Goal: Information Seeking & Learning: Learn about a topic

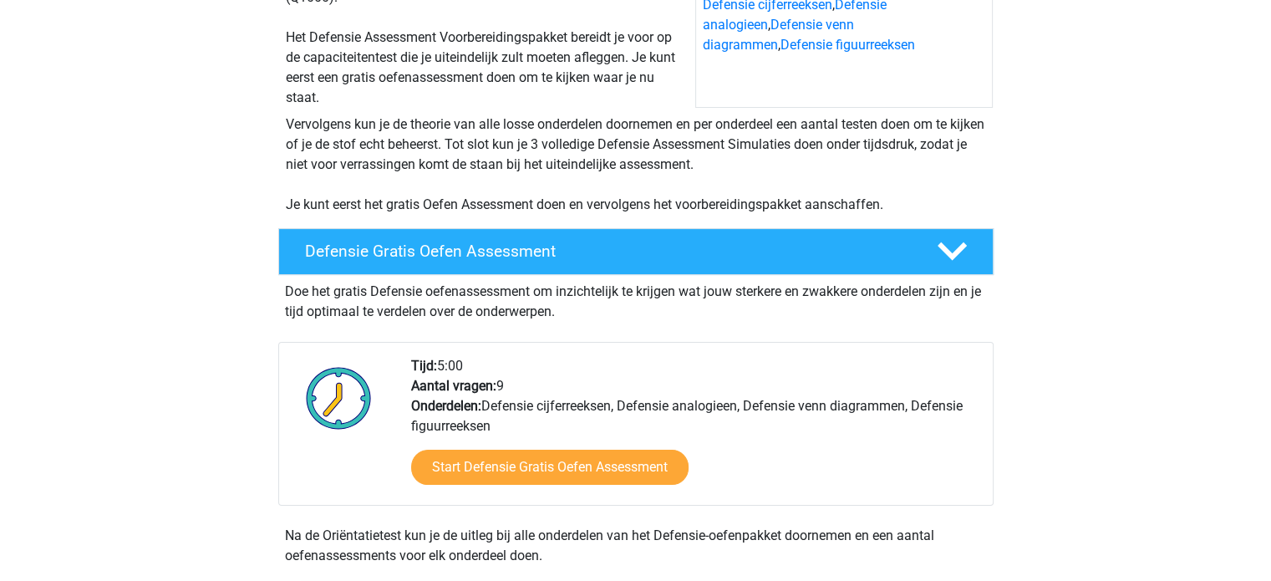
scroll to position [251, 0]
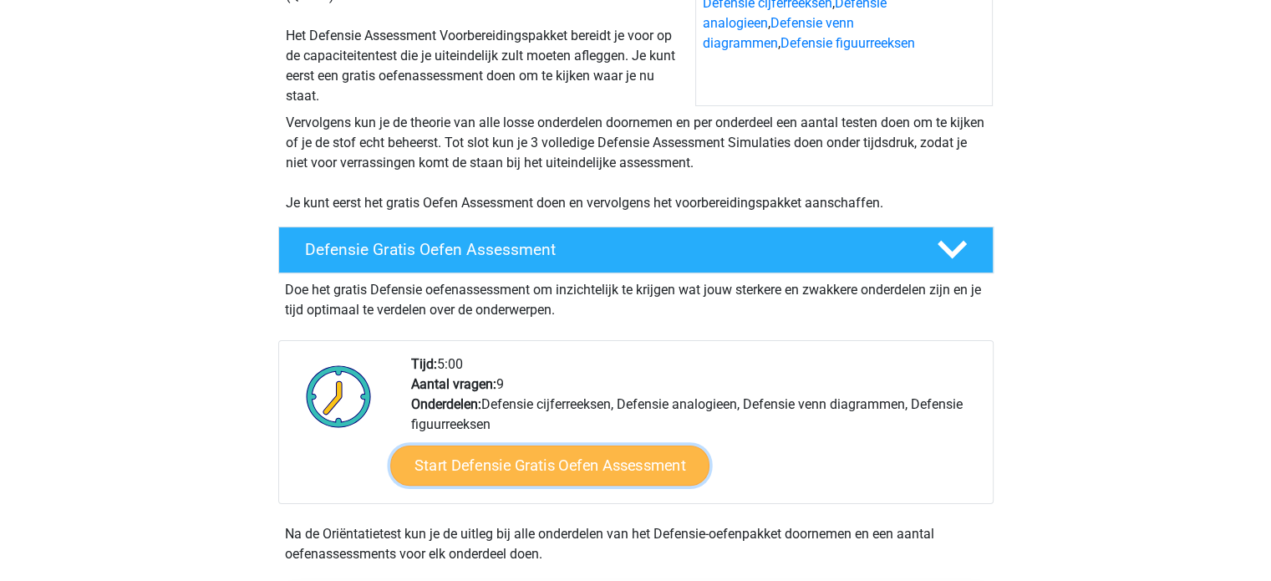
click at [574, 457] on link "Start Defensie Gratis Oefen Assessment" at bounding box center [549, 465] width 319 height 40
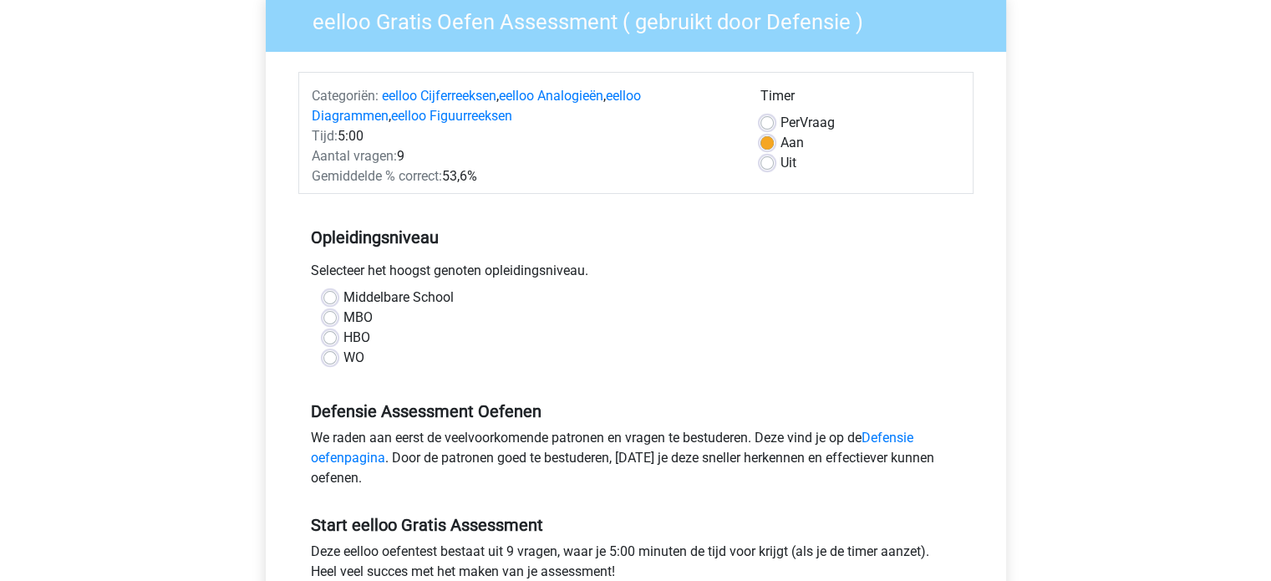
scroll to position [144, 0]
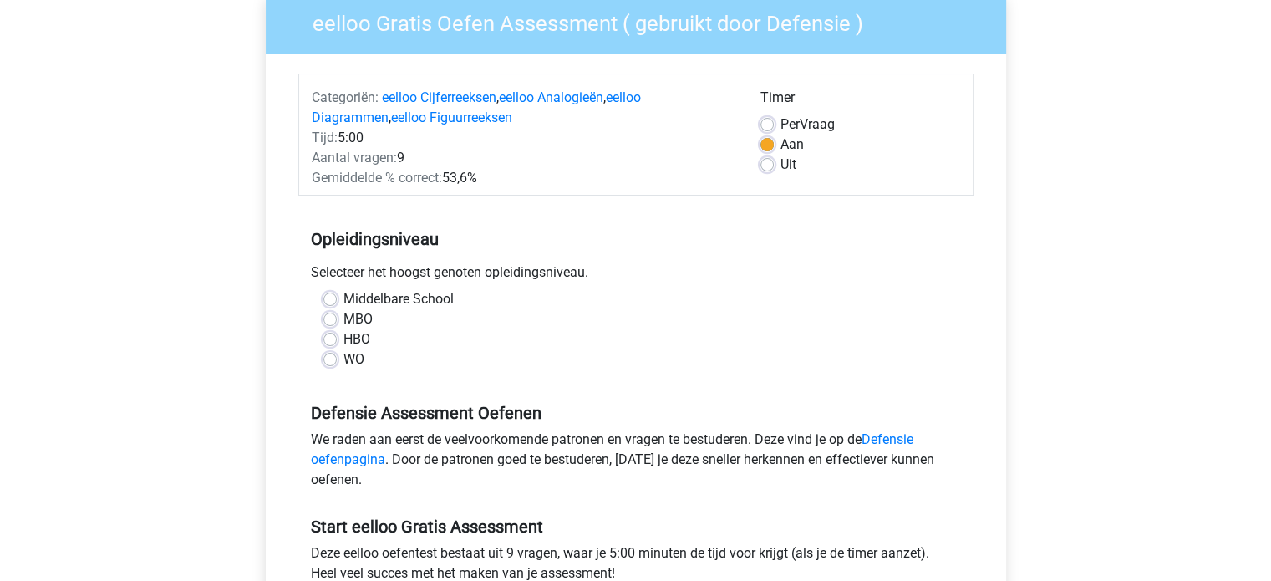
click at [343, 333] on label "HBO" at bounding box center [356, 339] width 27 height 20
click at [329, 333] on input "HBO" at bounding box center [329, 337] width 13 height 17
radio input "true"
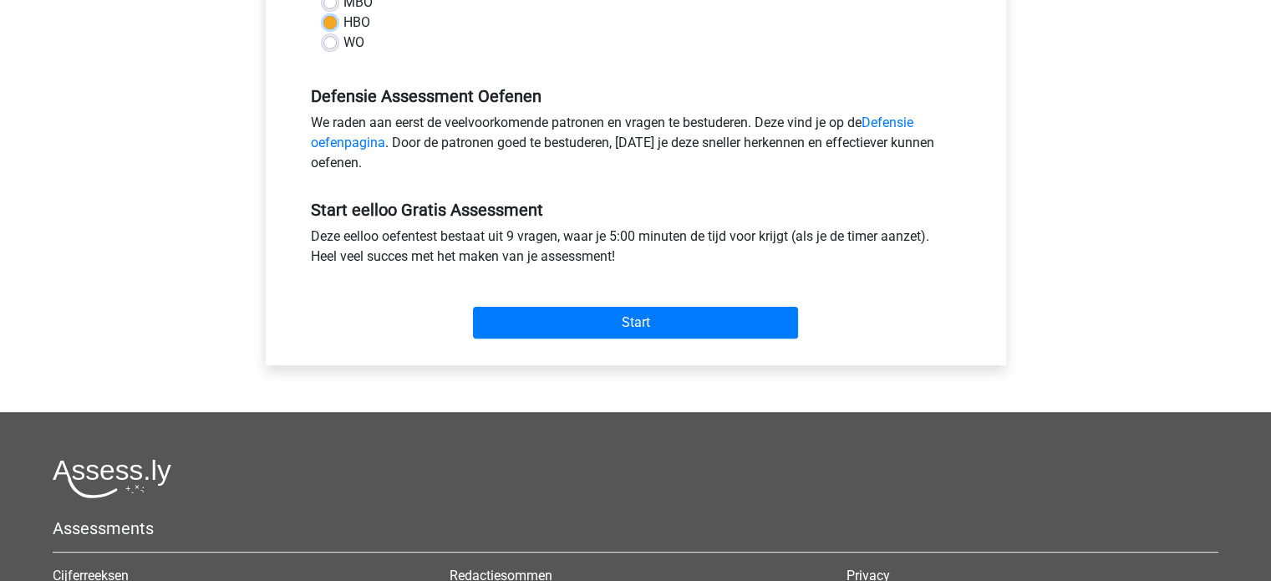
scroll to position [461, 0]
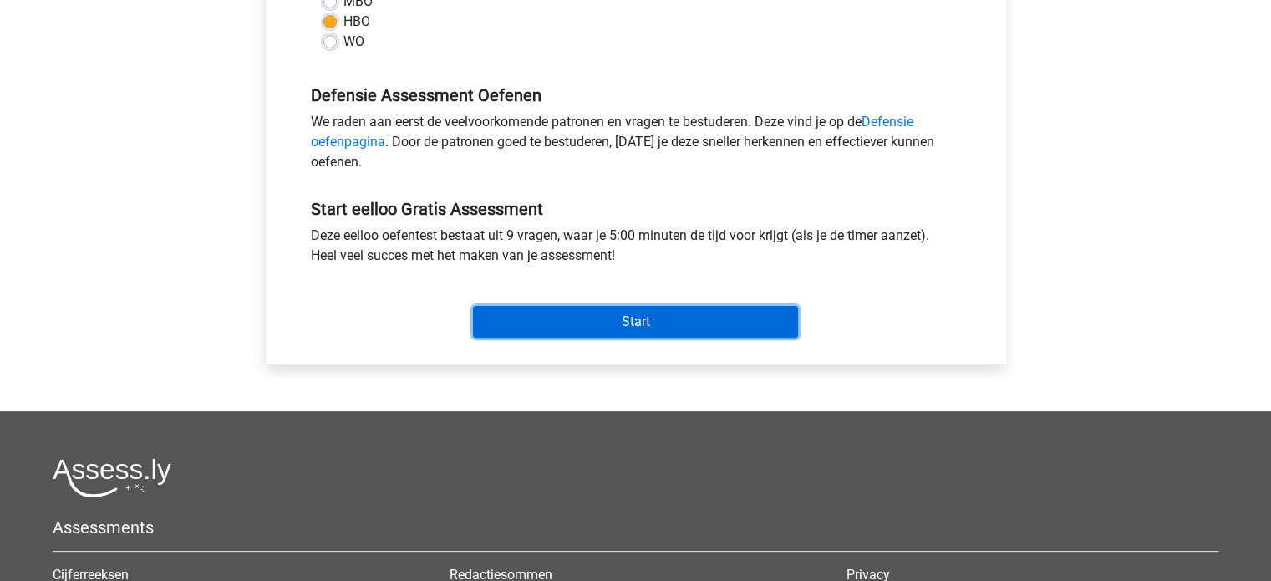
click at [622, 310] on input "Start" at bounding box center [635, 322] width 325 height 32
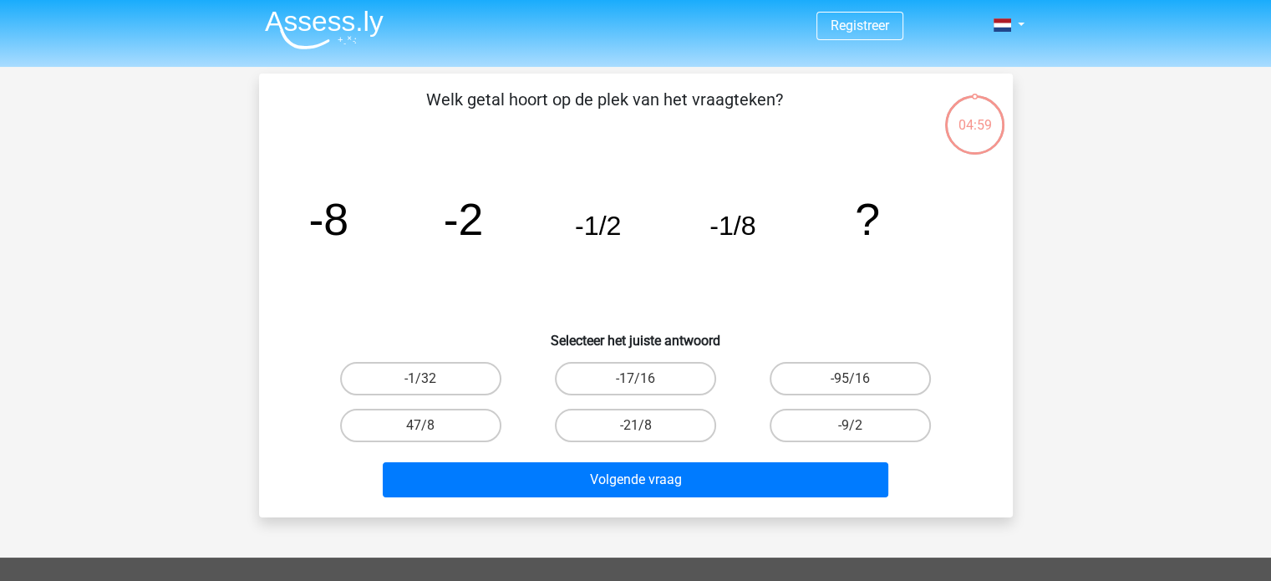
scroll to position [3, 0]
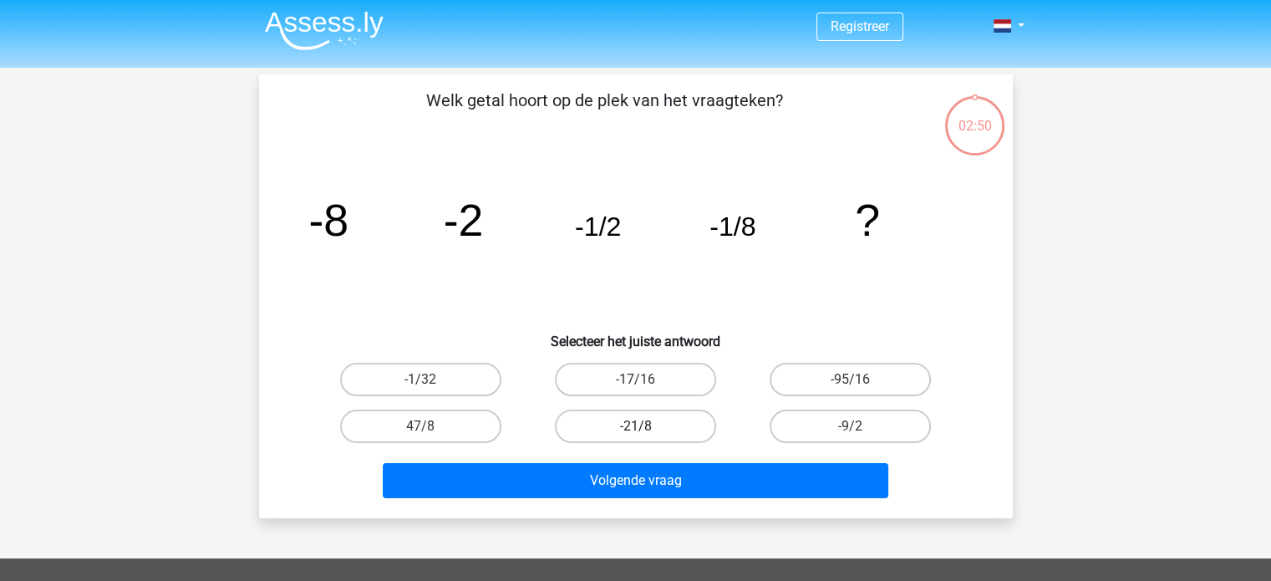
click at [648, 434] on label "-21/8" at bounding box center [635, 425] width 161 height 33
click at [646, 434] on input "-21/8" at bounding box center [640, 431] width 11 height 11
radio input "true"
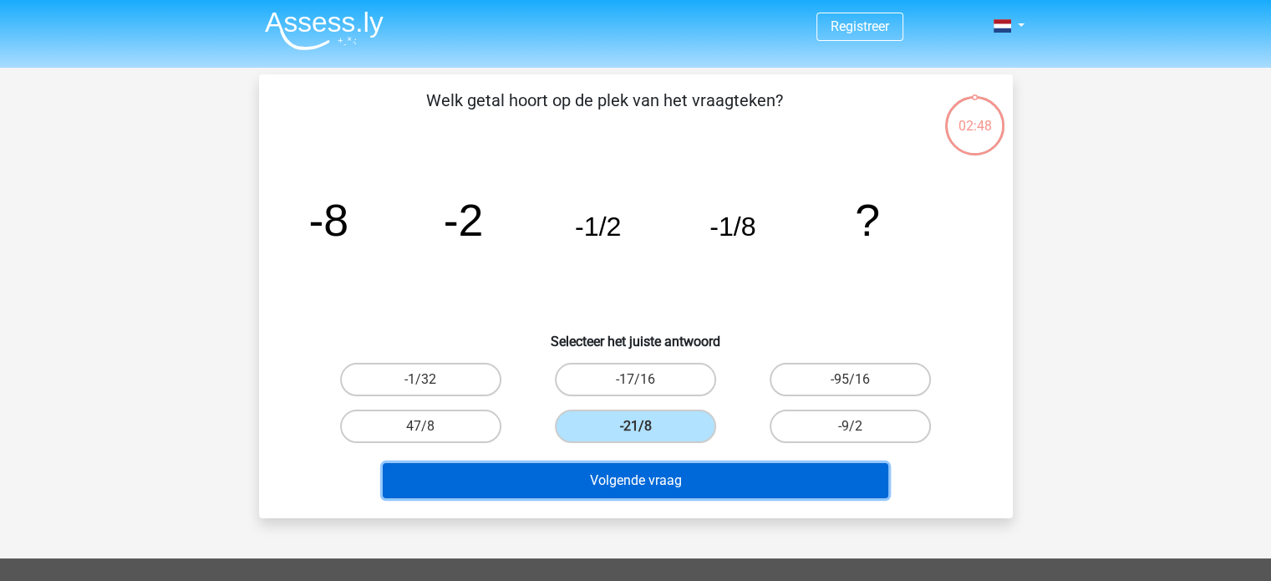
click at [652, 470] on button "Volgende vraag" at bounding box center [636, 480] width 506 height 35
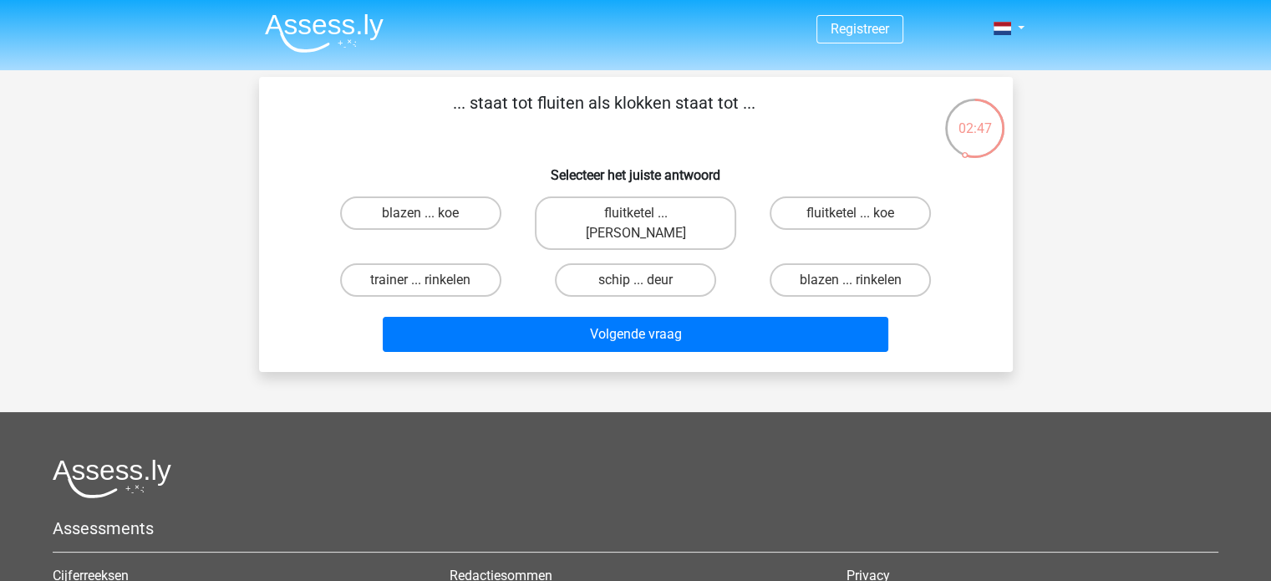
scroll to position [0, 0]
drag, startPoint x: 732, startPoint y: 267, endPoint x: 730, endPoint y: 253, distance: 13.6
click at [730, 263] on div "schip ... deur" at bounding box center [635, 279] width 201 height 33
click at [844, 267] on label "blazen ... rinkelen" at bounding box center [850, 279] width 161 height 33
click at [851, 280] on input "blazen ... rinkelen" at bounding box center [856, 285] width 11 height 11
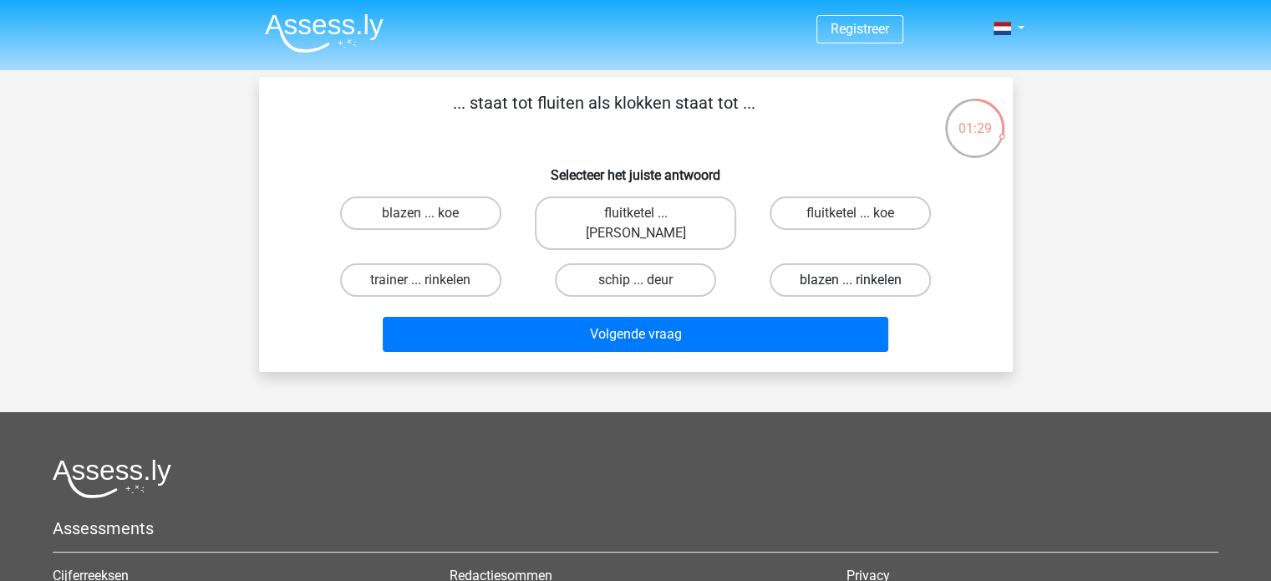
radio input "true"
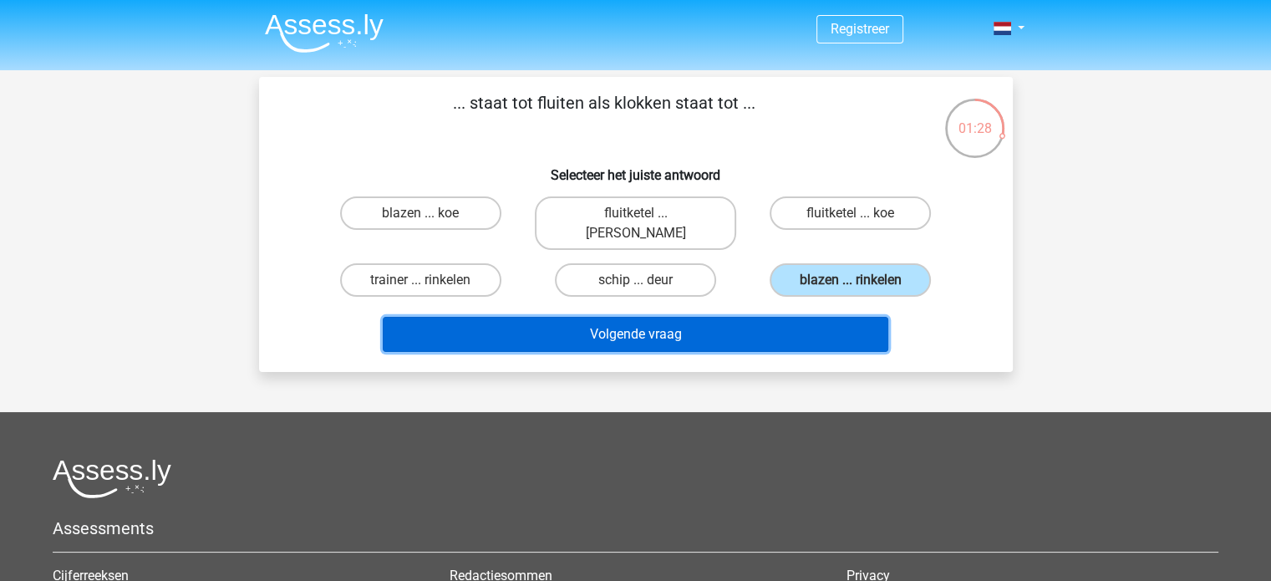
click at [755, 317] on button "Volgende vraag" at bounding box center [636, 334] width 506 height 35
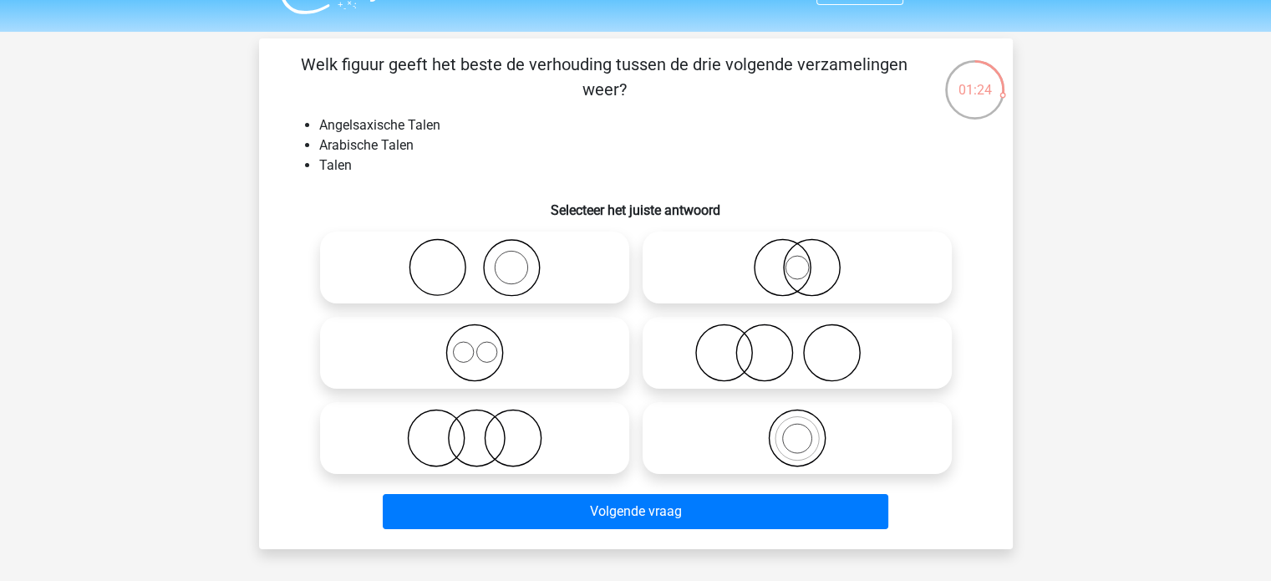
scroll to position [39, 0]
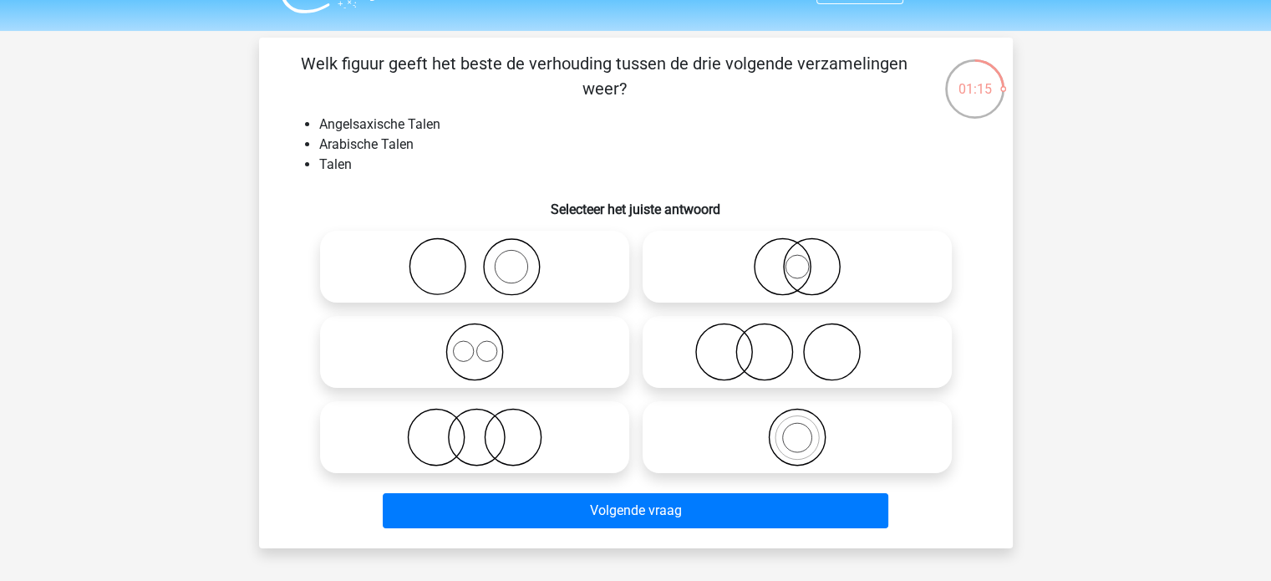
click at [489, 435] on icon at bounding box center [475, 437] width 296 height 58
click at [486, 429] on input "radio" at bounding box center [480, 423] width 11 height 11
radio input "true"
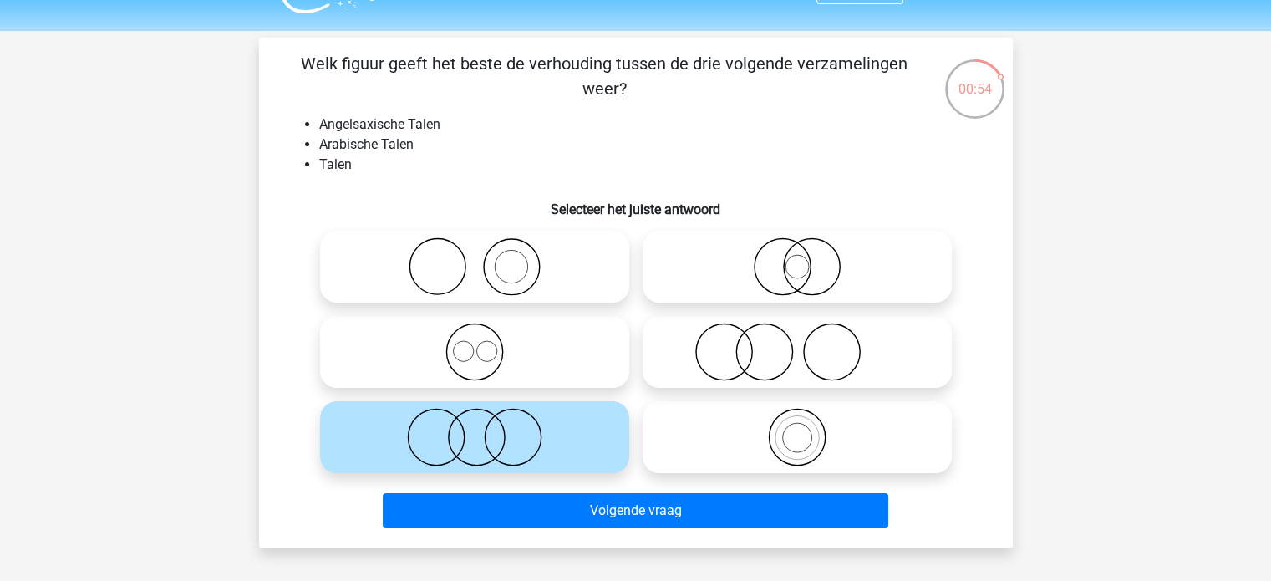
click at [806, 270] on icon at bounding box center [797, 266] width 296 height 58
click at [806, 258] on input "radio" at bounding box center [802, 252] width 11 height 11
radio input "true"
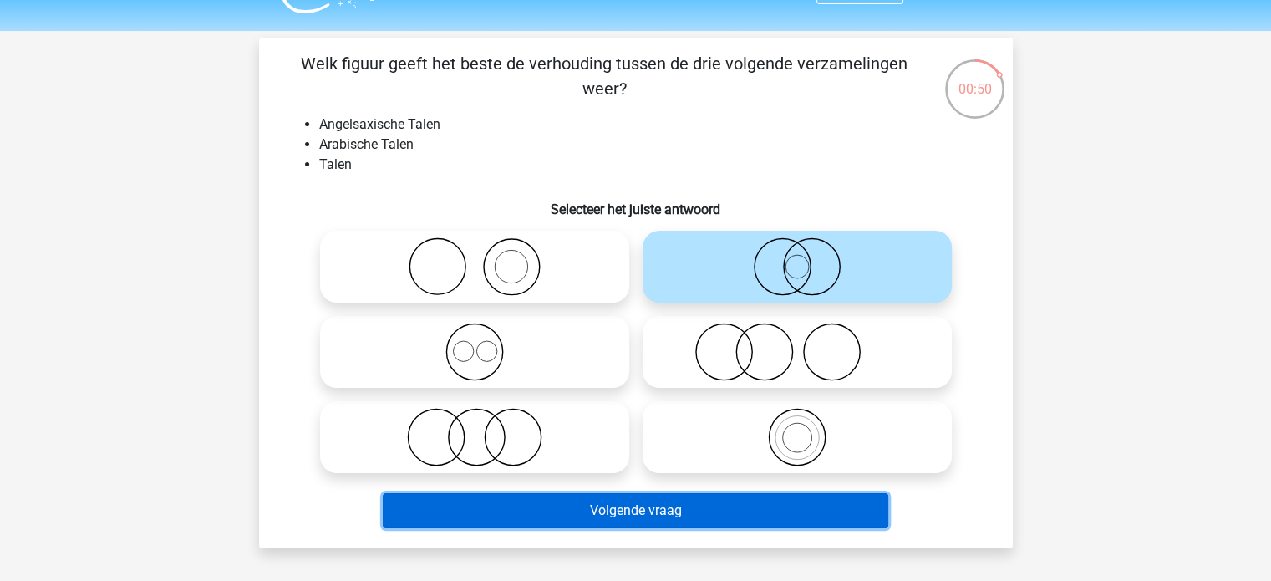
click at [617, 517] on button "Volgende vraag" at bounding box center [636, 510] width 506 height 35
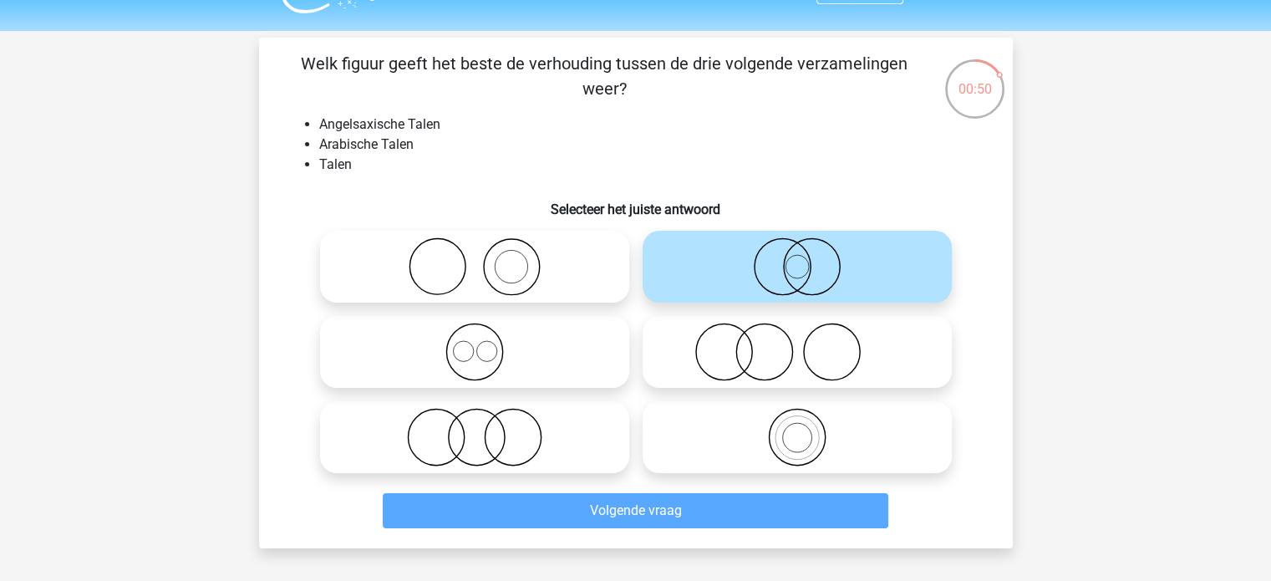
scroll to position [77, 0]
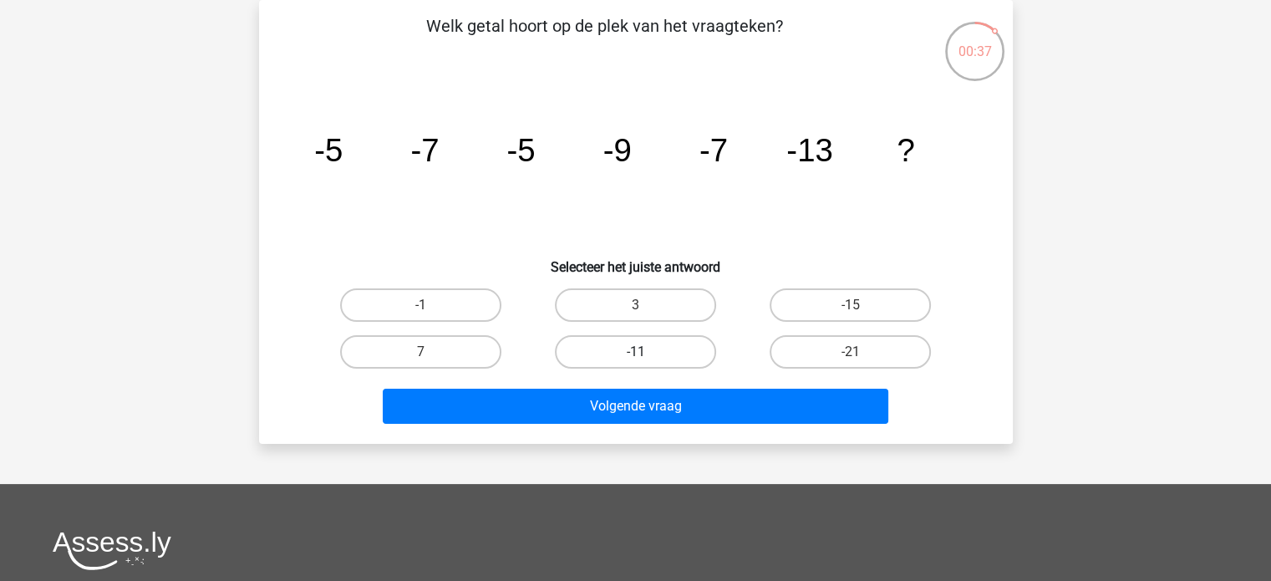
click at [635, 344] on label "-11" at bounding box center [635, 351] width 161 height 33
click at [635, 352] on input "-11" at bounding box center [640, 357] width 11 height 11
radio input "true"
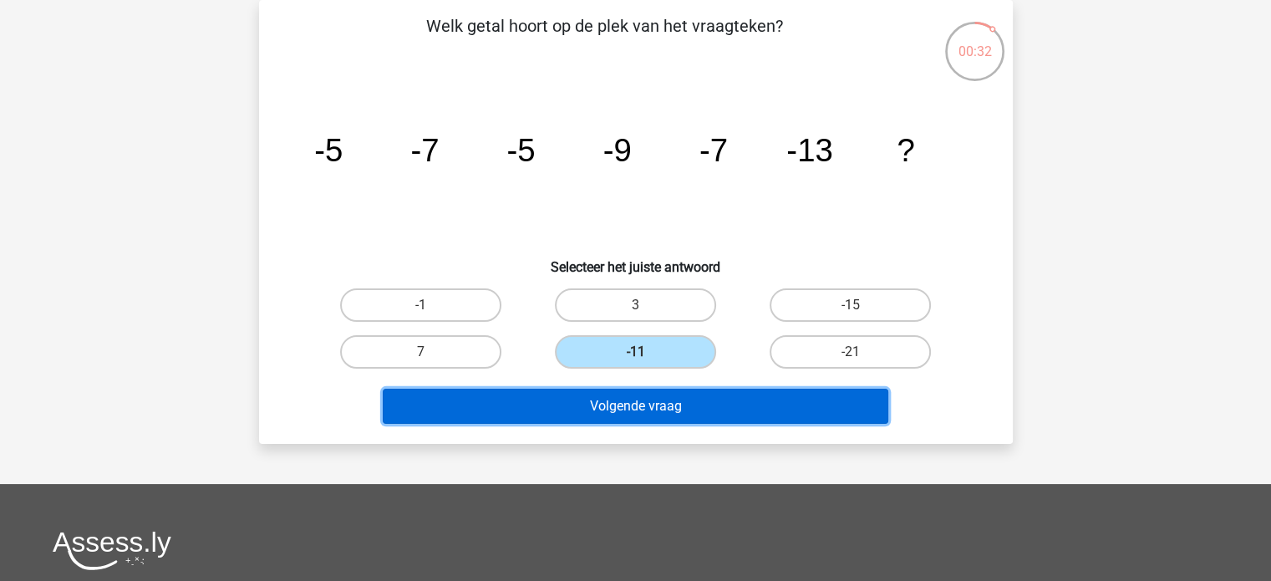
click at [614, 409] on button "Volgende vraag" at bounding box center [636, 406] width 506 height 35
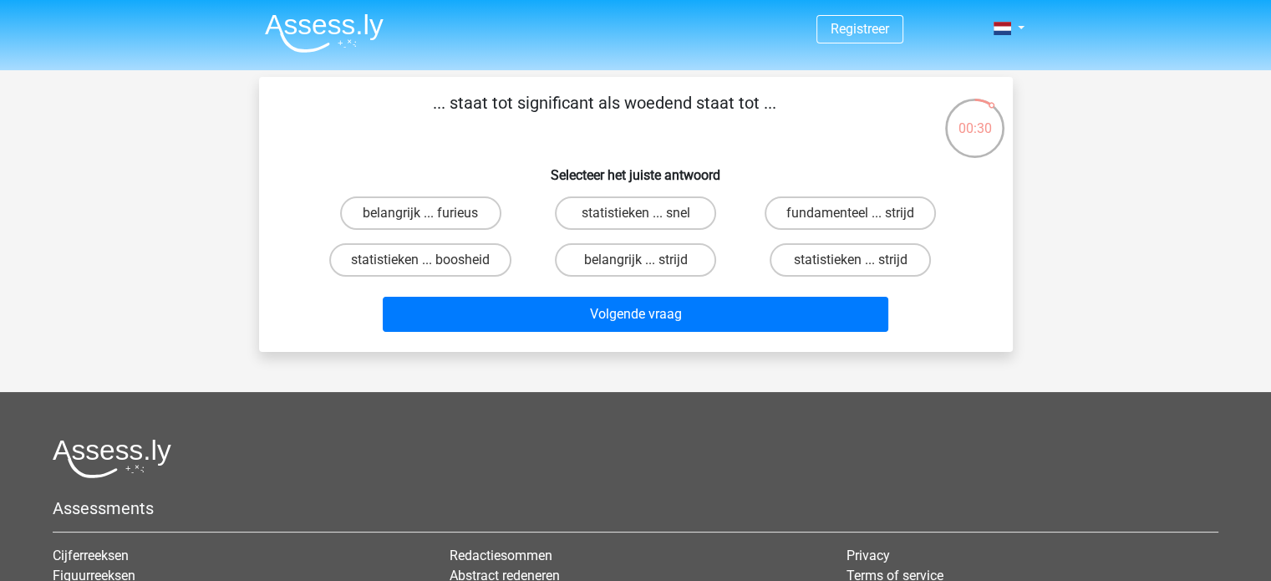
scroll to position [0, 0]
click at [441, 216] on label "belangrijk ... furieus" at bounding box center [420, 212] width 161 height 33
click at [431, 216] on input "belangrijk ... furieus" at bounding box center [425, 218] width 11 height 11
radio input "true"
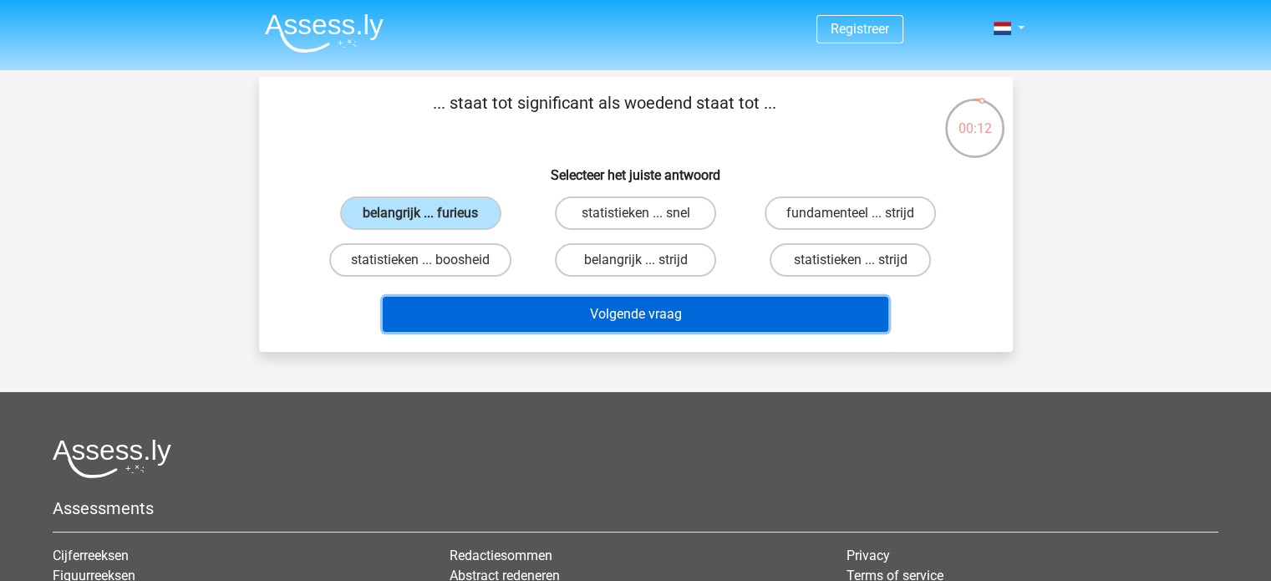
click at [536, 316] on button "Volgende vraag" at bounding box center [636, 314] width 506 height 35
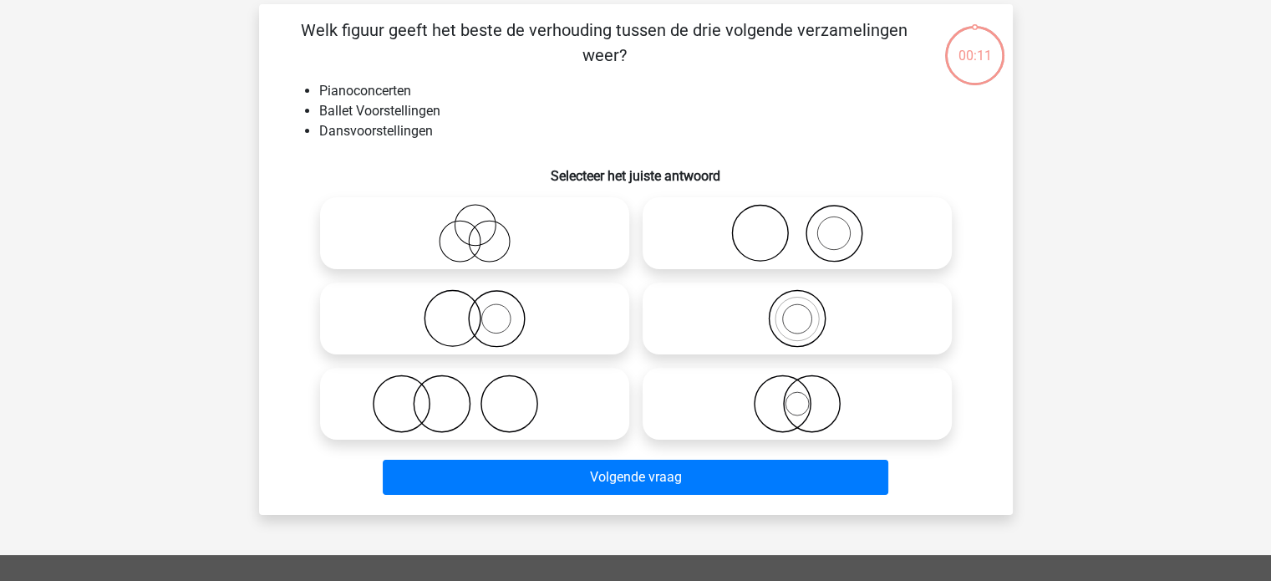
scroll to position [77, 0]
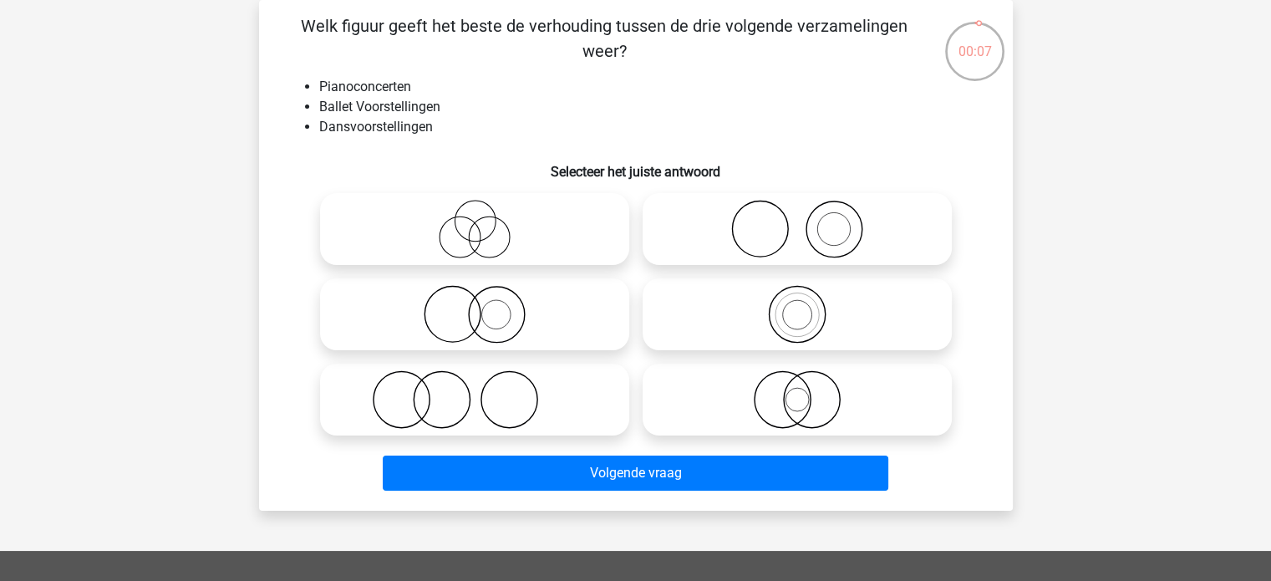
click at [502, 231] on icon at bounding box center [475, 229] width 296 height 58
click at [486, 221] on input "radio" at bounding box center [480, 215] width 11 height 11
radio input "true"
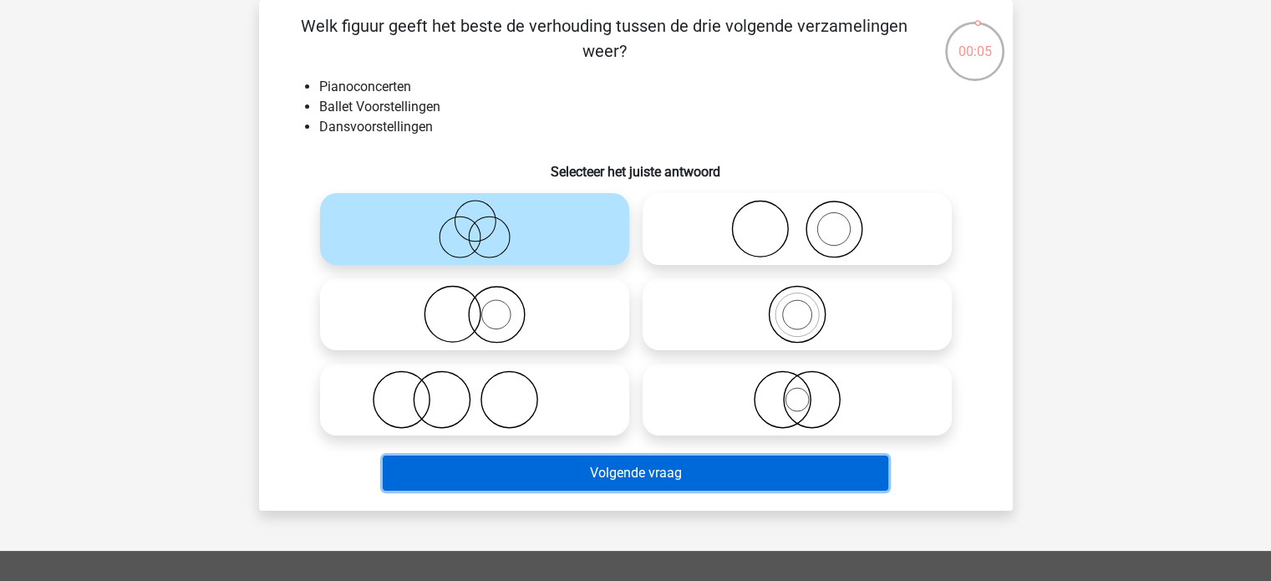
click at [587, 478] on button "Volgende vraag" at bounding box center [636, 472] width 506 height 35
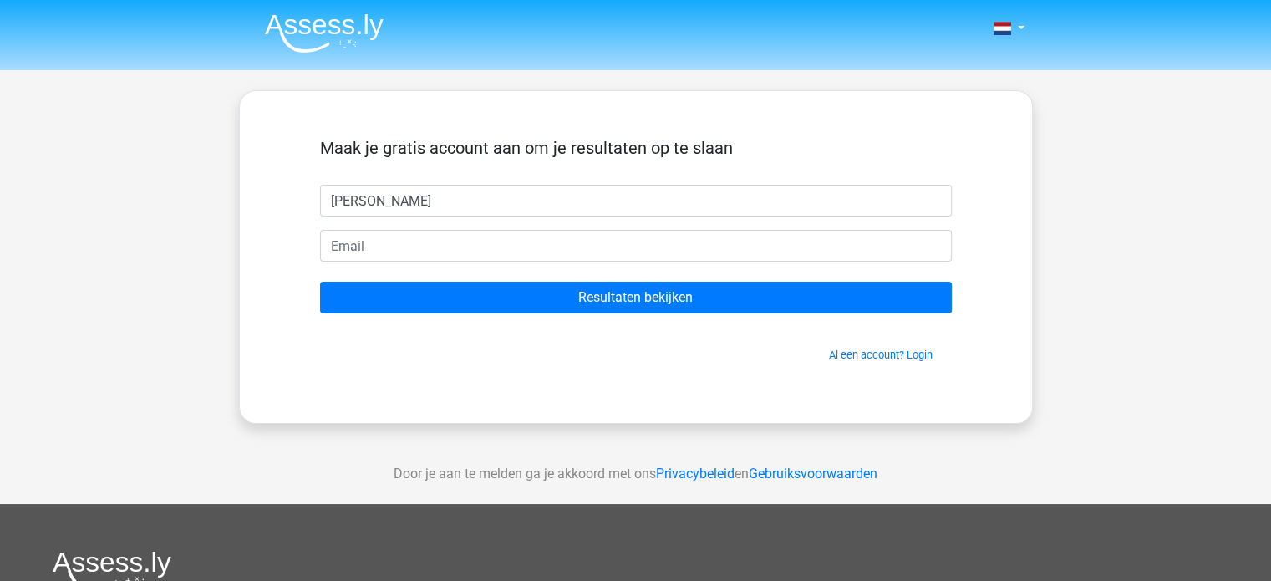
type input "Mika ten Broeke"
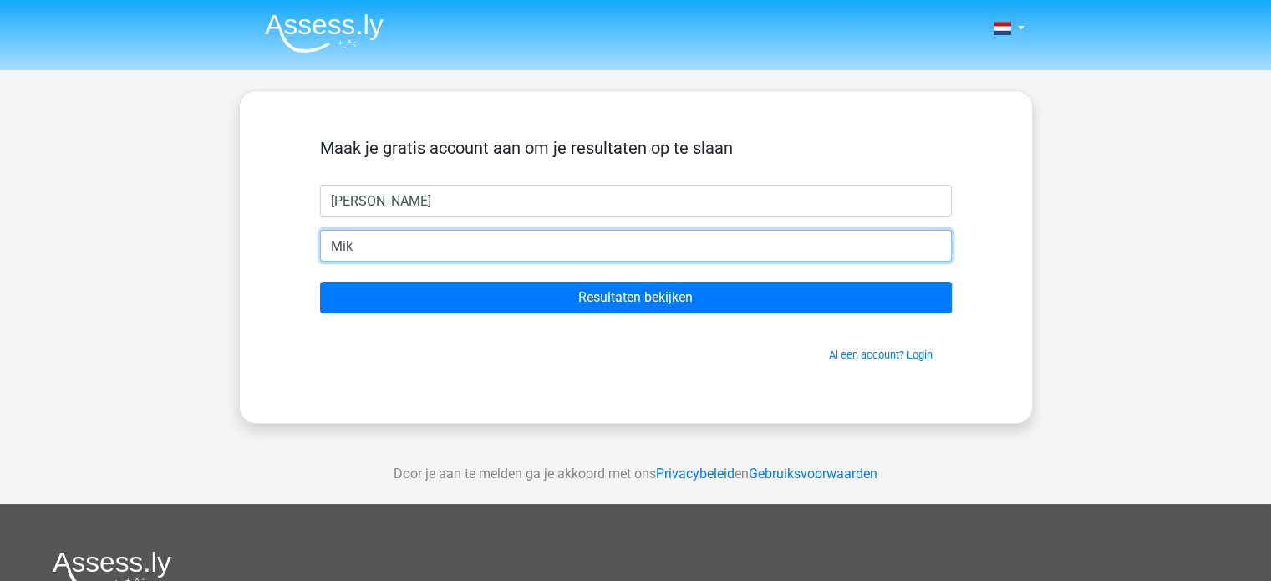
type input "Mikatb02@hotmail.com"
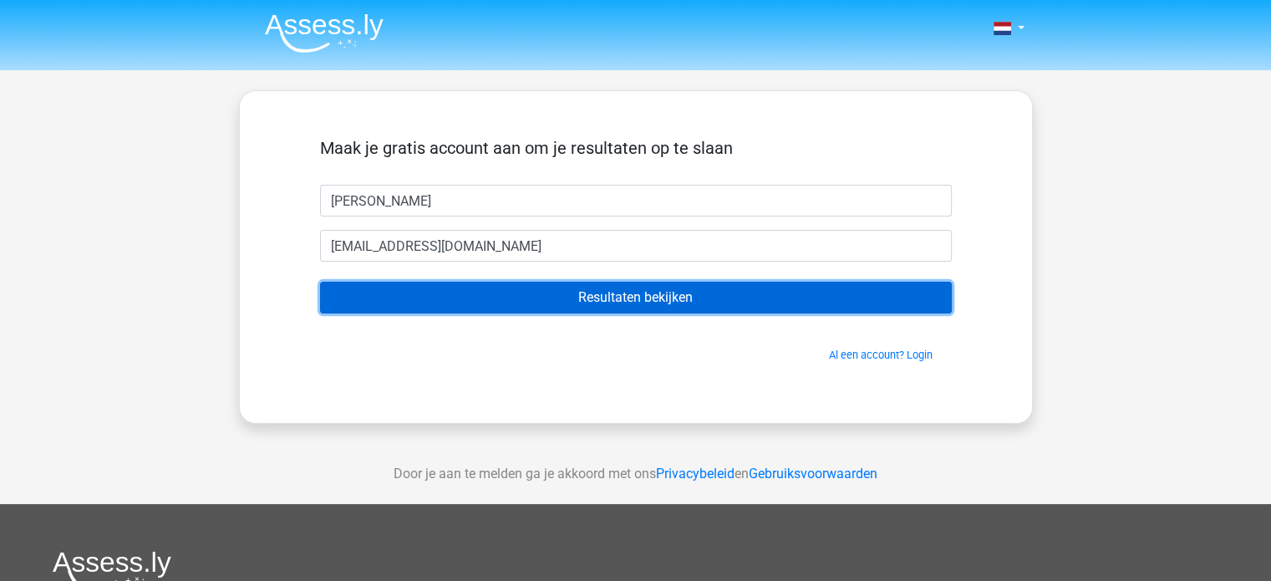
click at [456, 294] on input "Resultaten bekijken" at bounding box center [636, 298] width 632 height 32
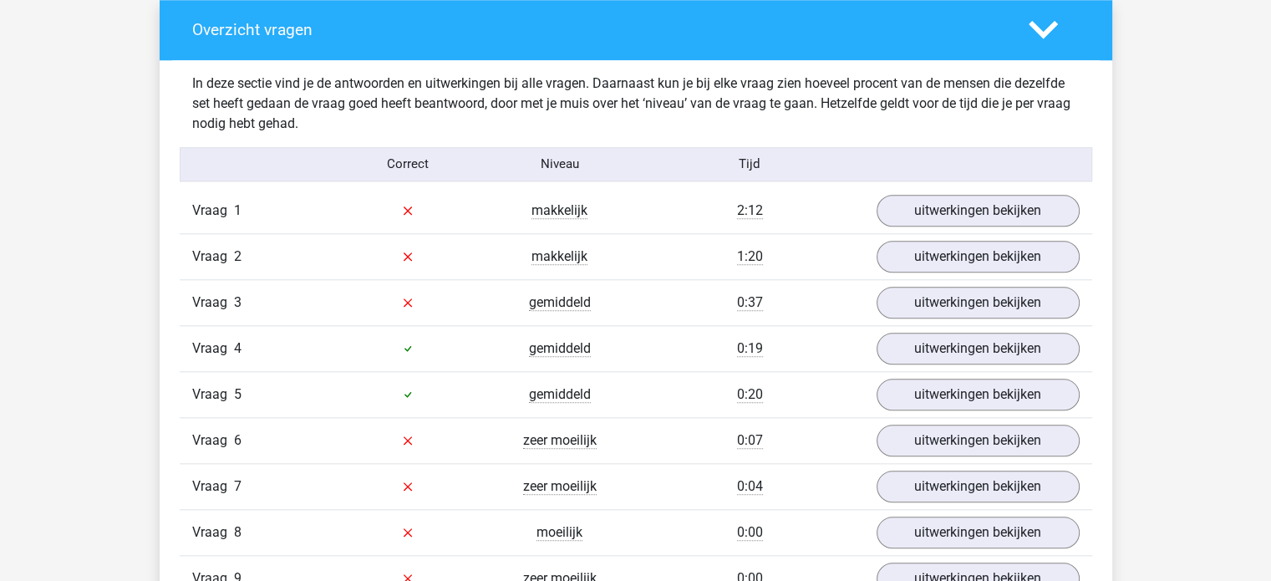
scroll to position [1718, 0]
click at [953, 211] on link "uitwerkingen bekijken" at bounding box center [977, 210] width 233 height 37
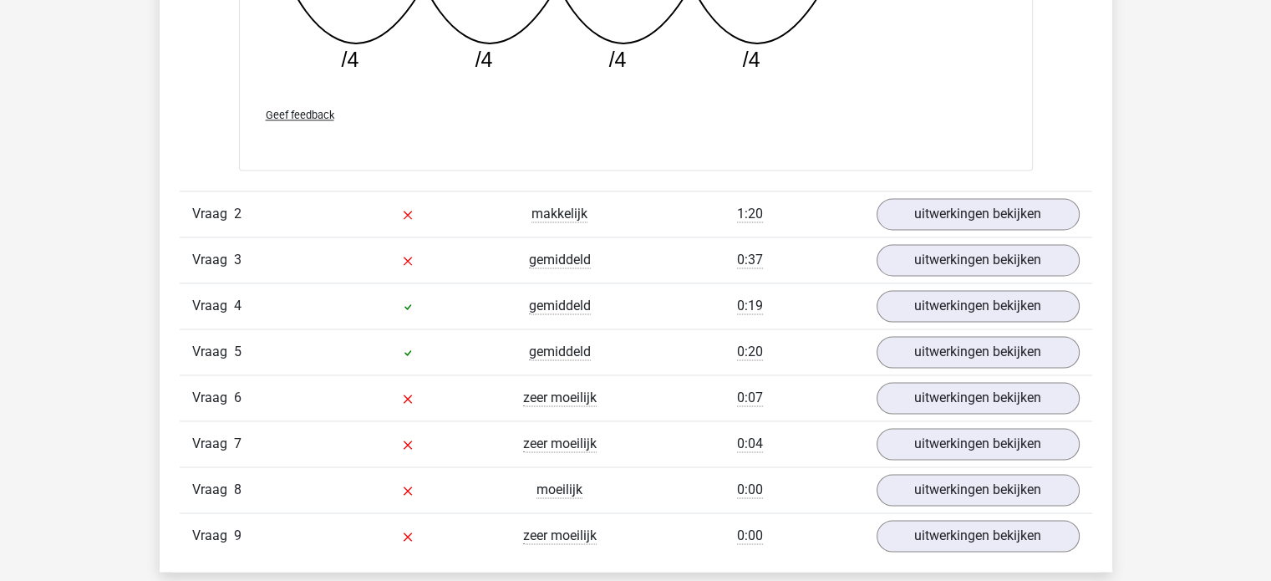
scroll to position [2489, 0]
click at [933, 226] on link "uitwerkingen bekijken" at bounding box center [977, 215] width 233 height 37
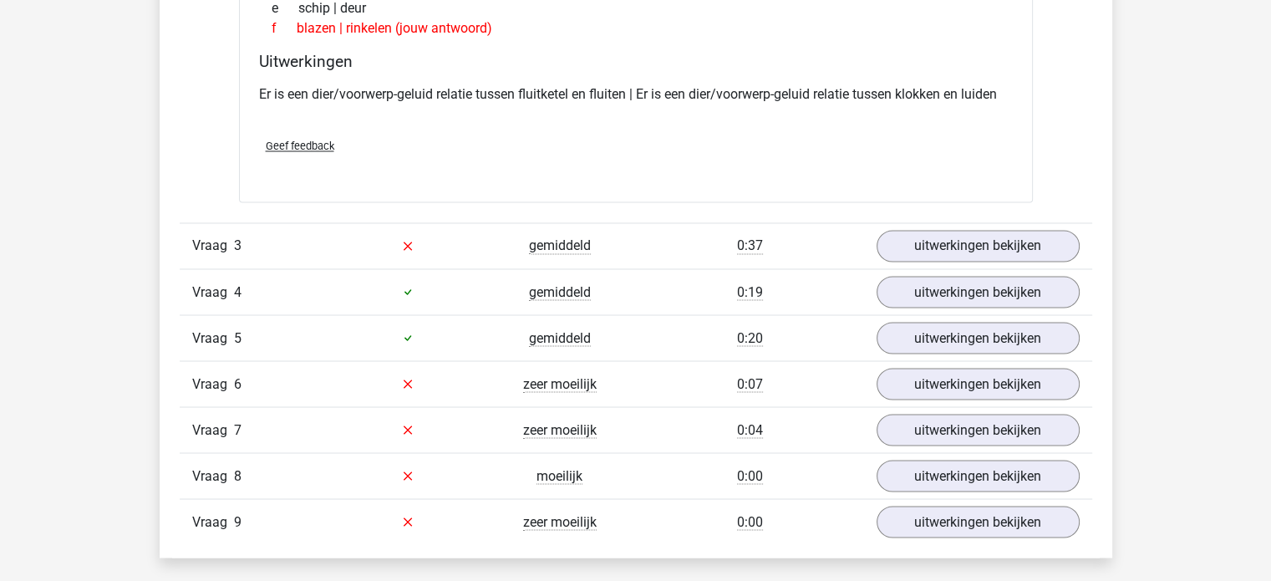
scroll to position [2886, 0]
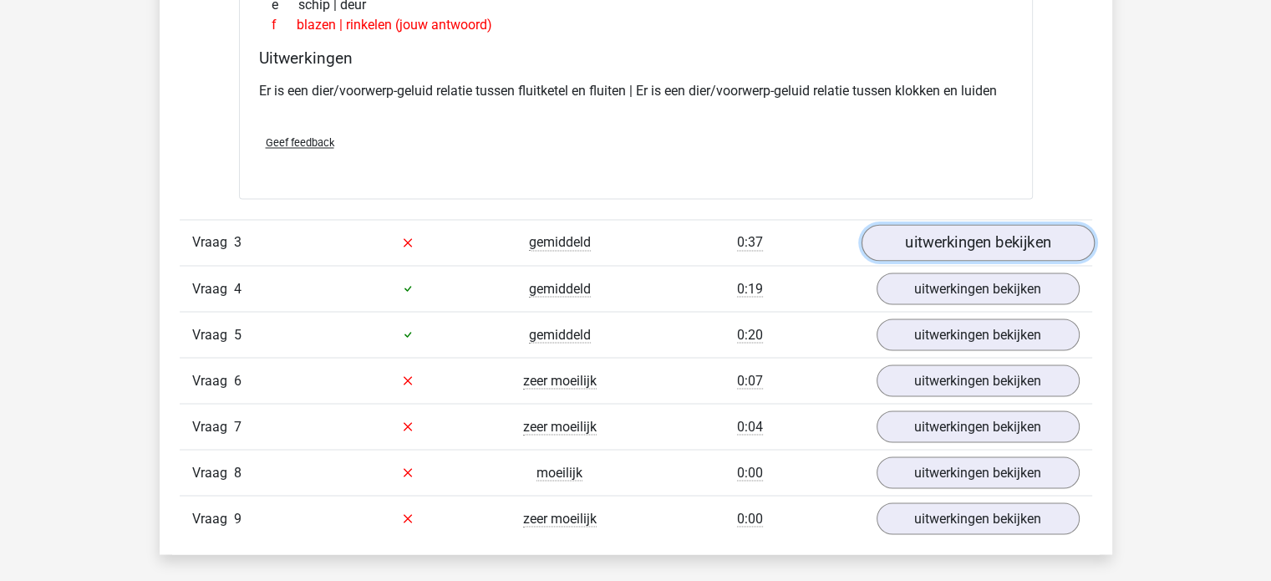
click at [897, 230] on link "uitwerkingen bekijken" at bounding box center [977, 242] width 233 height 37
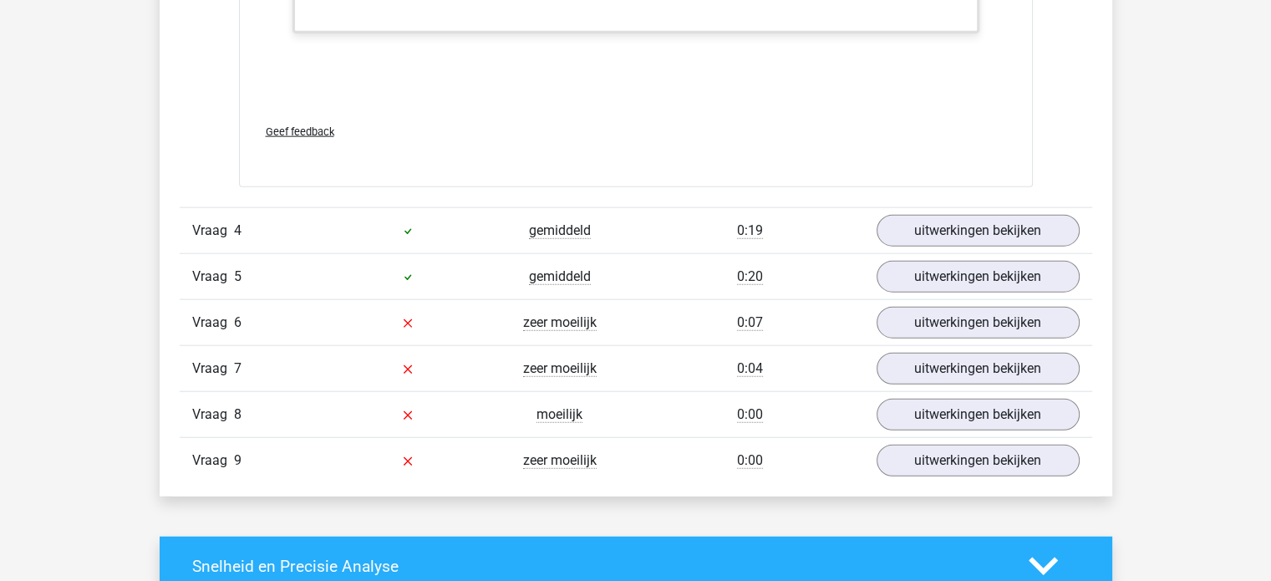
scroll to position [4018, 0]
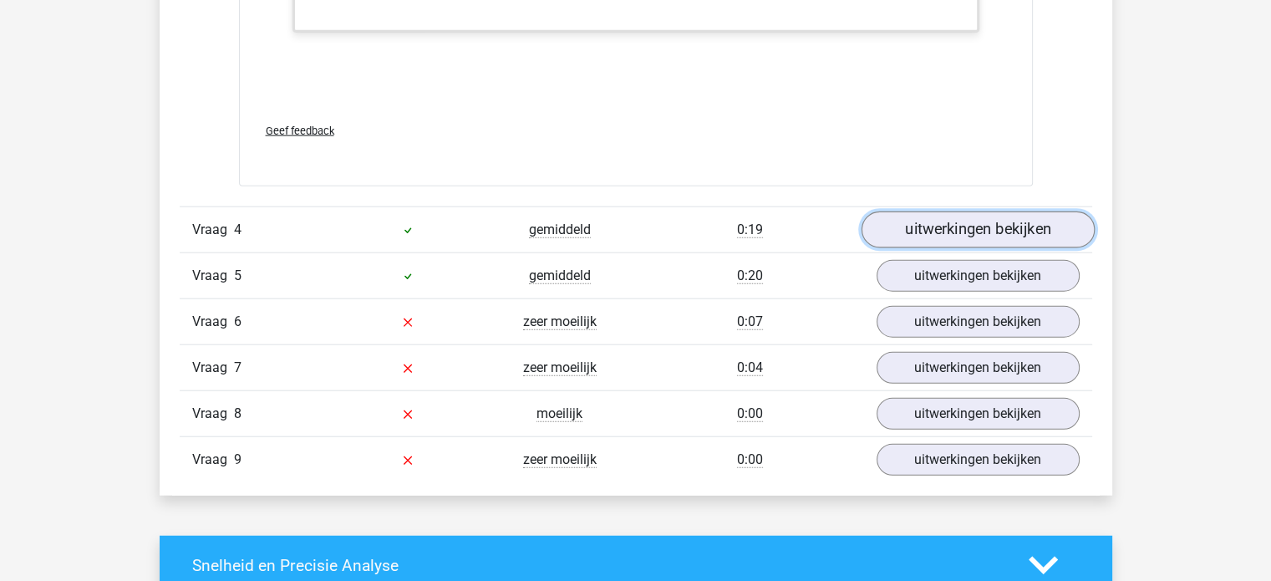
click at [950, 226] on link "uitwerkingen bekijken" at bounding box center [977, 229] width 233 height 37
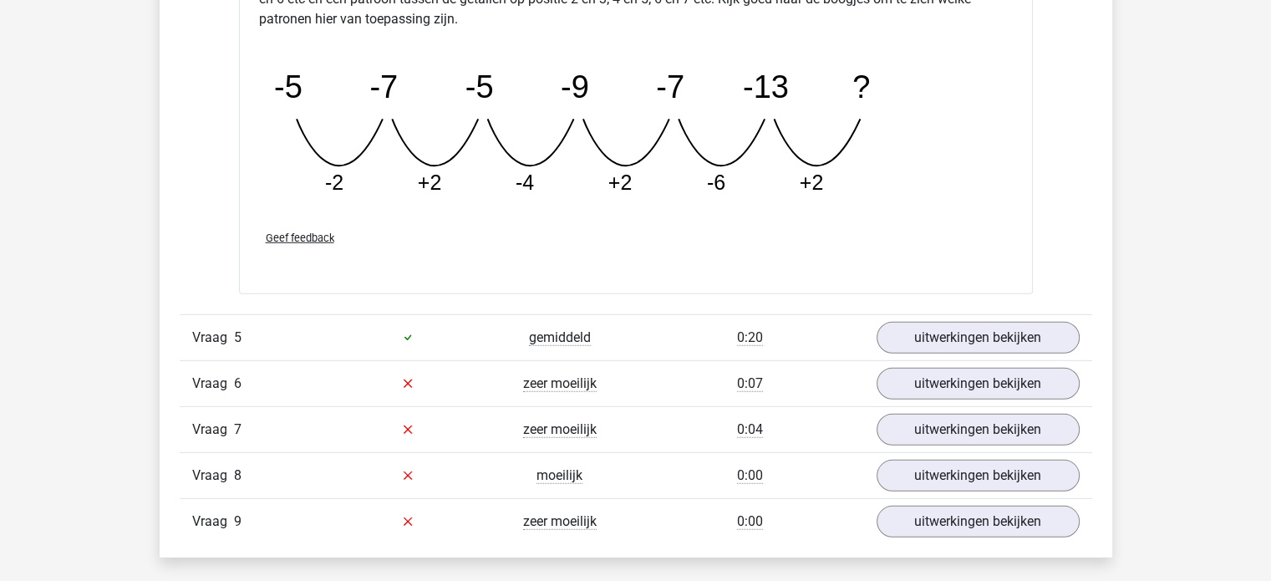
scroll to position [4783, 0]
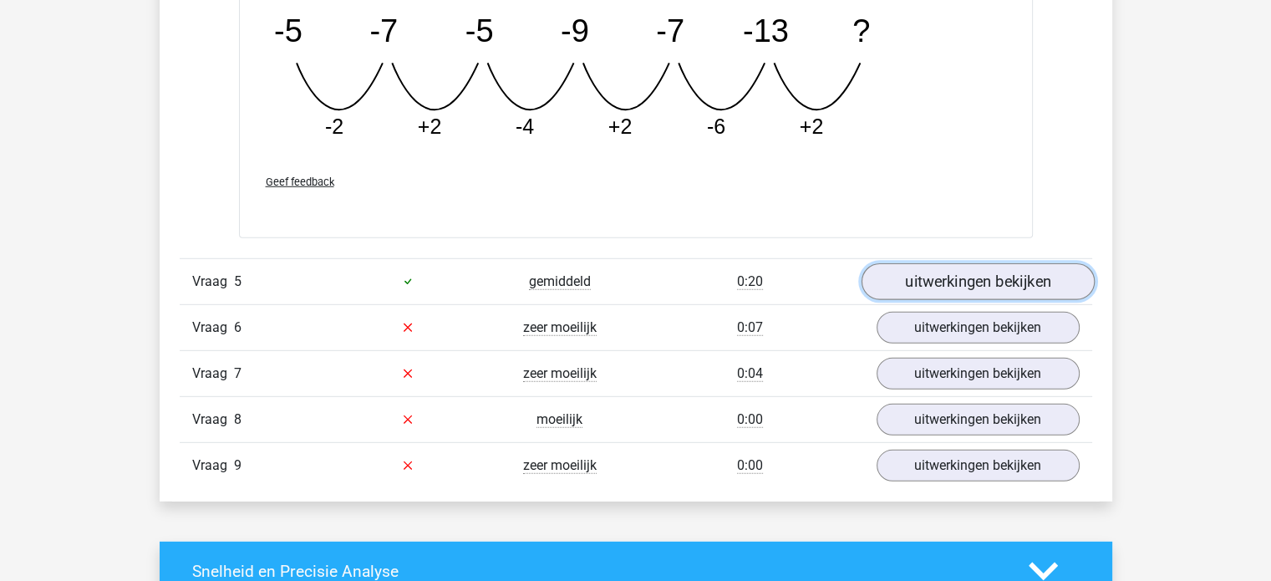
click at [911, 273] on link "uitwerkingen bekijken" at bounding box center [977, 281] width 233 height 37
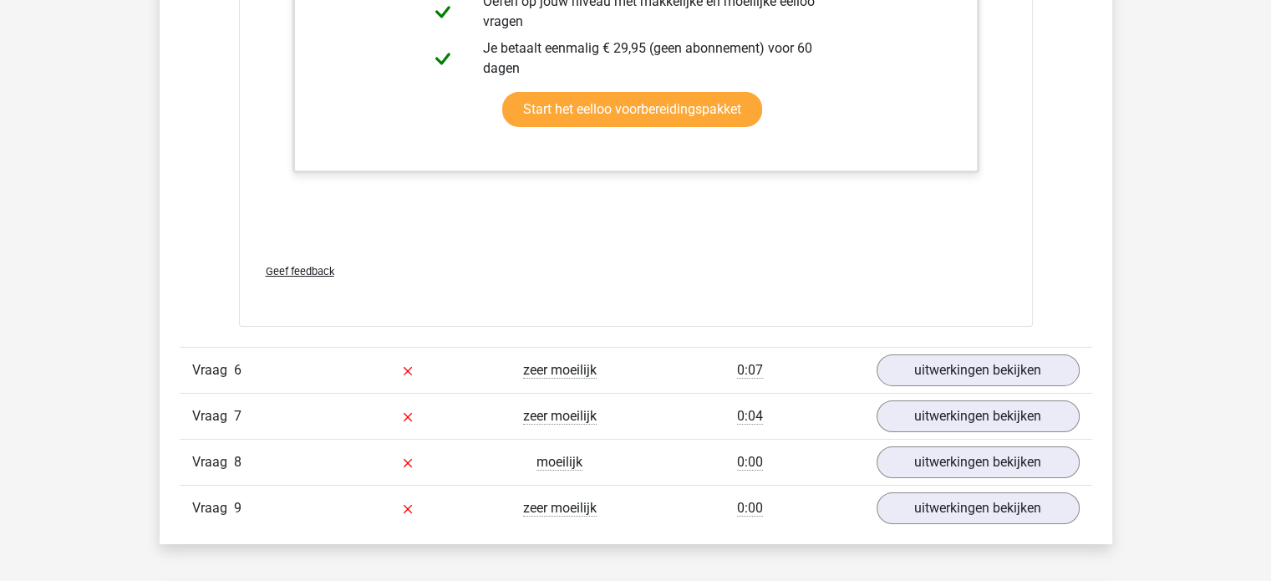
scroll to position [5572, 0]
click at [987, 361] on link "uitwerkingen bekijken" at bounding box center [977, 370] width 233 height 37
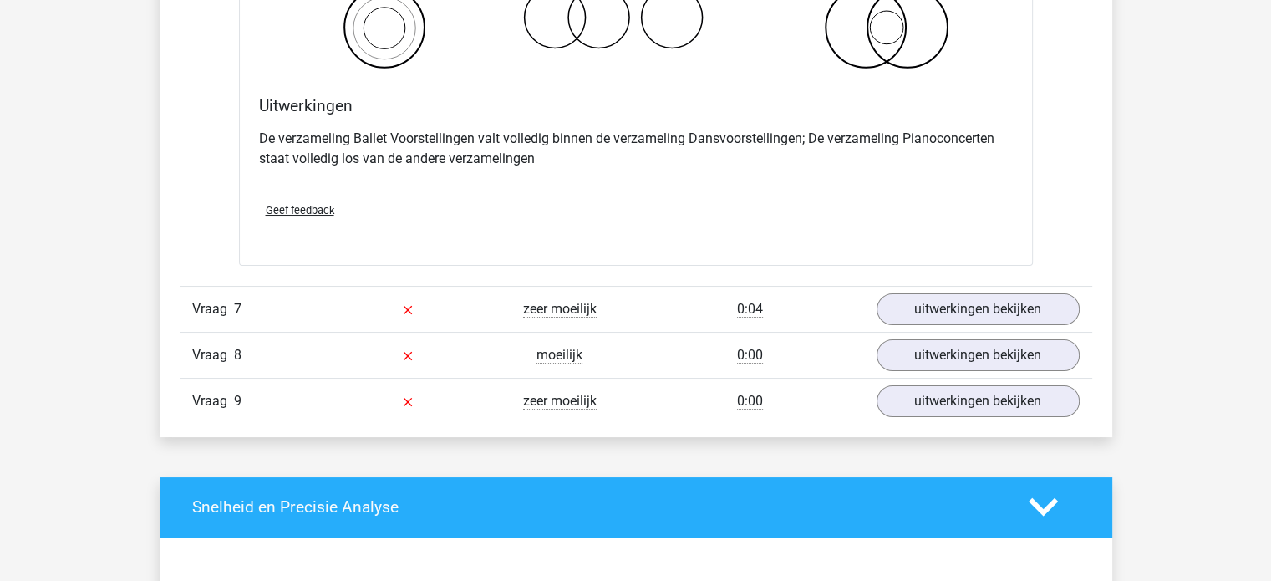
scroll to position [6317, 0]
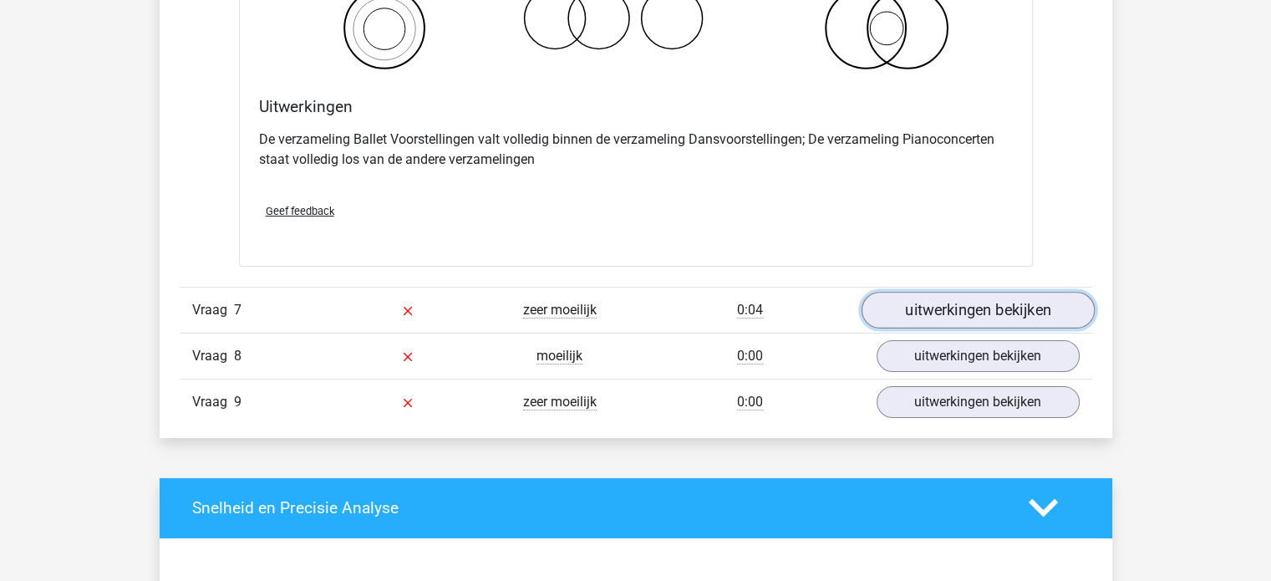
click at [928, 313] on link "uitwerkingen bekijken" at bounding box center [977, 310] width 233 height 37
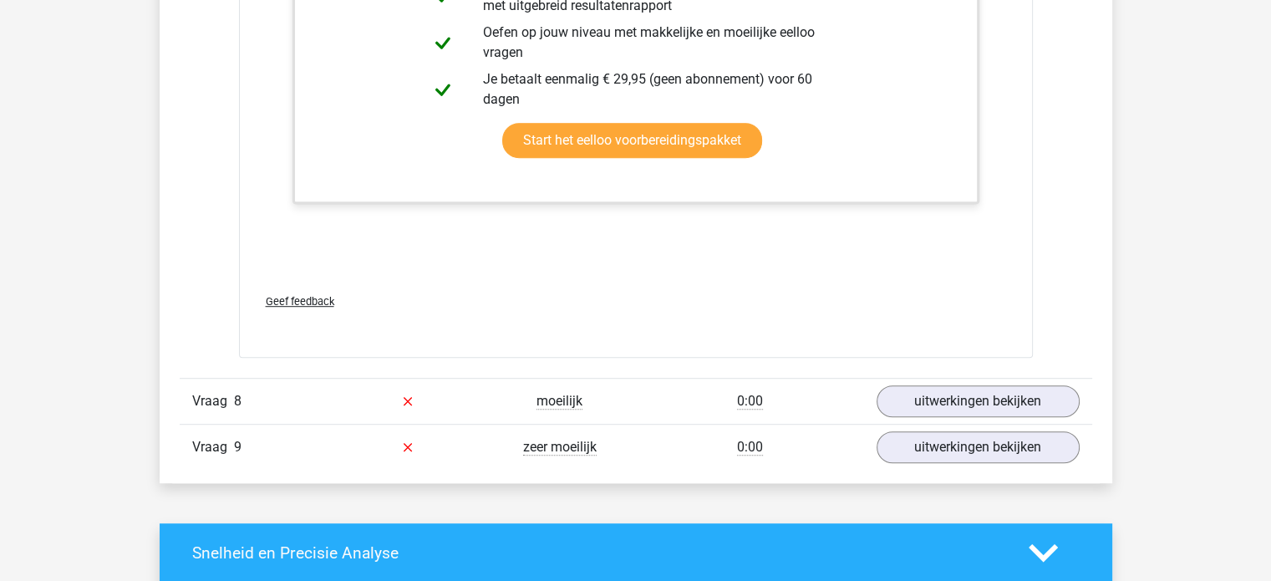
scroll to position [7300, 0]
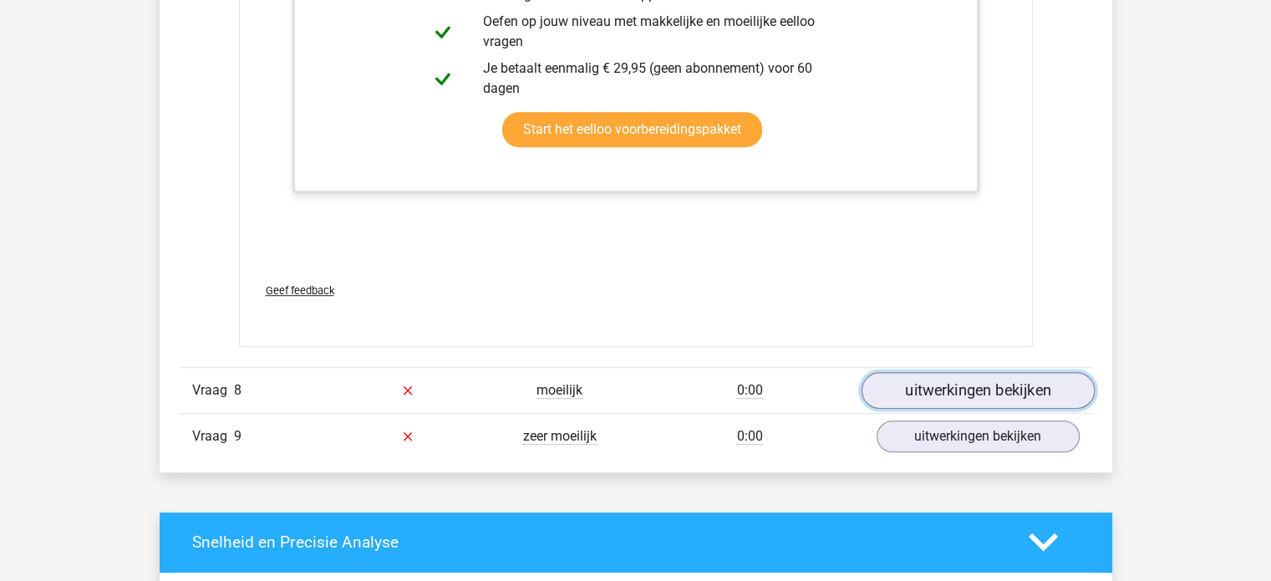
click at [950, 383] on link "uitwerkingen bekijken" at bounding box center [977, 390] width 233 height 37
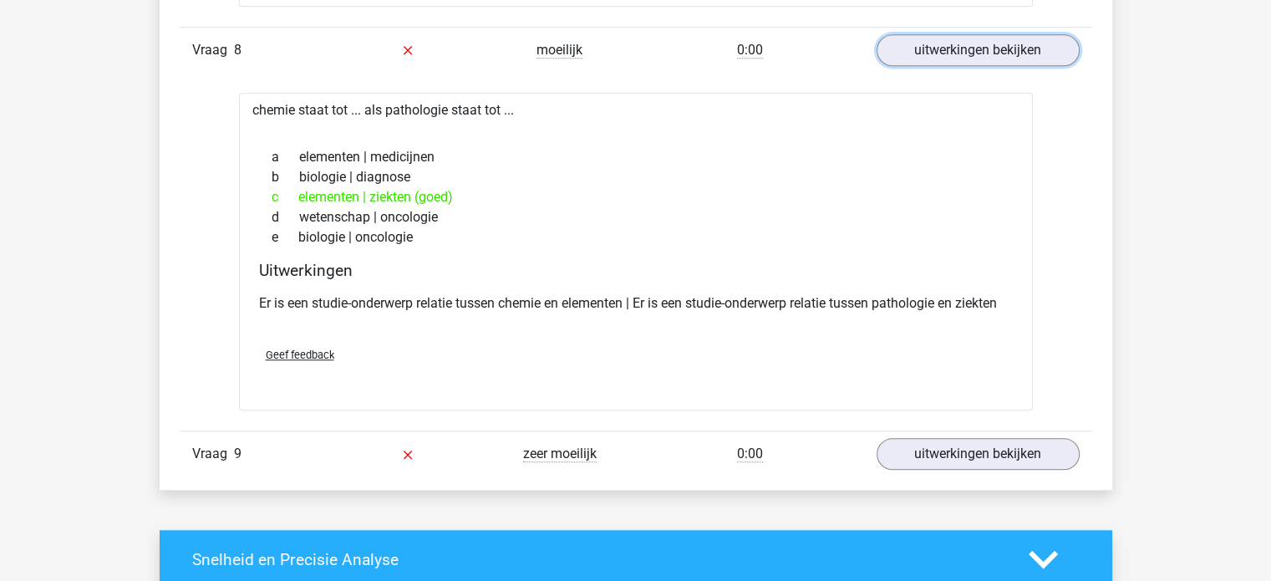
scroll to position [7640, 0]
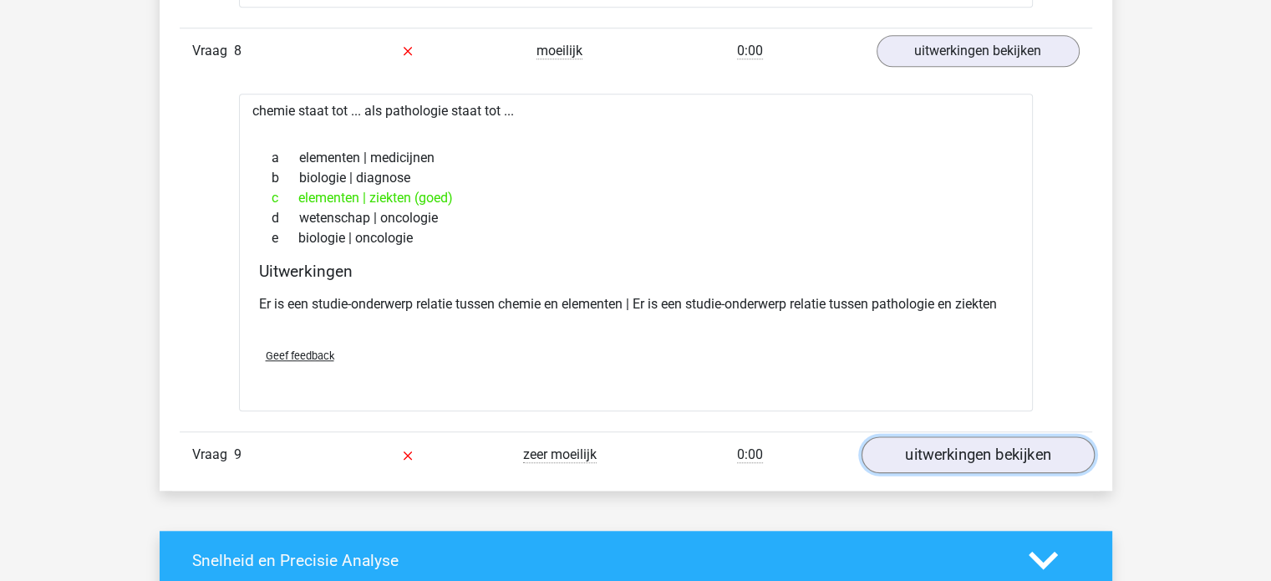
click at [940, 440] on link "uitwerkingen bekijken" at bounding box center [977, 454] width 233 height 37
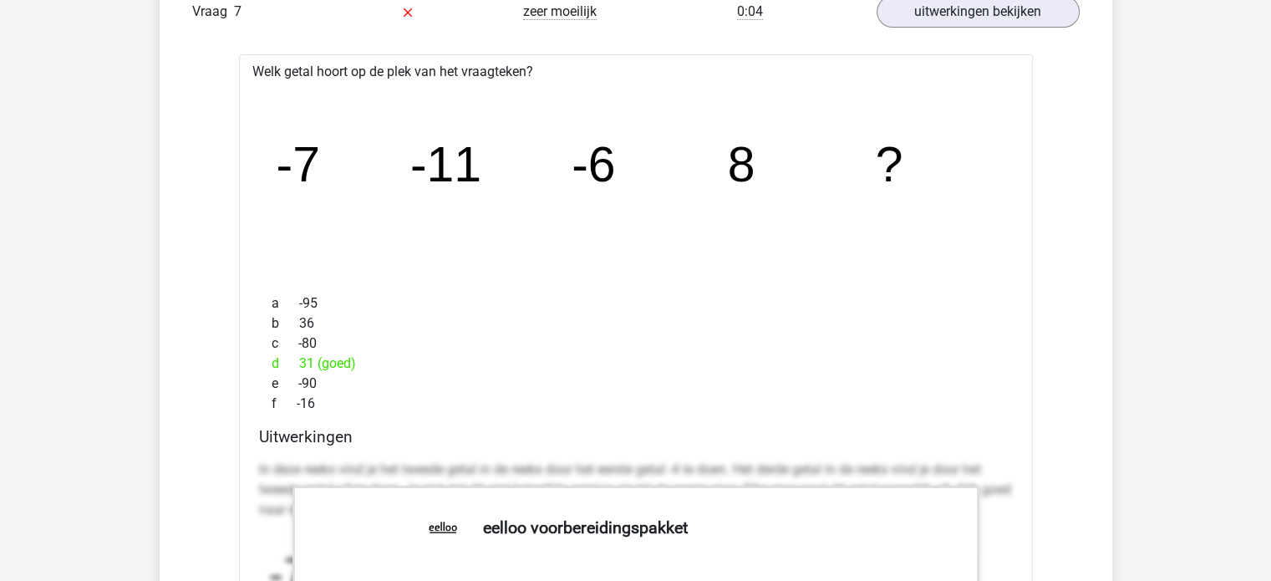
scroll to position [6615, 0]
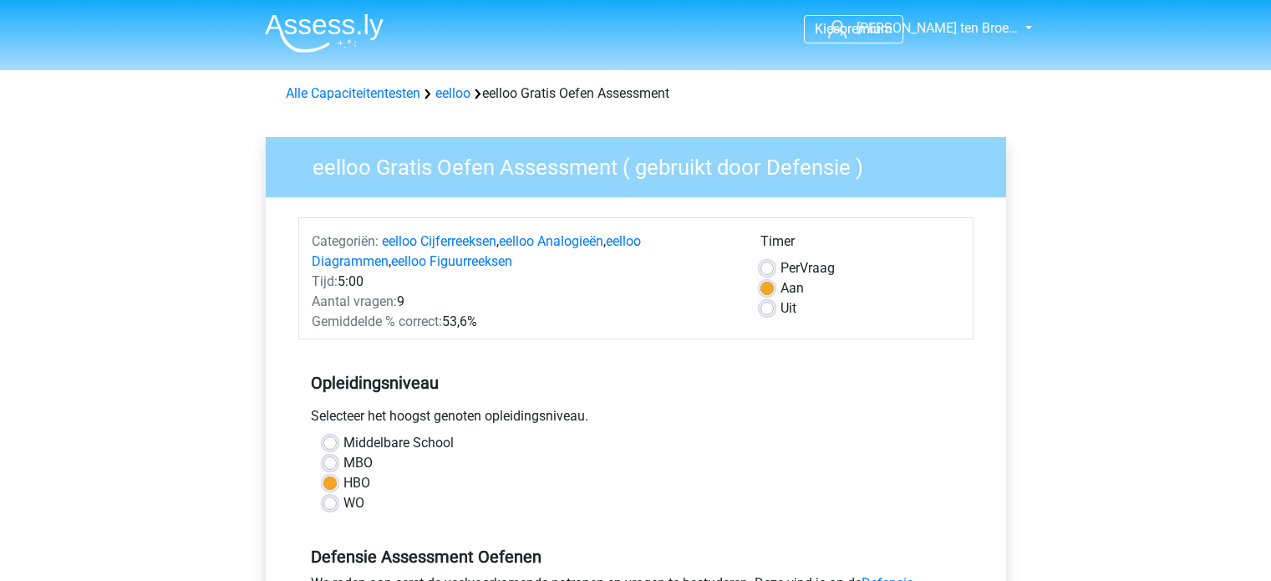
scroll to position [461, 0]
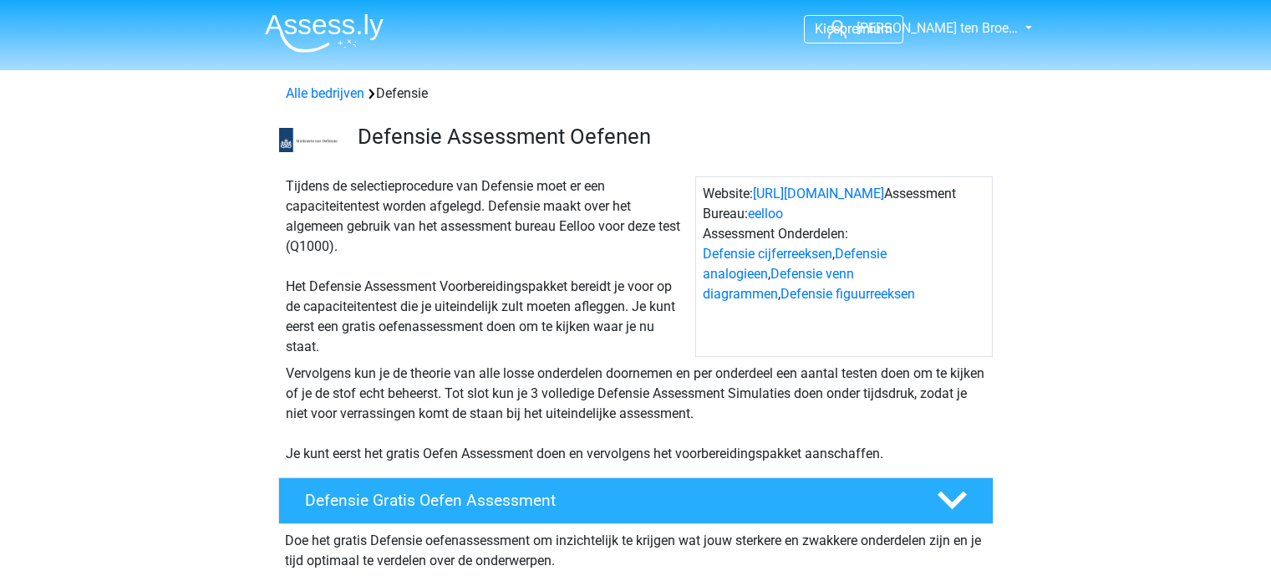
scroll to position [251, 0]
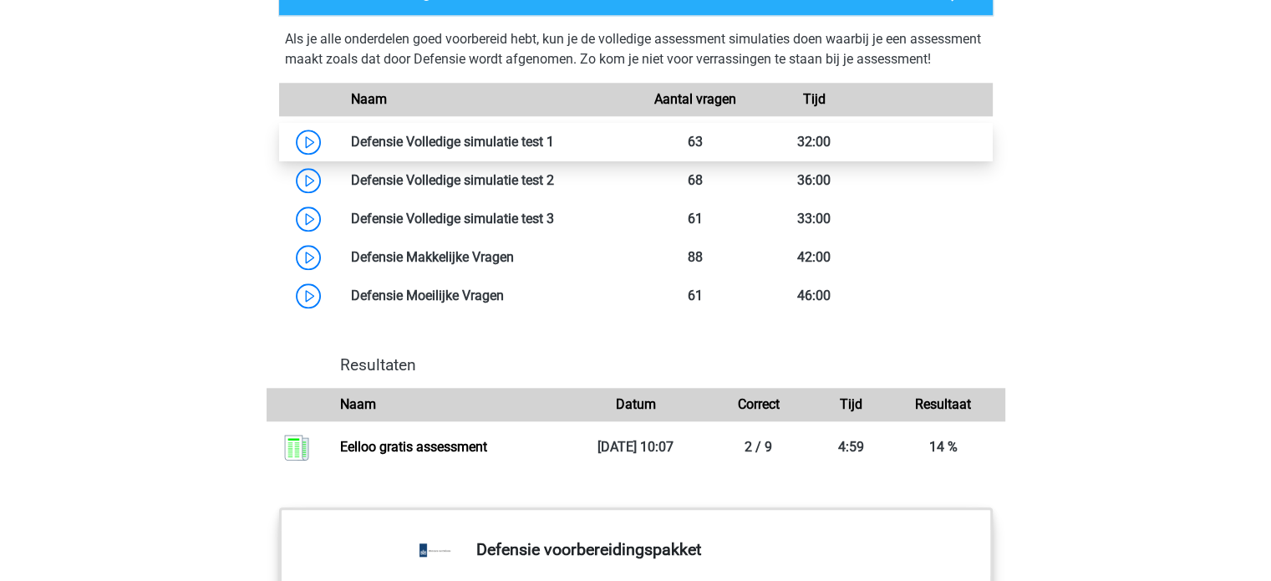
scroll to position [1534, 0]
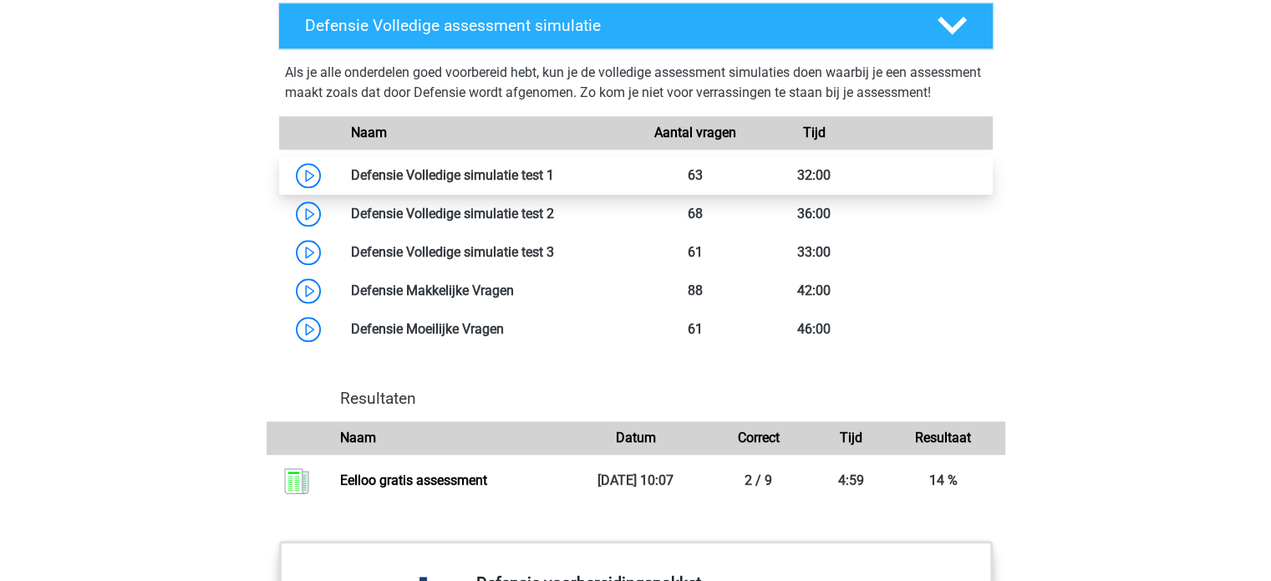
click at [554, 183] on link at bounding box center [554, 175] width 0 height 16
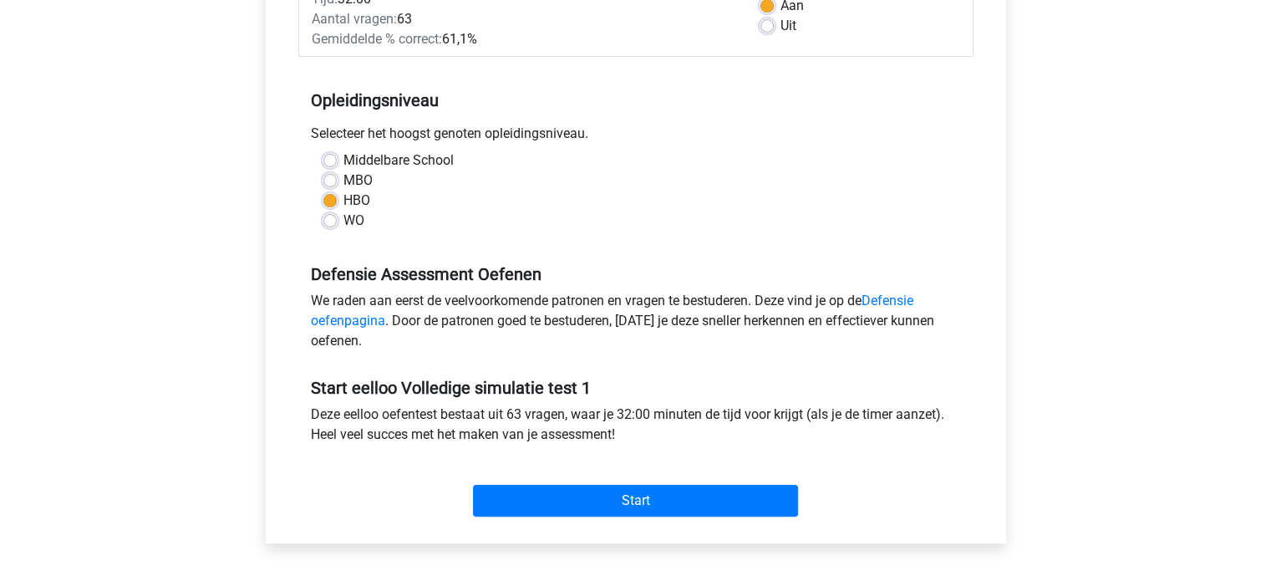
scroll to position [283, 0]
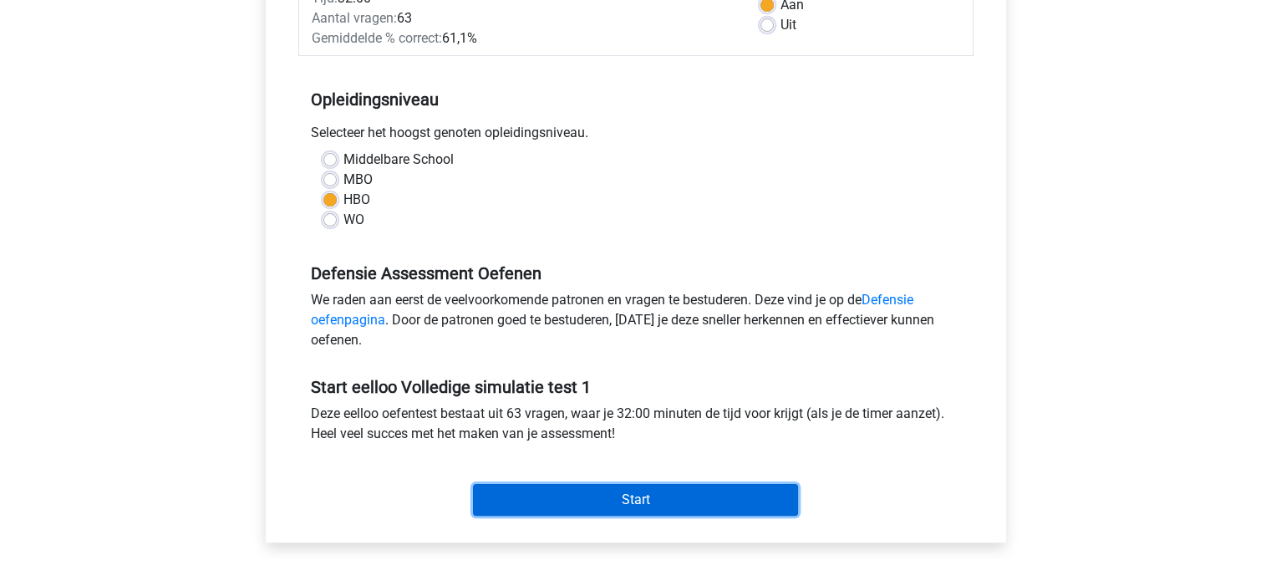
click at [560, 496] on input "Start" at bounding box center [635, 500] width 325 height 32
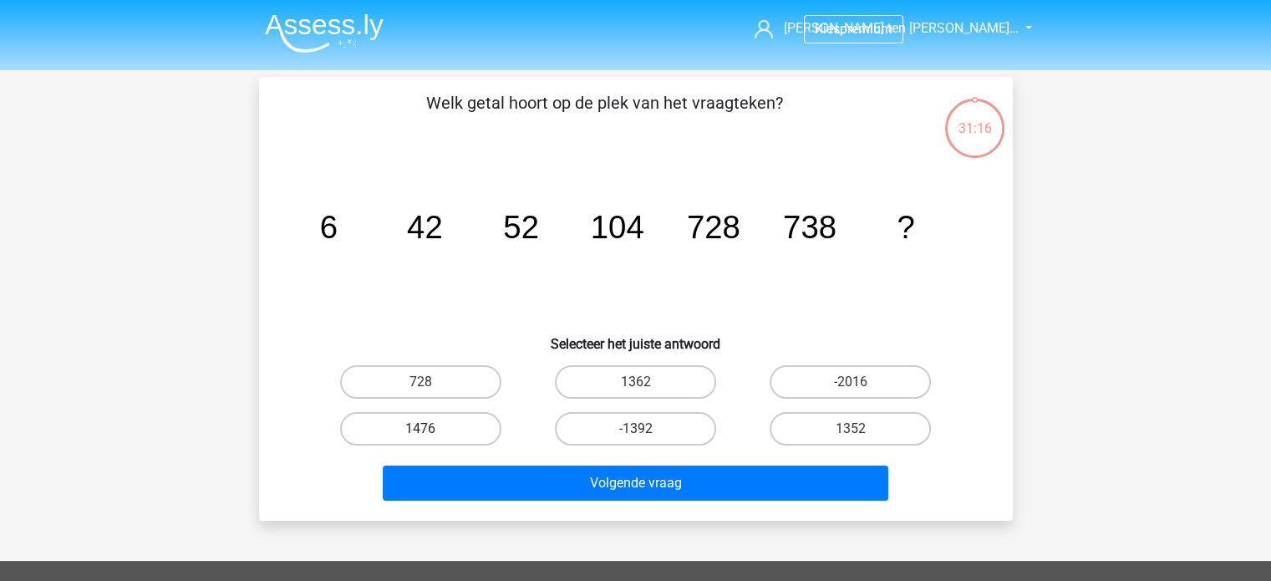
click at [466, 427] on label "1476" at bounding box center [420, 428] width 161 height 33
click at [431, 429] on input "1476" at bounding box center [425, 434] width 11 height 11
radio input "true"
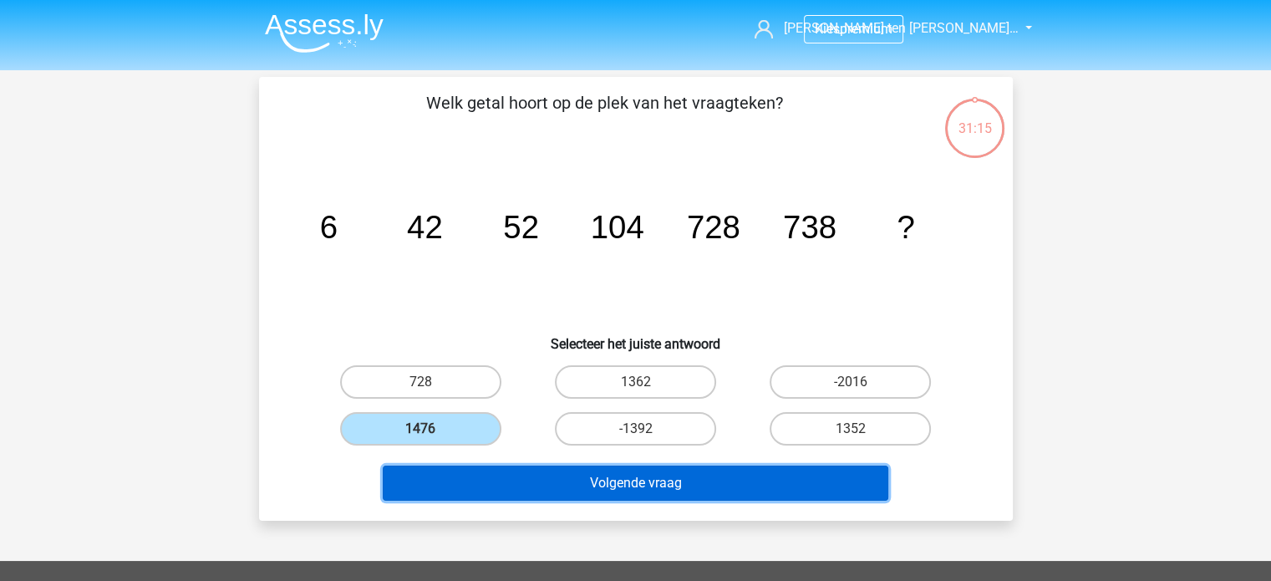
click at [562, 489] on button "Volgende vraag" at bounding box center [636, 482] width 506 height 35
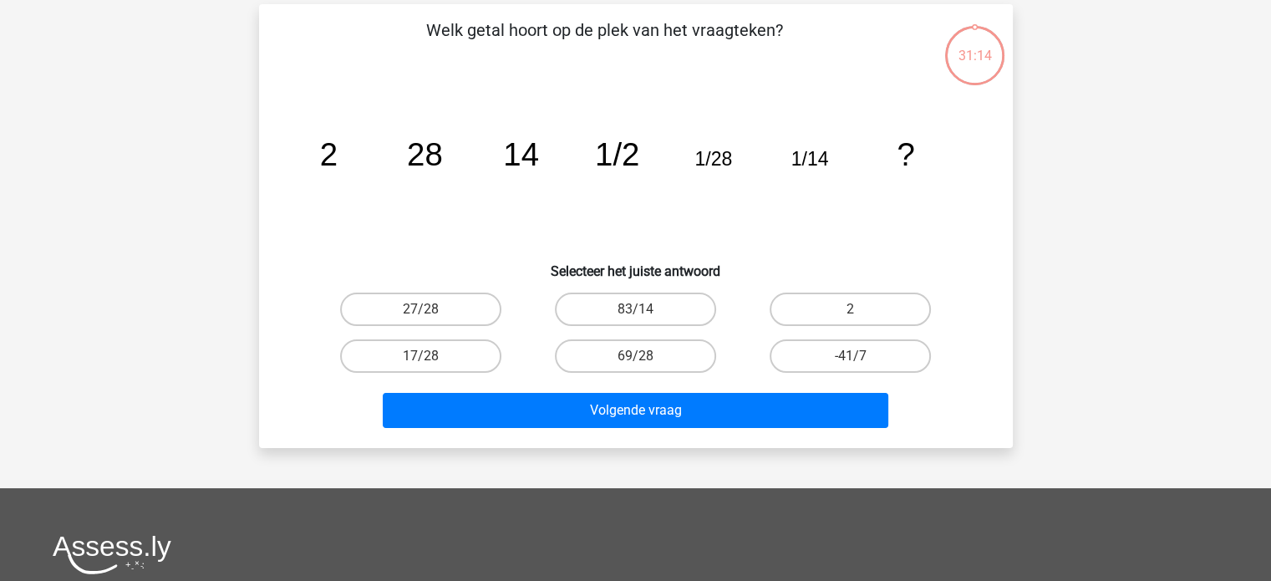
scroll to position [77, 0]
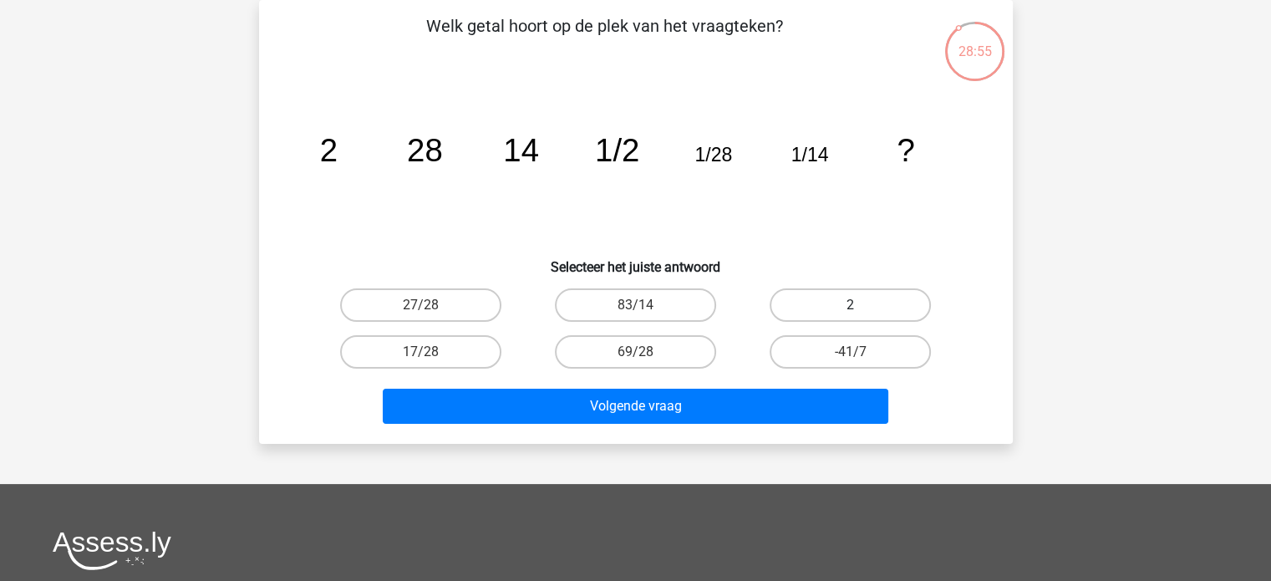
click at [829, 307] on label "2" at bounding box center [850, 304] width 161 height 33
click at [851, 307] on input "2" at bounding box center [856, 310] width 11 height 11
radio input "true"
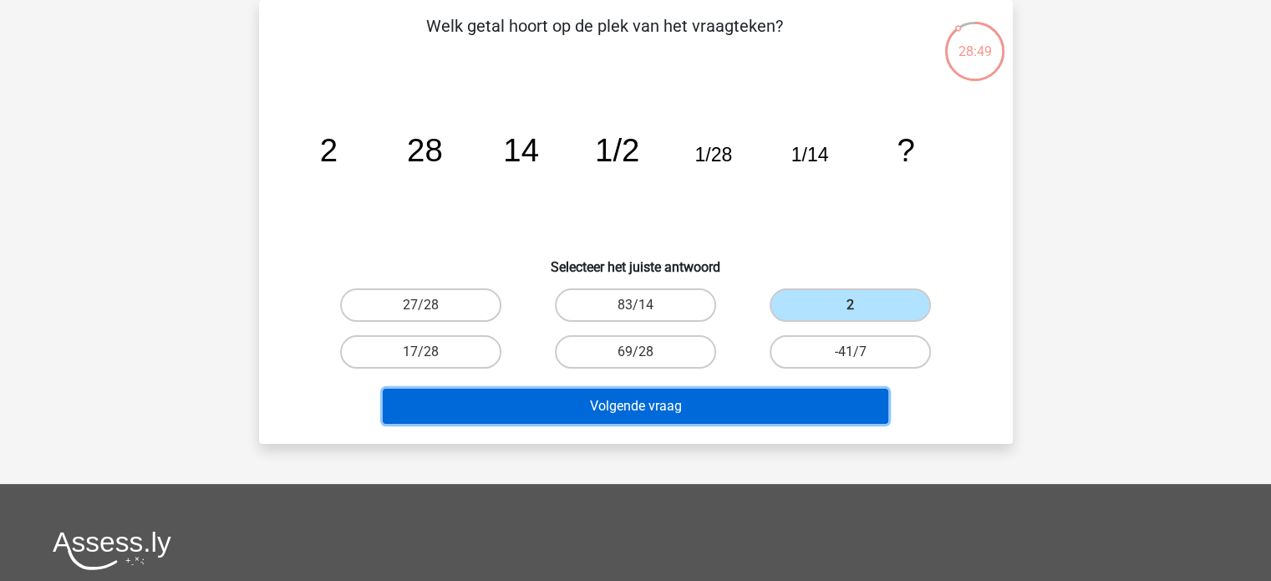
click at [722, 399] on button "Volgende vraag" at bounding box center [636, 406] width 506 height 35
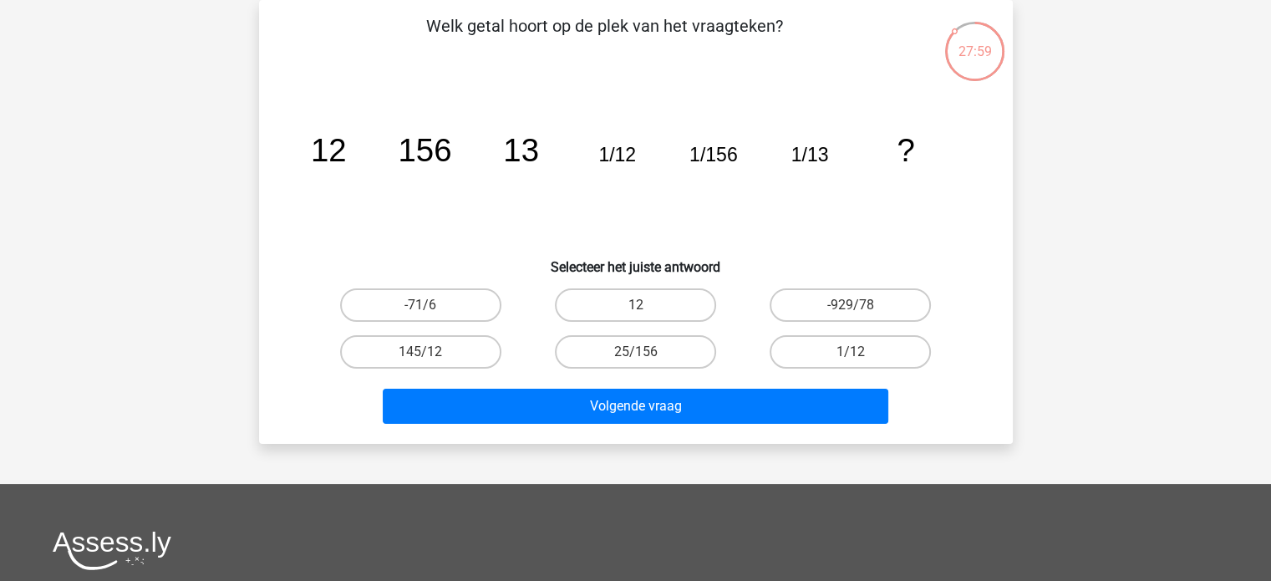
click at [645, 112] on icon "image/svg+xml 12 156 13 1/12 1/156 1/13 ?" at bounding box center [636, 161] width 674 height 169
click at [629, 309] on label "12" at bounding box center [635, 304] width 161 height 33
click at [635, 309] on input "12" at bounding box center [640, 310] width 11 height 11
radio input "true"
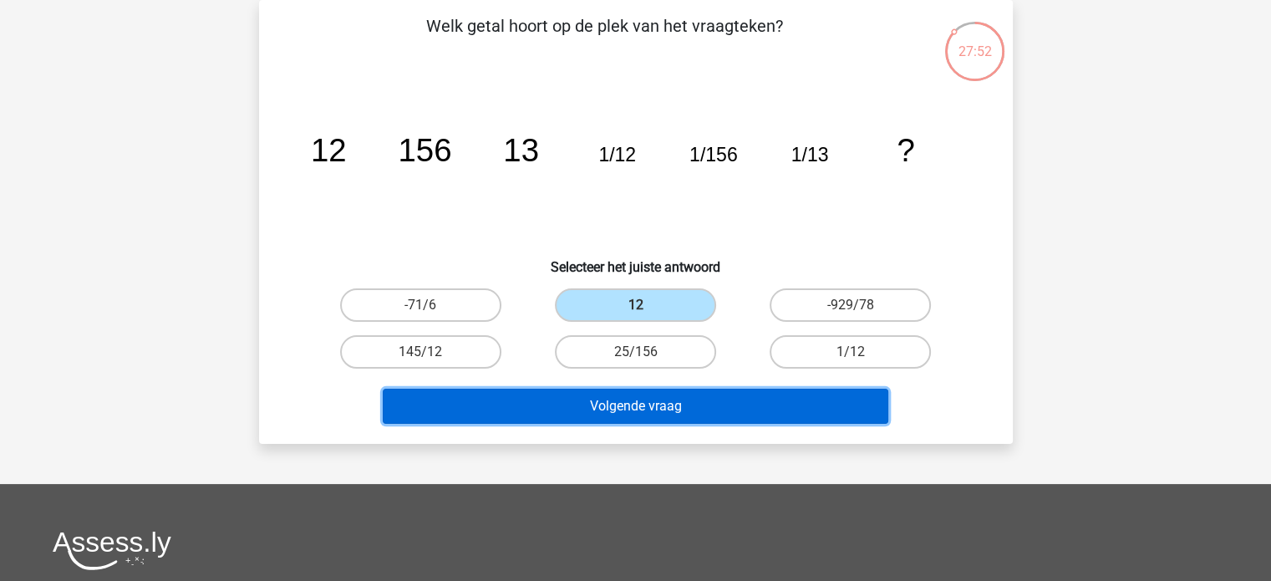
click at [622, 411] on button "Volgende vraag" at bounding box center [636, 406] width 506 height 35
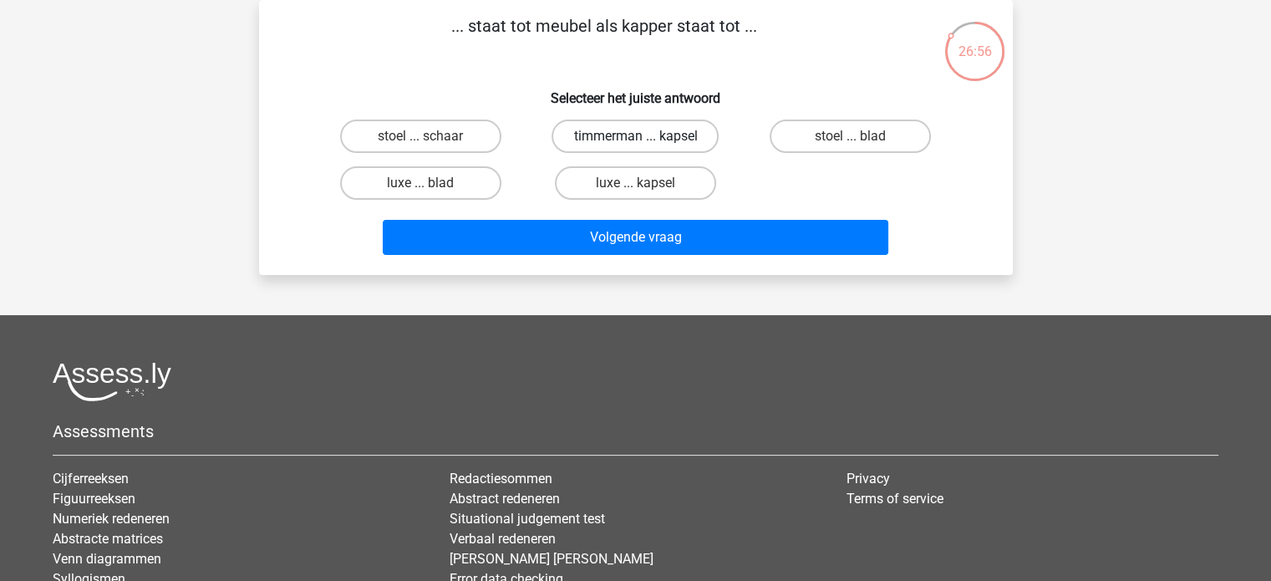
click at [623, 136] on label "timmerman ... kapsel" at bounding box center [635, 136] width 167 height 33
click at [635, 136] on input "timmerman ... kapsel" at bounding box center [640, 141] width 11 height 11
radio input "true"
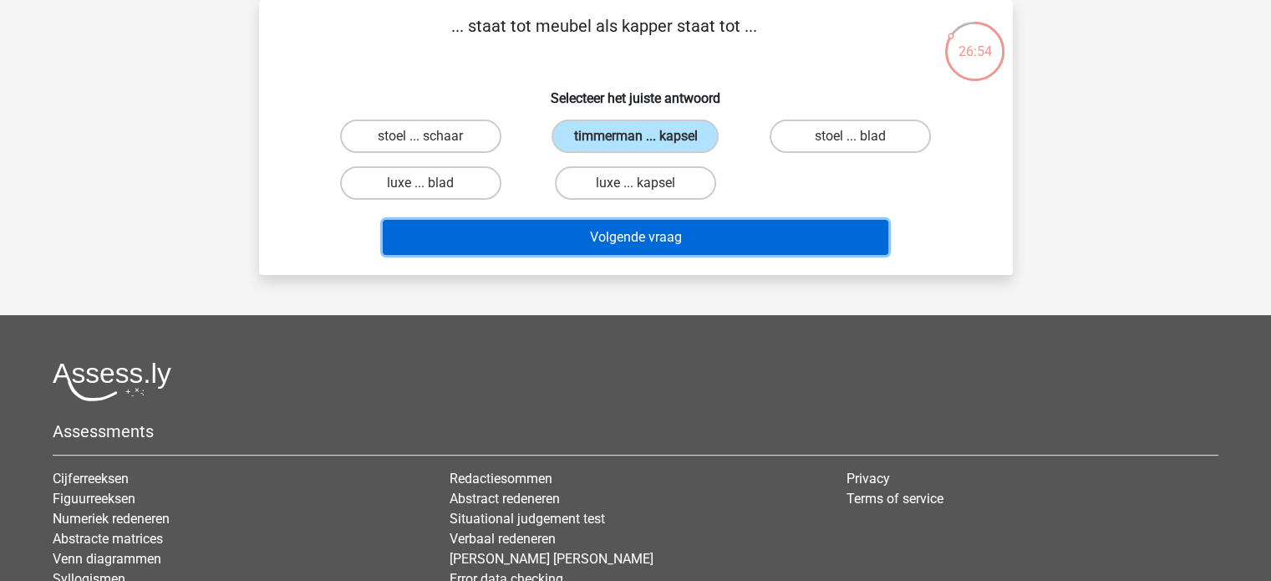
click at [567, 242] on button "Volgende vraag" at bounding box center [636, 237] width 506 height 35
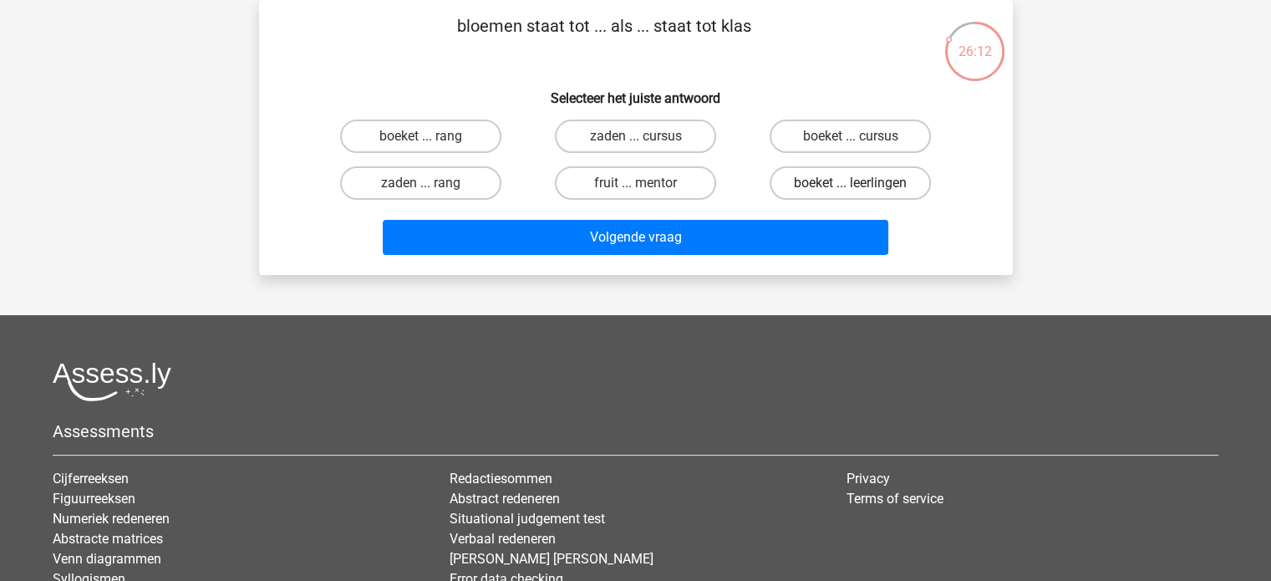
click at [818, 190] on label "boeket ... leerlingen" at bounding box center [850, 182] width 161 height 33
click at [851, 190] on input "boeket ... leerlingen" at bounding box center [856, 188] width 11 height 11
radio input "true"
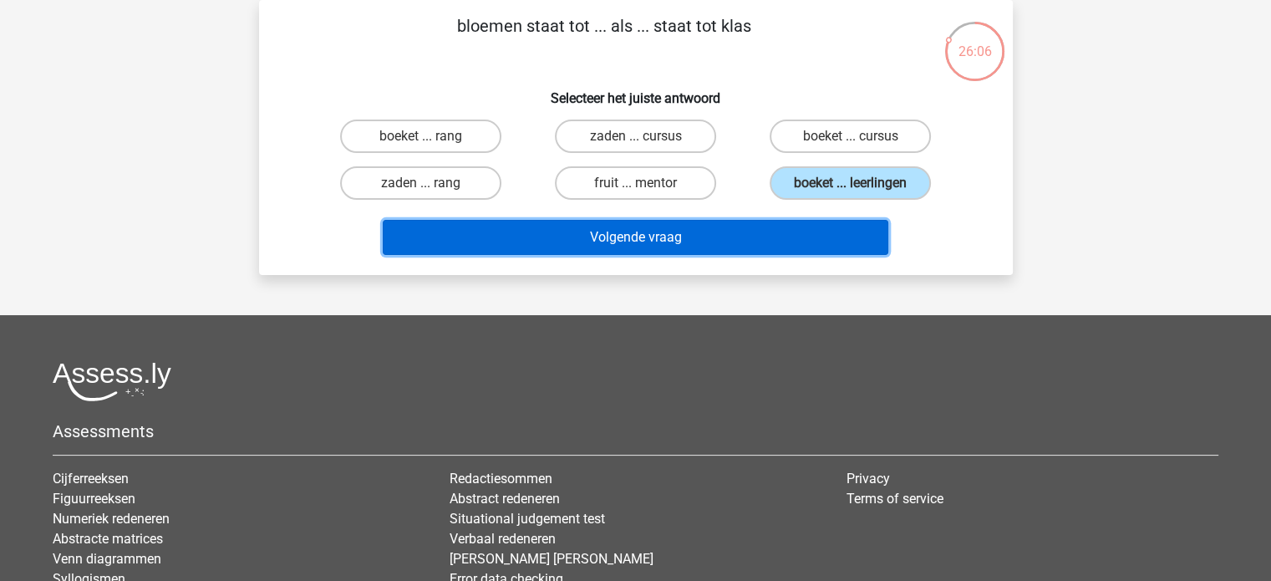
click at [721, 238] on button "Volgende vraag" at bounding box center [636, 237] width 506 height 35
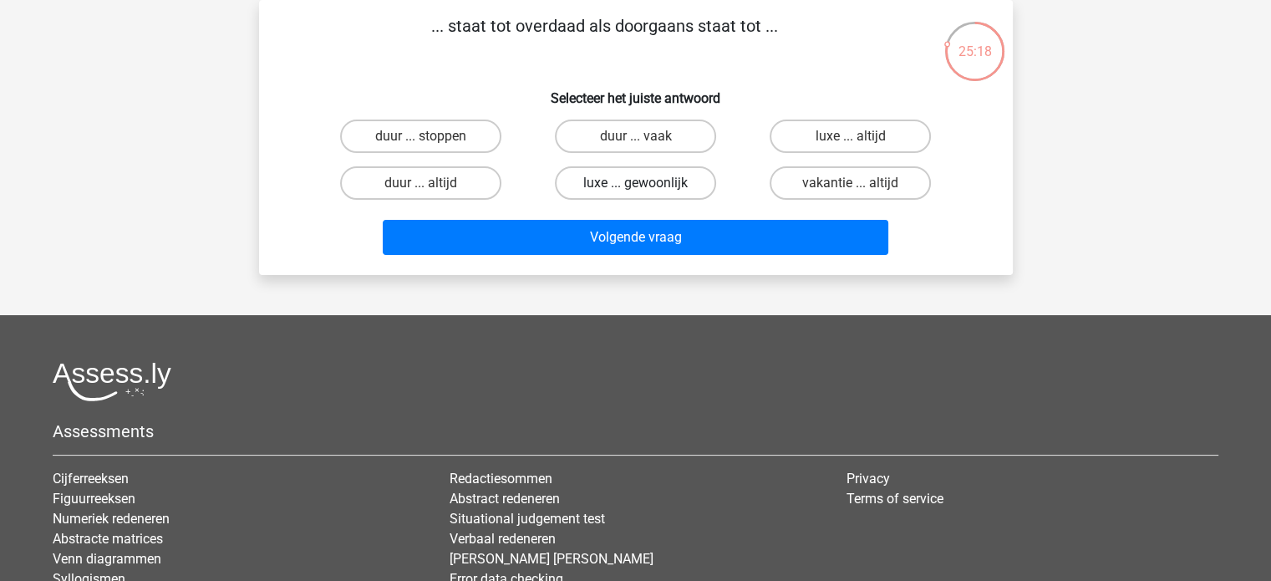
click at [633, 181] on label "luxe ... gewoonlijk" at bounding box center [635, 182] width 161 height 33
click at [635, 183] on input "luxe ... gewoonlijk" at bounding box center [640, 188] width 11 height 11
radio input "true"
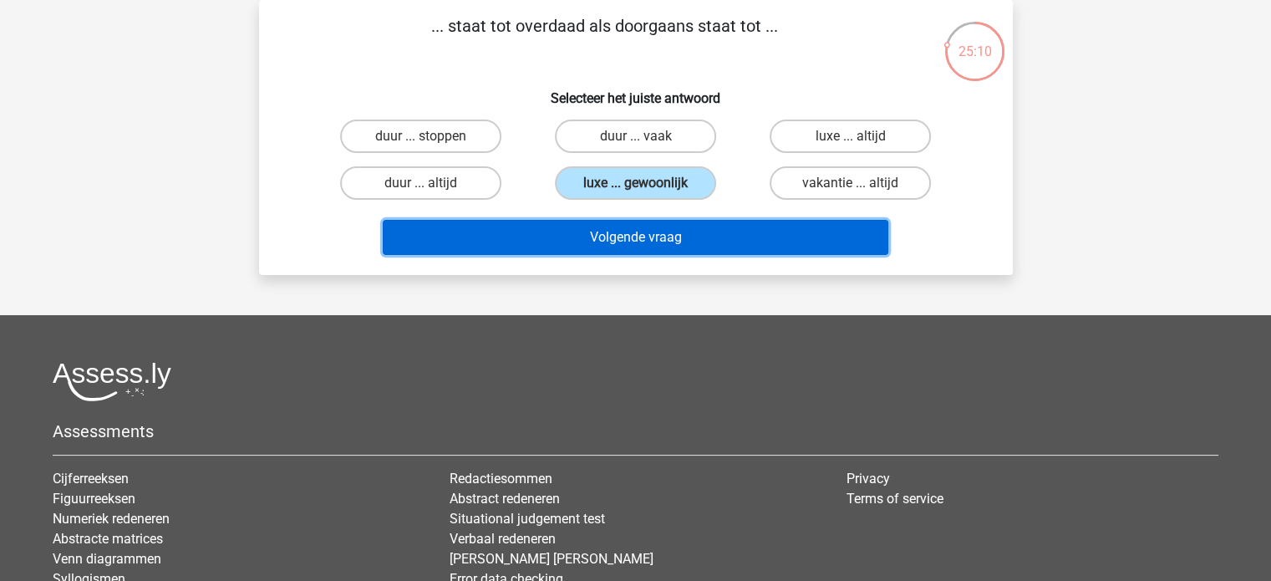
click at [718, 238] on button "Volgende vraag" at bounding box center [636, 237] width 506 height 35
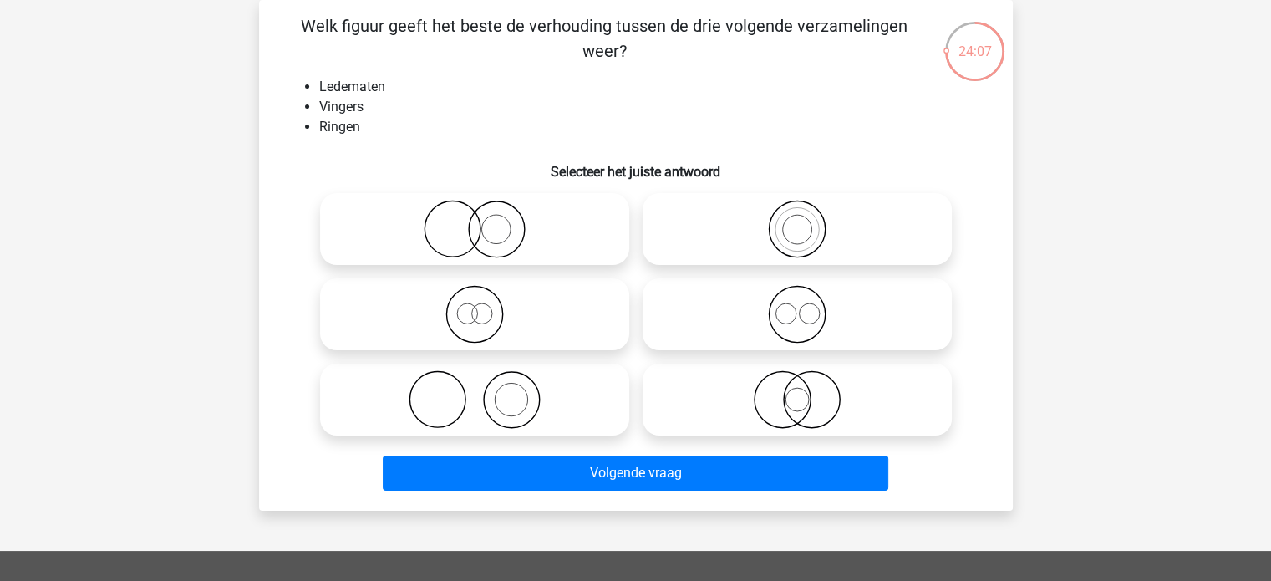
click at [503, 409] on icon at bounding box center [475, 399] width 296 height 58
click at [486, 391] on input "radio" at bounding box center [480, 385] width 11 height 11
radio input "true"
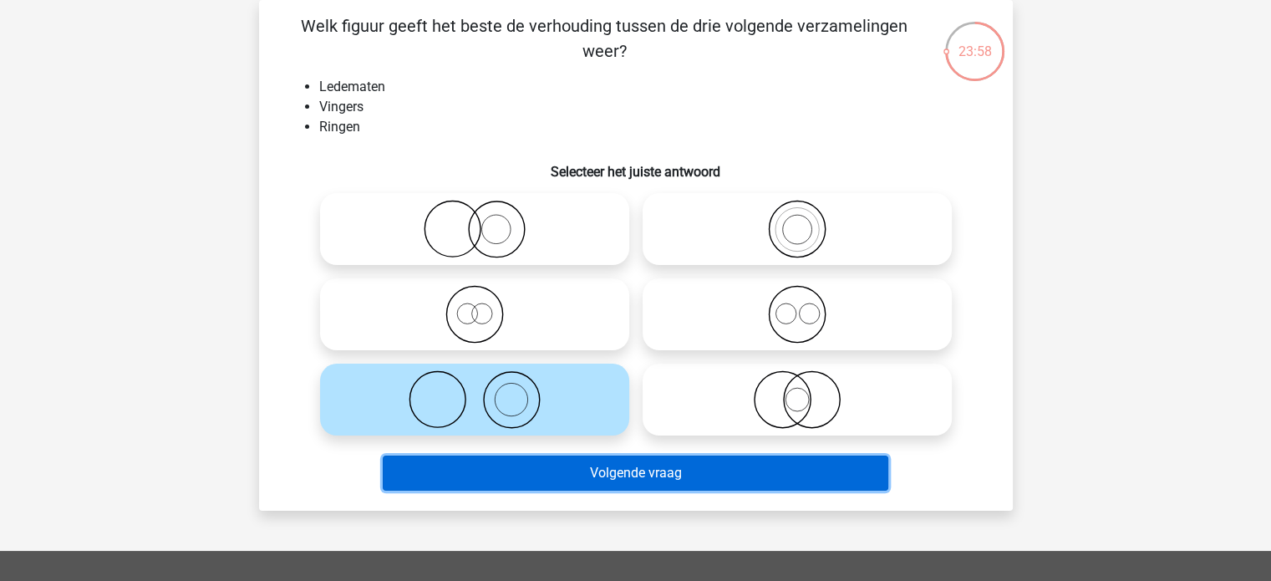
click at [631, 474] on button "Volgende vraag" at bounding box center [636, 472] width 506 height 35
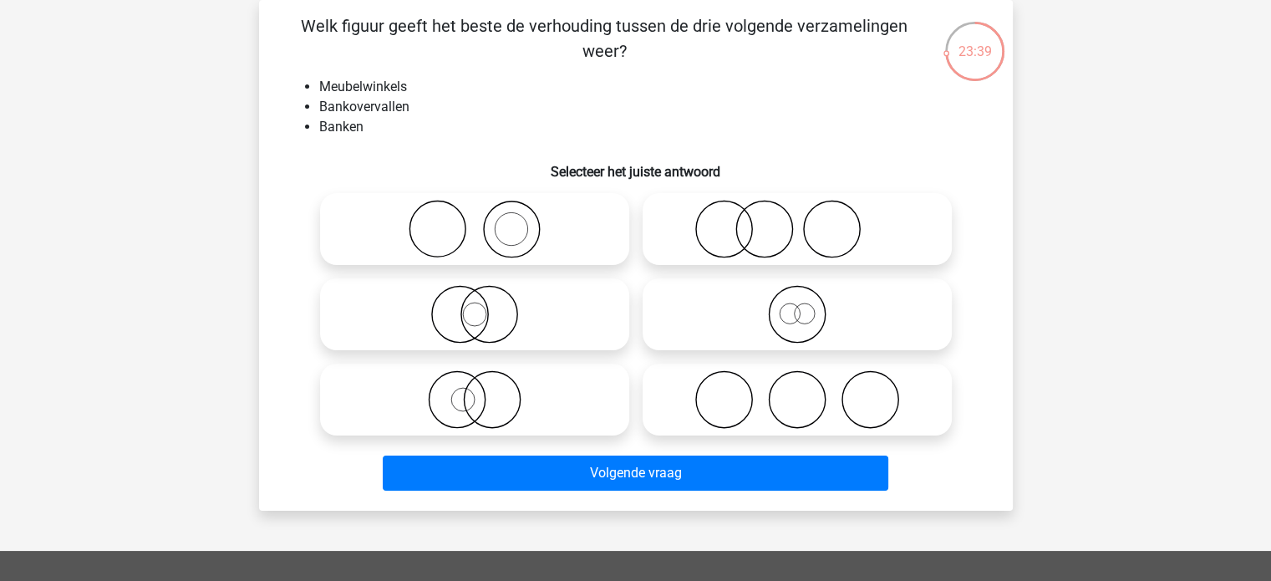
click at [525, 236] on circle at bounding box center [511, 229] width 33 height 33
click at [486, 221] on input "radio" at bounding box center [480, 215] width 11 height 11
radio input "true"
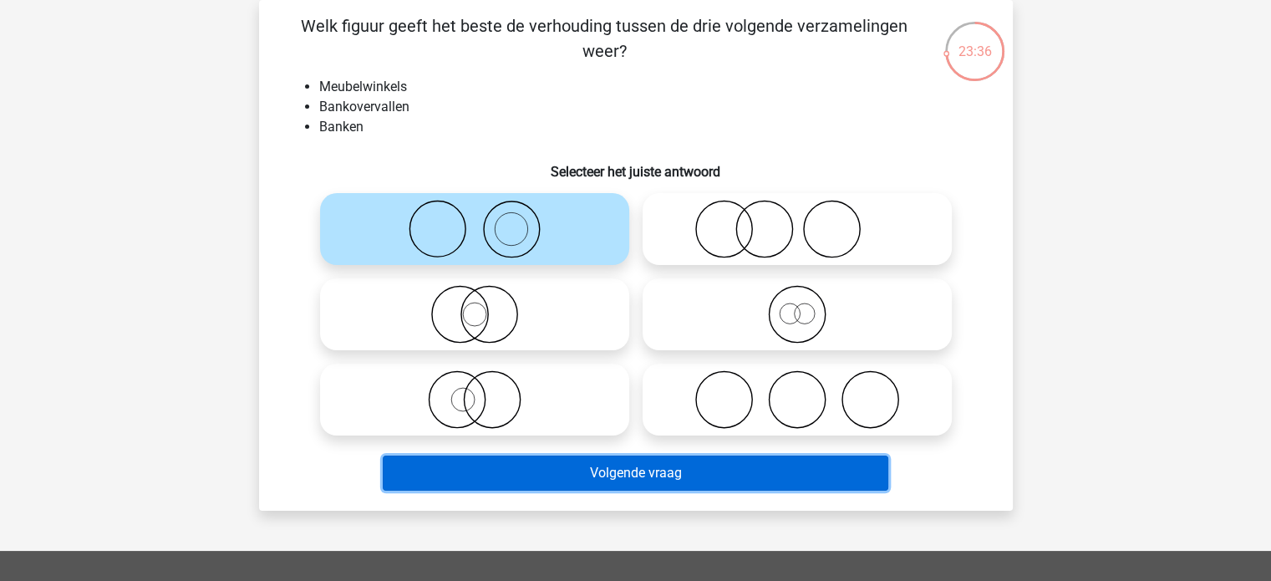
click at [622, 479] on button "Volgende vraag" at bounding box center [636, 472] width 506 height 35
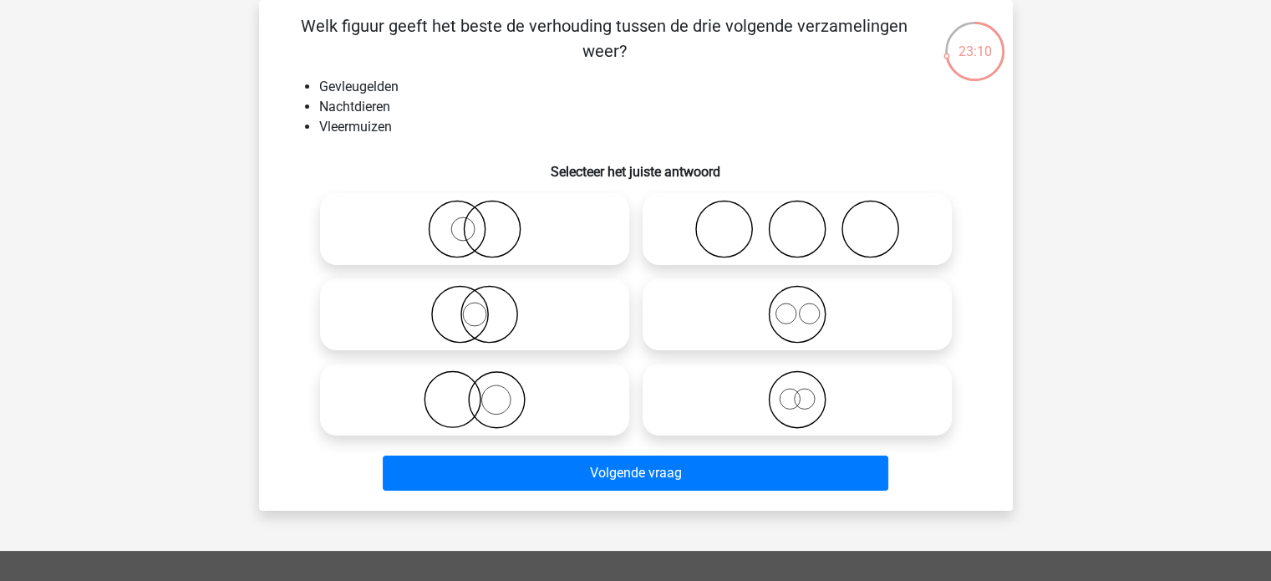
click at [464, 231] on circle at bounding box center [492, 229] width 56 height 56
click at [475, 221] on input "radio" at bounding box center [480, 215] width 11 height 11
radio input "true"
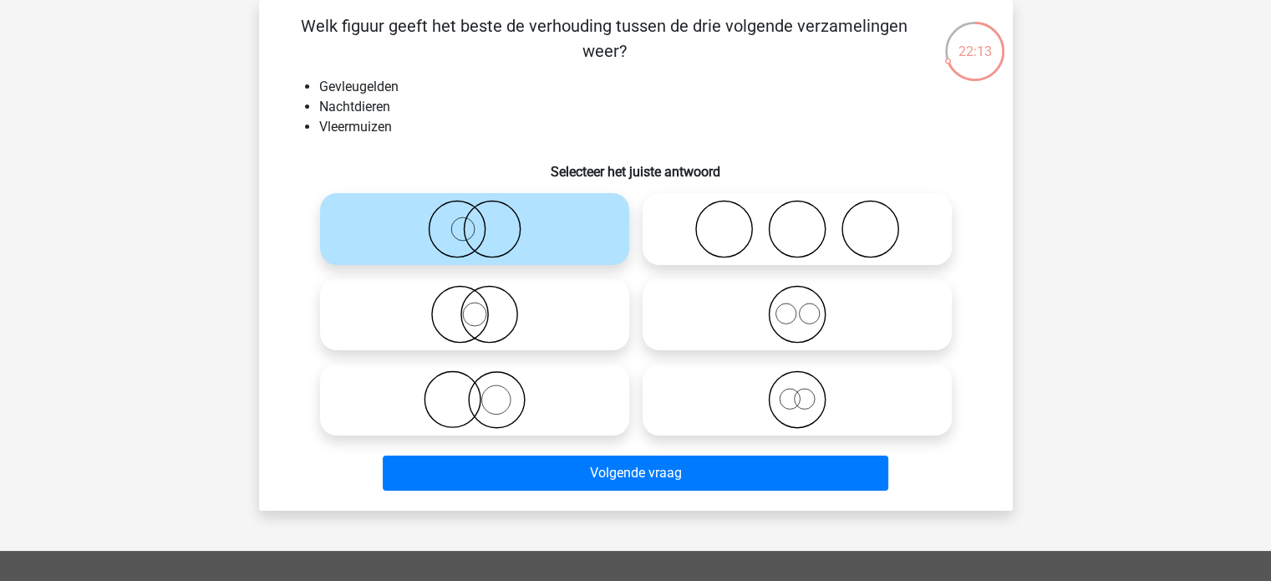
click at [475, 313] on icon at bounding box center [475, 314] width 296 height 58
click at [475, 306] on input "radio" at bounding box center [480, 300] width 11 height 11
radio input "true"
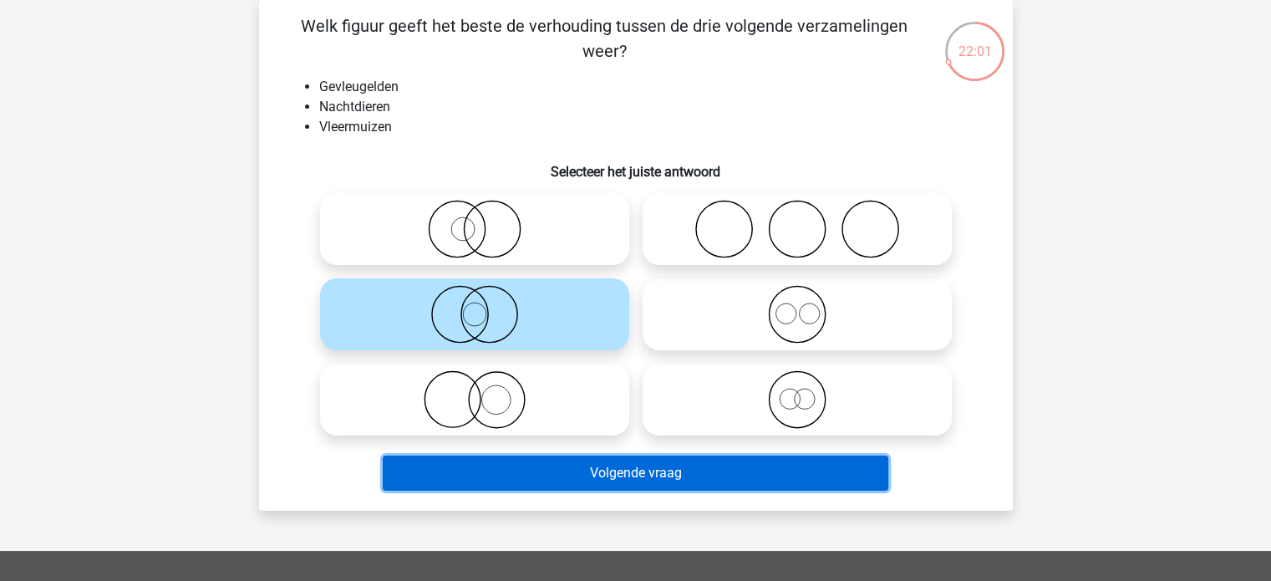
click at [539, 464] on button "Volgende vraag" at bounding box center [636, 472] width 506 height 35
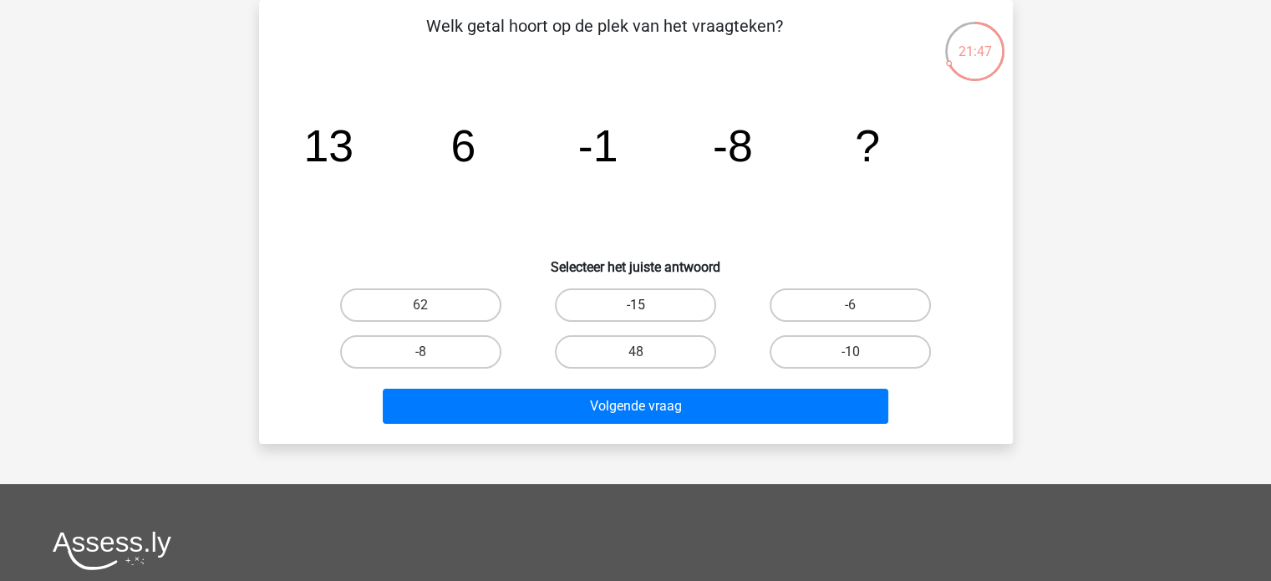
click at [623, 303] on label "-15" at bounding box center [635, 304] width 161 height 33
click at [635, 305] on input "-15" at bounding box center [640, 310] width 11 height 11
radio input "true"
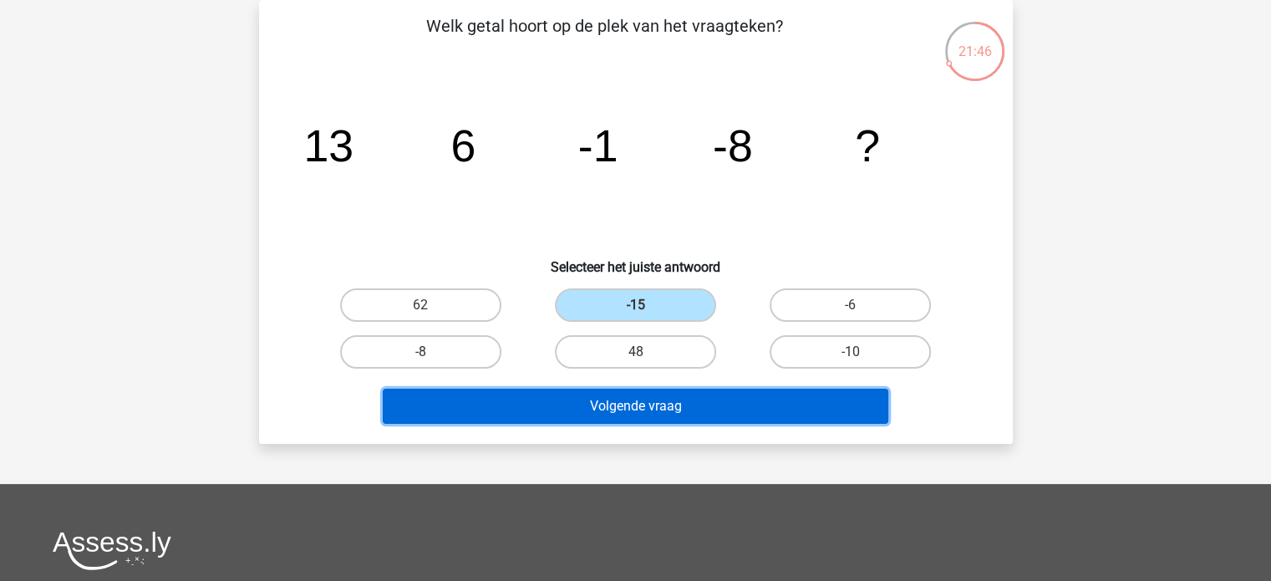
click at [610, 410] on button "Volgende vraag" at bounding box center [636, 406] width 506 height 35
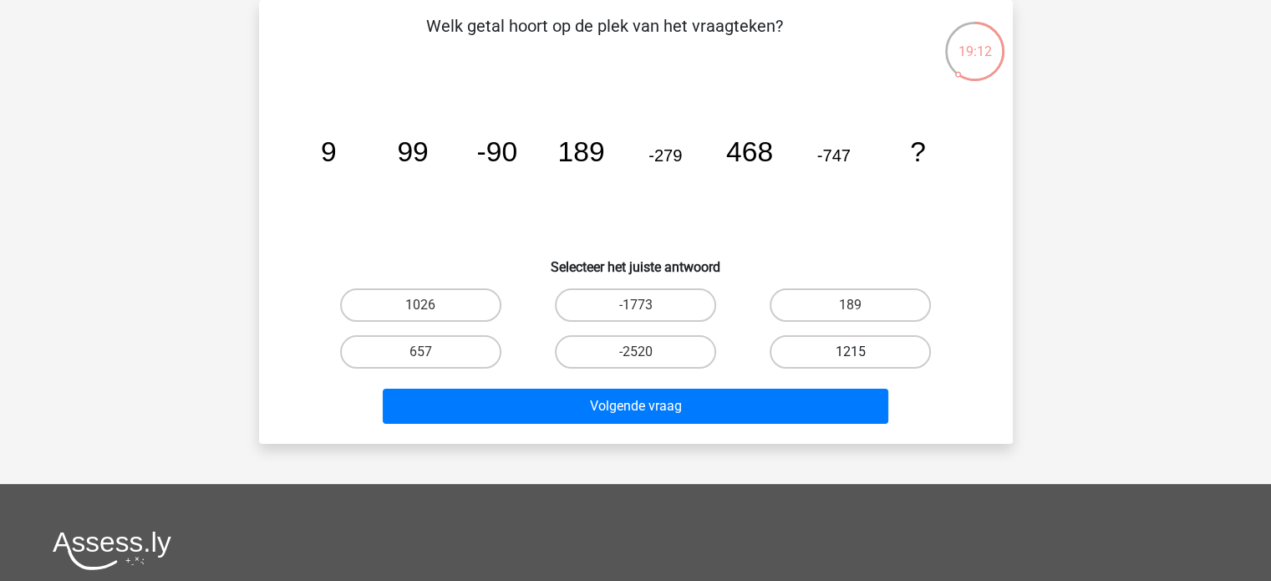
click at [826, 351] on label "1215" at bounding box center [850, 351] width 161 height 33
click at [851, 352] on input "1215" at bounding box center [856, 357] width 11 height 11
radio input "true"
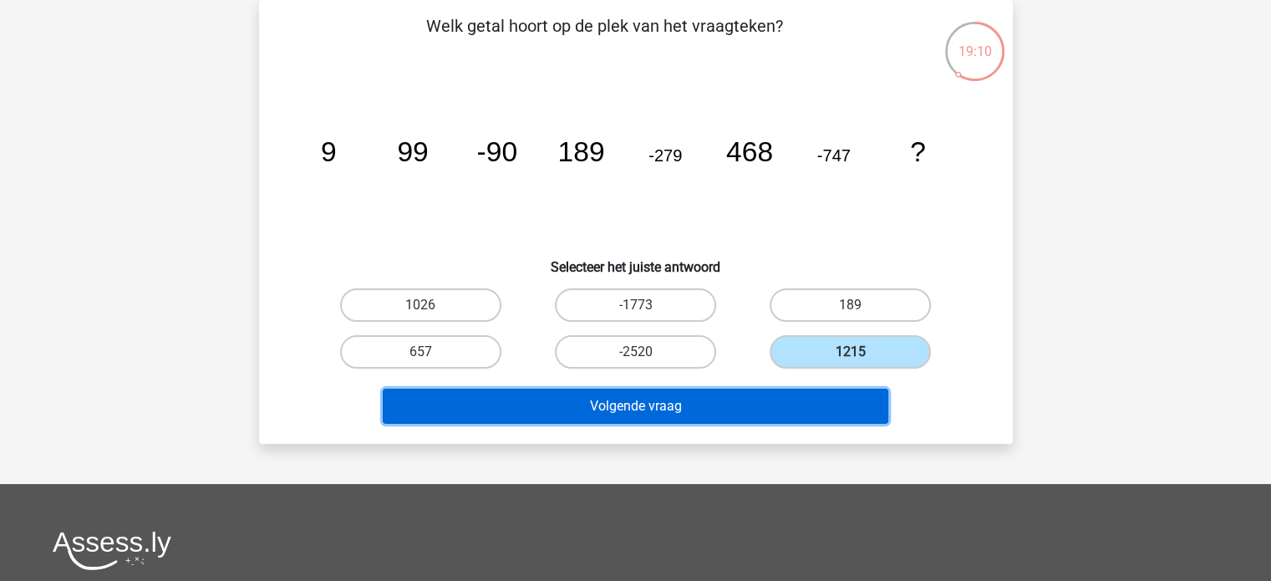
click at [754, 395] on button "Volgende vraag" at bounding box center [636, 406] width 506 height 35
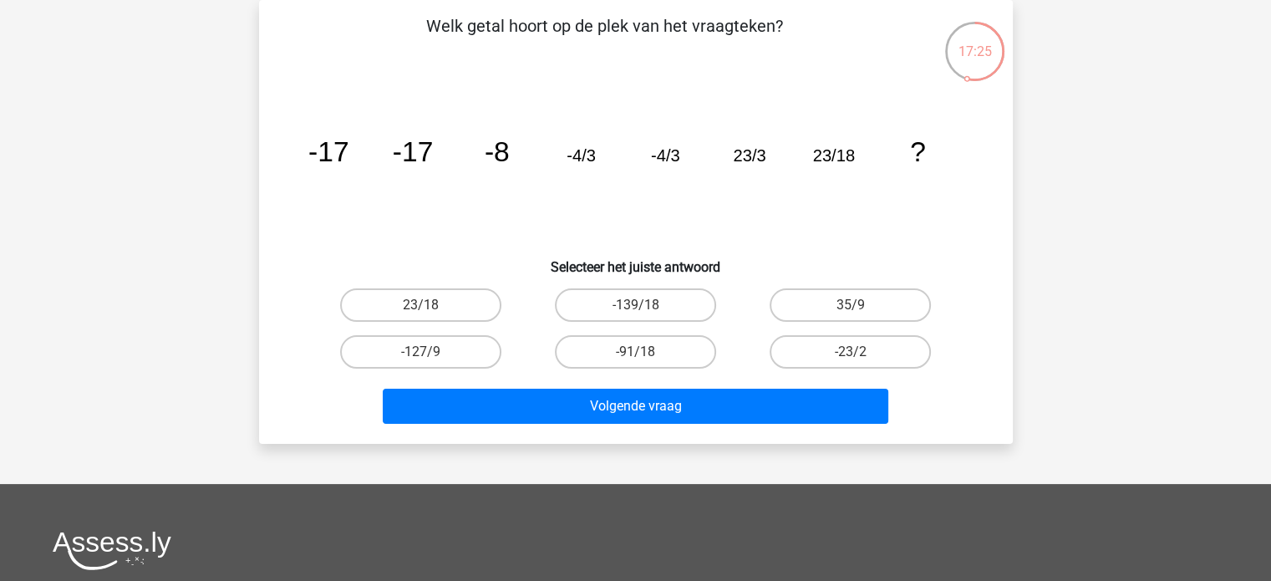
click at [653, 156] on tspan "-4/3" at bounding box center [664, 155] width 29 height 18
click at [601, 208] on icon "image/svg+xml -17 -17 -8 -4/3 -4/3 23/3 23/18 ?" at bounding box center [636, 161] width 674 height 169
click at [448, 297] on label "23/18" at bounding box center [420, 304] width 161 height 33
click at [431, 305] on input "23/18" at bounding box center [425, 310] width 11 height 11
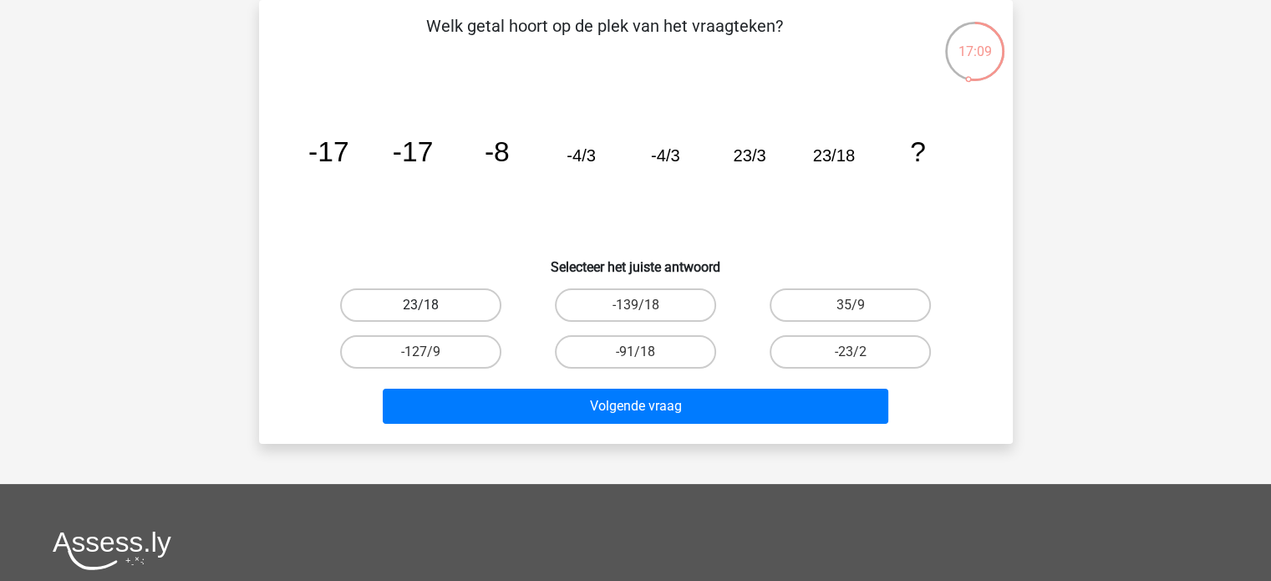
radio input "true"
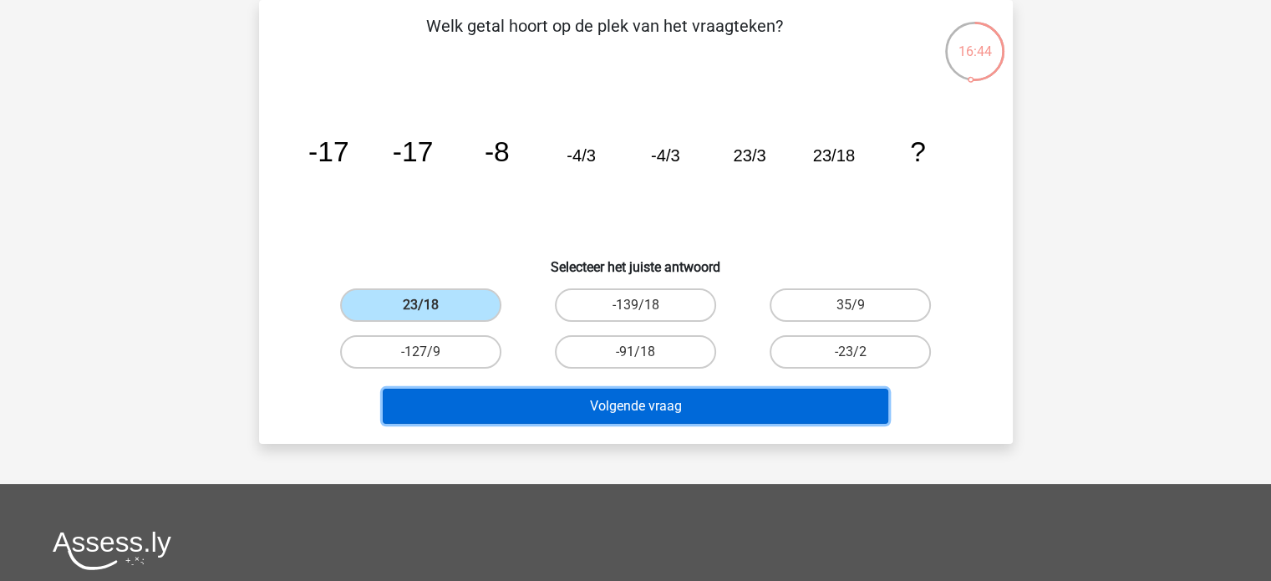
click at [514, 409] on button "Volgende vraag" at bounding box center [636, 406] width 506 height 35
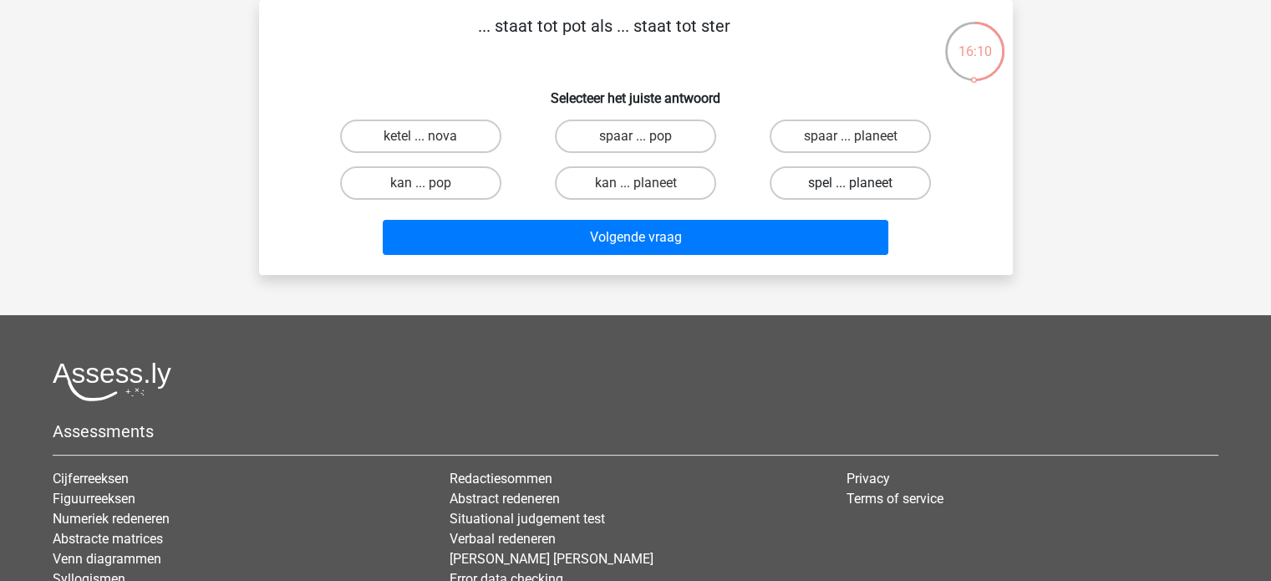
click at [812, 181] on label "spel ... planeet" at bounding box center [850, 182] width 161 height 33
click at [851, 183] on input "spel ... planeet" at bounding box center [856, 188] width 11 height 11
radio input "true"
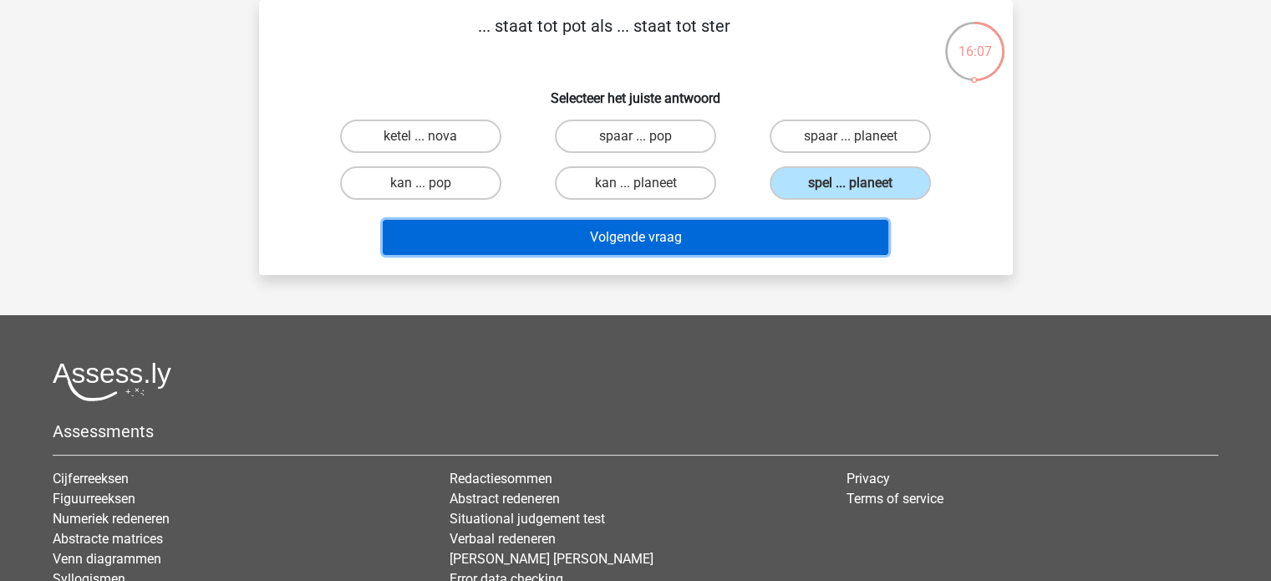
click at [719, 234] on button "Volgende vraag" at bounding box center [636, 237] width 506 height 35
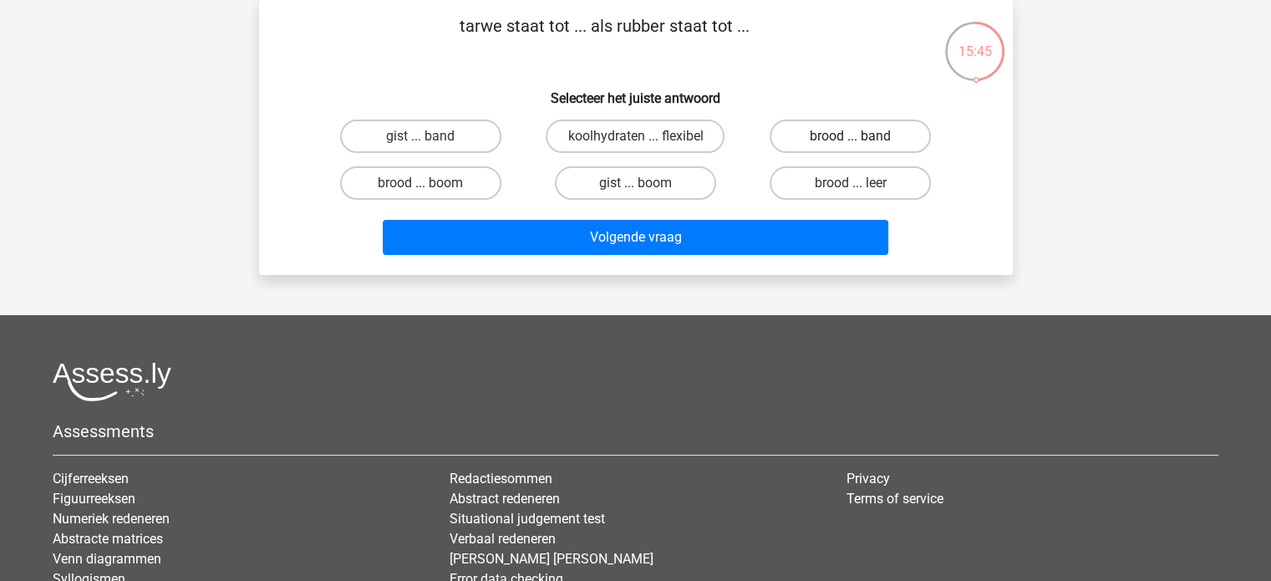
click at [806, 135] on label "brood ... band" at bounding box center [850, 136] width 161 height 33
click at [851, 136] on input "brood ... band" at bounding box center [856, 141] width 11 height 11
radio input "true"
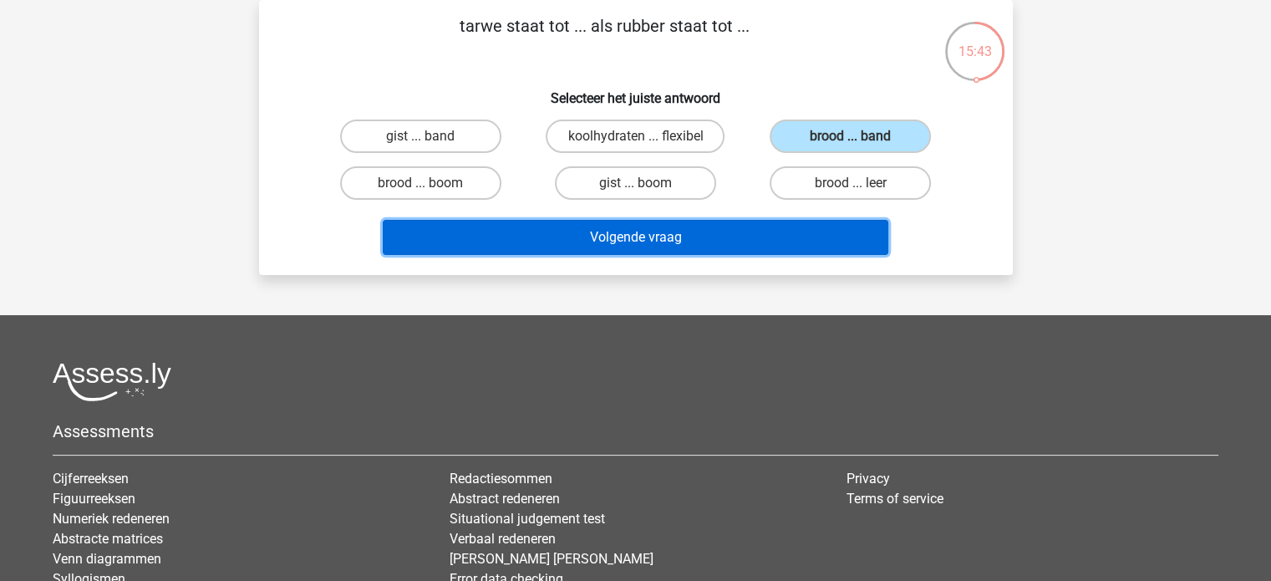
click at [694, 243] on button "Volgende vraag" at bounding box center [636, 237] width 506 height 35
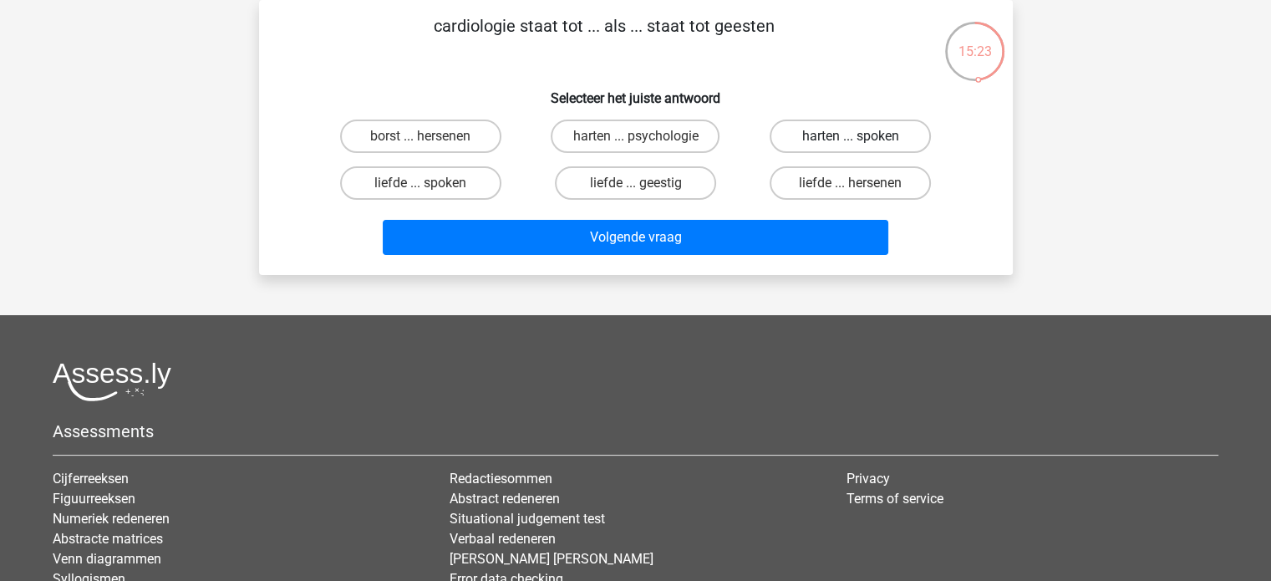
click at [816, 139] on label "harten ... spoken" at bounding box center [850, 136] width 161 height 33
click at [851, 139] on input "harten ... spoken" at bounding box center [856, 141] width 11 height 11
radio input "true"
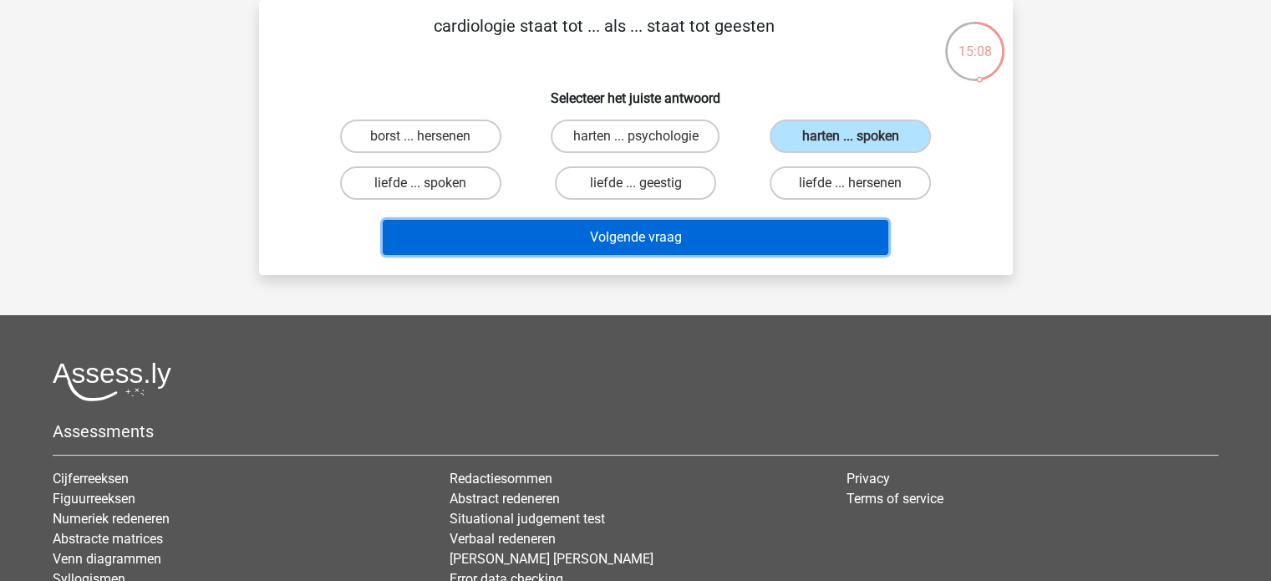
click at [692, 233] on button "Volgende vraag" at bounding box center [636, 237] width 506 height 35
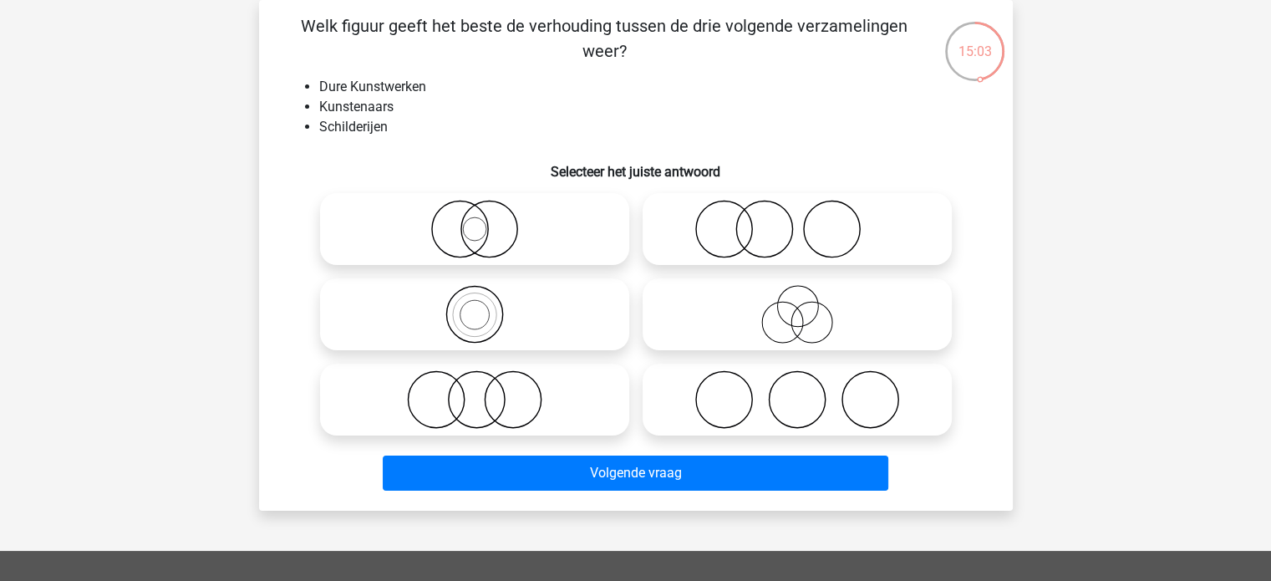
click at [533, 102] on li "Kunstenaars" at bounding box center [652, 107] width 667 height 20
click at [455, 240] on icon at bounding box center [475, 229] width 296 height 58
click at [475, 221] on input "radio" at bounding box center [480, 215] width 11 height 11
radio input "true"
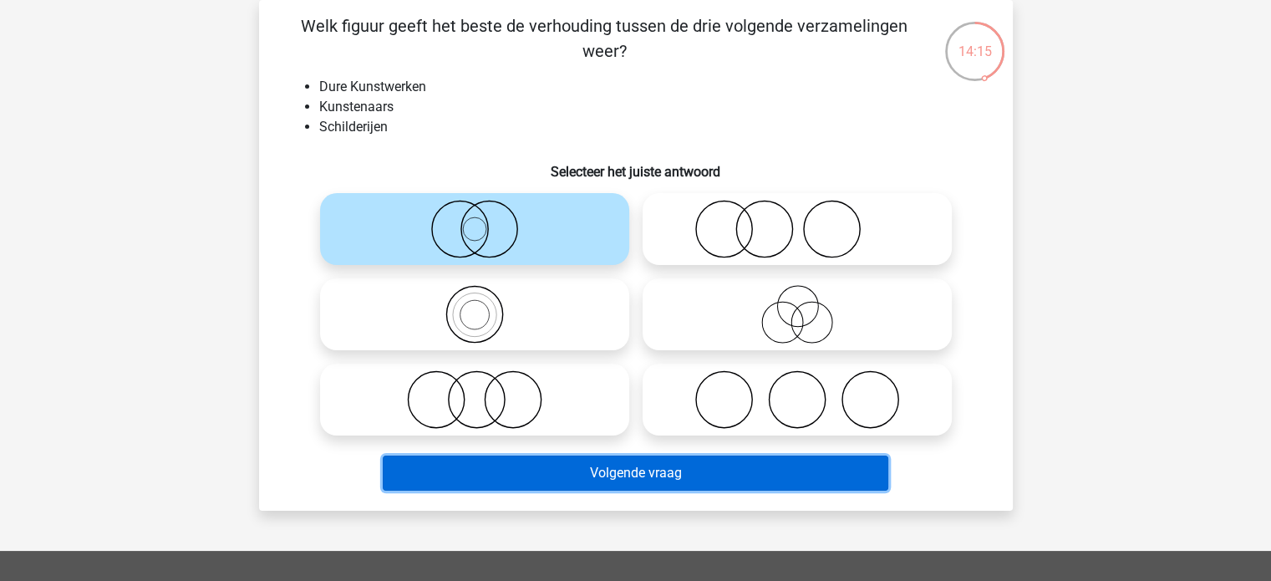
click at [516, 477] on button "Volgende vraag" at bounding box center [636, 472] width 506 height 35
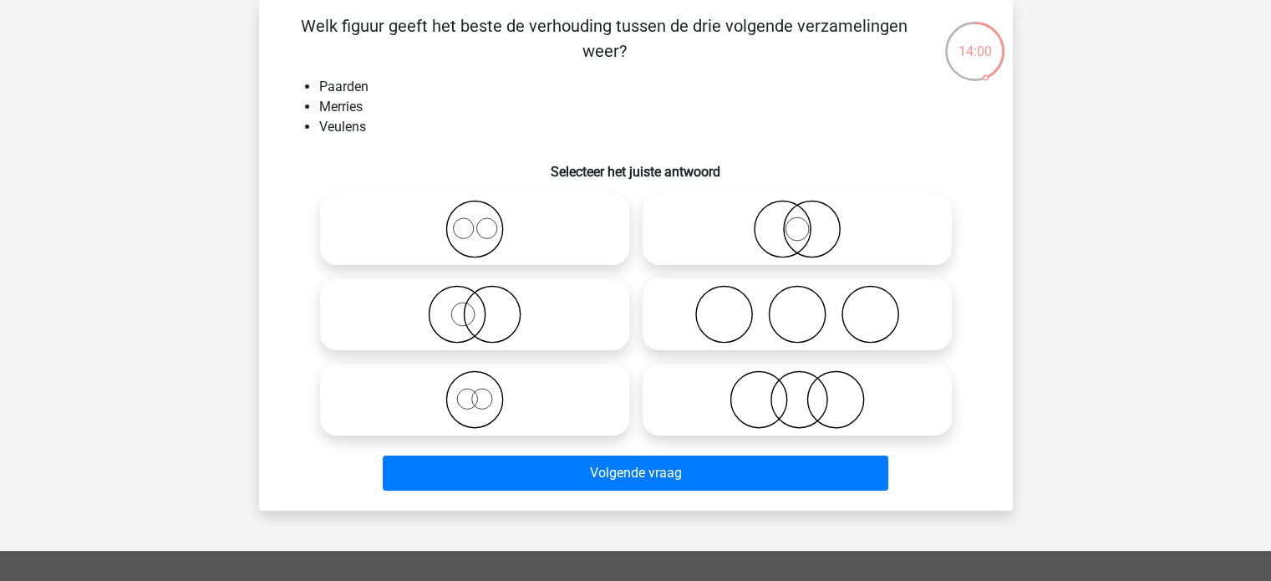
click at [829, 407] on icon at bounding box center [797, 399] width 296 height 58
click at [808, 391] on input "radio" at bounding box center [802, 385] width 11 height 11
radio input "true"
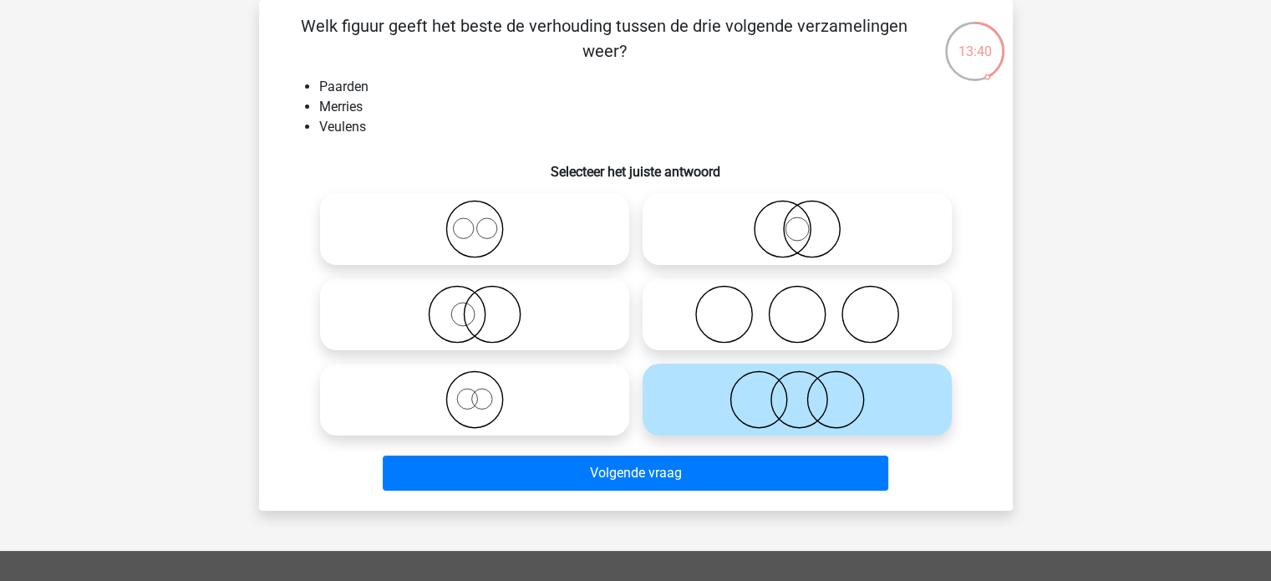
click at [789, 220] on circle at bounding box center [797, 228] width 23 height 23
click at [797, 220] on input "radio" at bounding box center [802, 215] width 11 height 11
radio input "true"
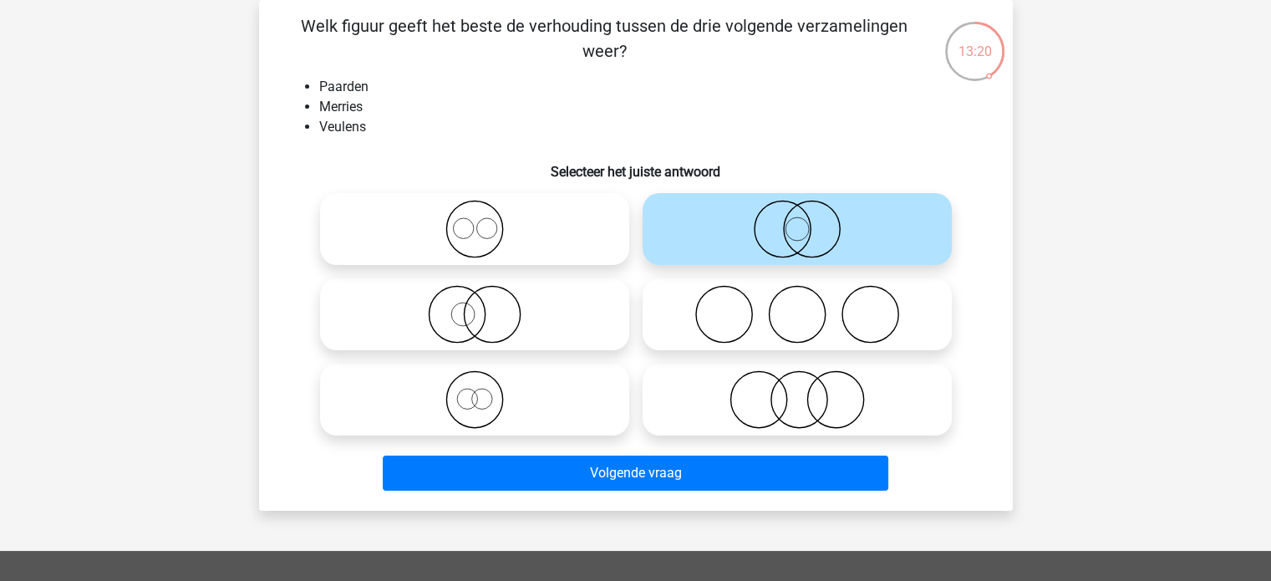
click at [475, 225] on icon at bounding box center [475, 229] width 296 height 58
click at [475, 221] on input "radio" at bounding box center [480, 215] width 11 height 11
radio input "true"
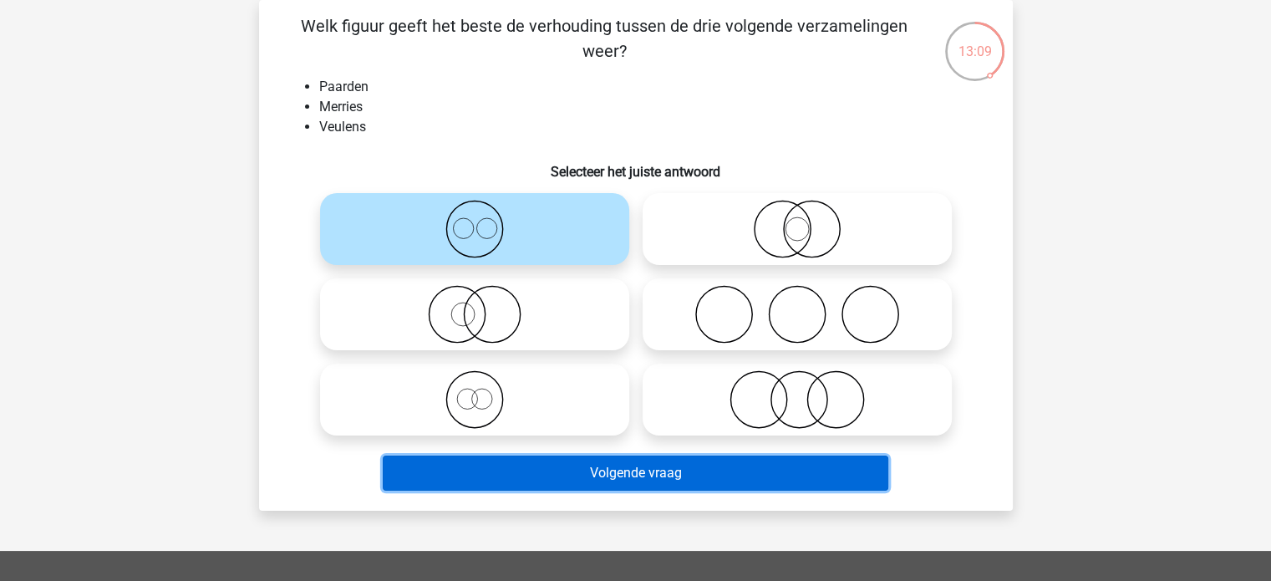
click at [531, 477] on button "Volgende vraag" at bounding box center [636, 472] width 506 height 35
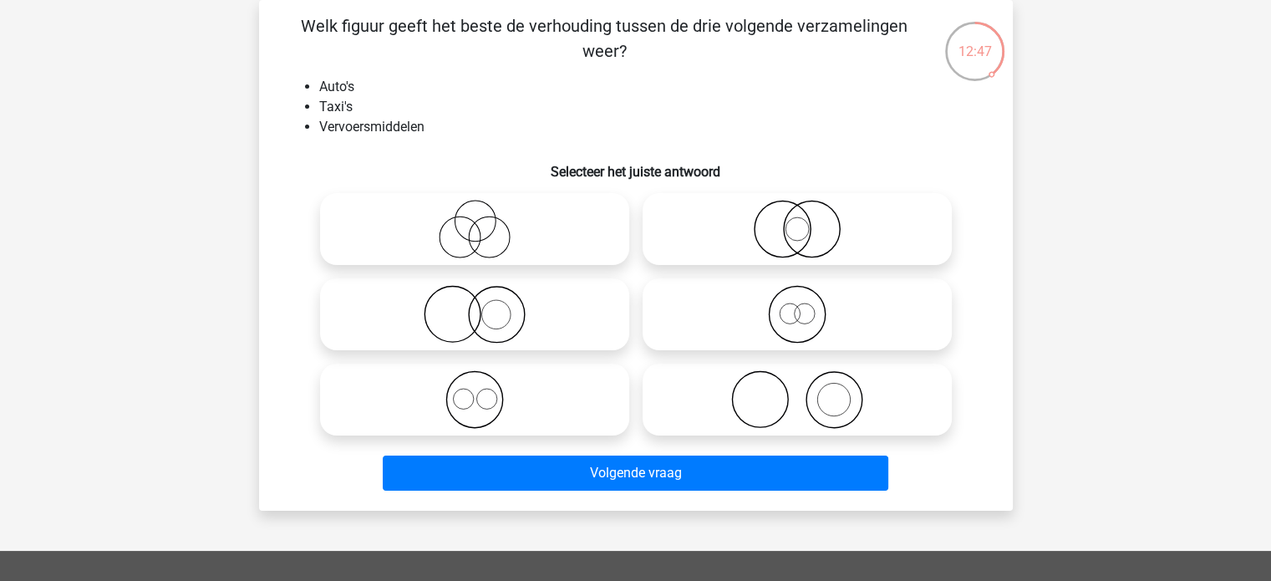
click at [796, 316] on icon at bounding box center [797, 314] width 296 height 58
click at [797, 306] on input "radio" at bounding box center [802, 300] width 11 height 11
radio input "true"
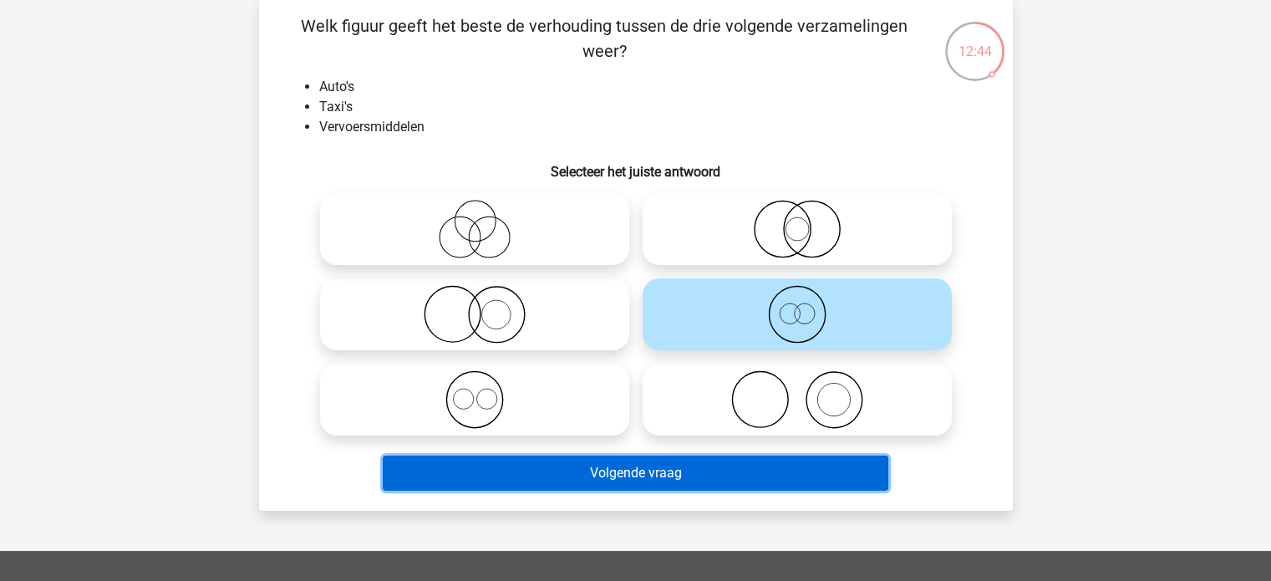
click at [674, 479] on button "Volgende vraag" at bounding box center [636, 472] width 506 height 35
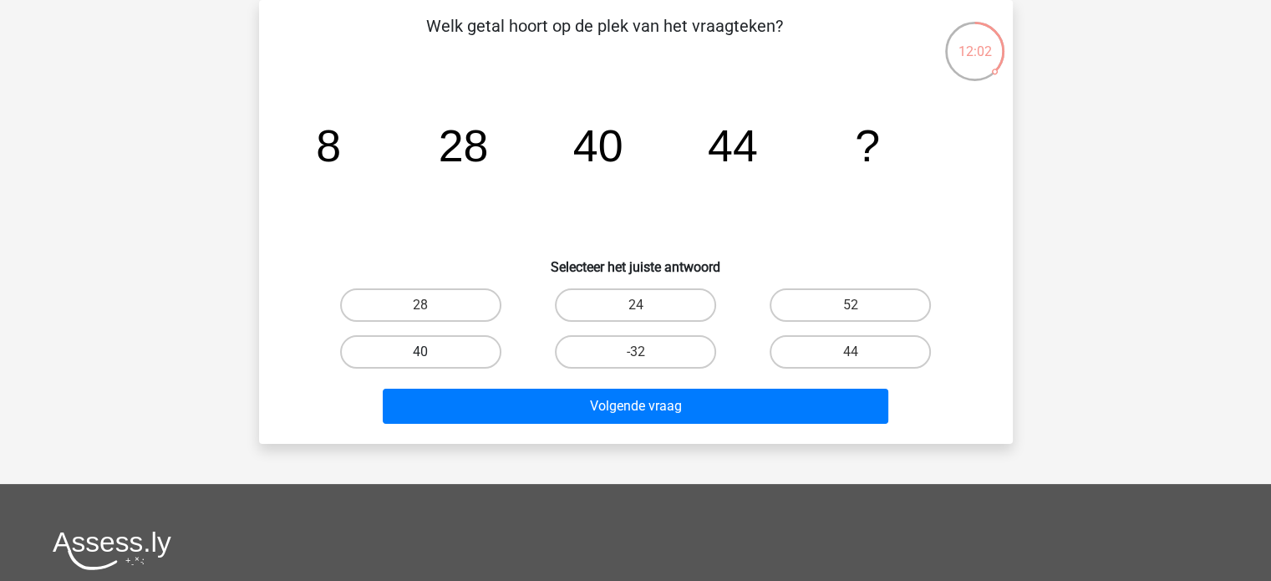
click at [391, 348] on label "40" at bounding box center [420, 351] width 161 height 33
click at [420, 352] on input "40" at bounding box center [425, 357] width 11 height 11
radio input "true"
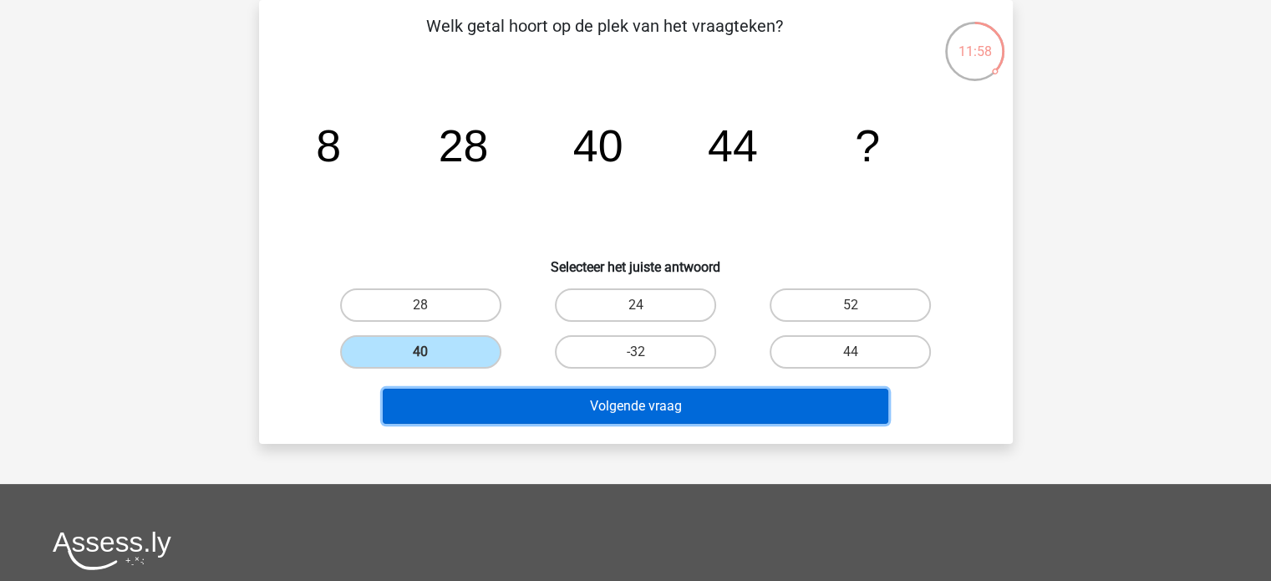
click at [575, 402] on button "Volgende vraag" at bounding box center [636, 406] width 506 height 35
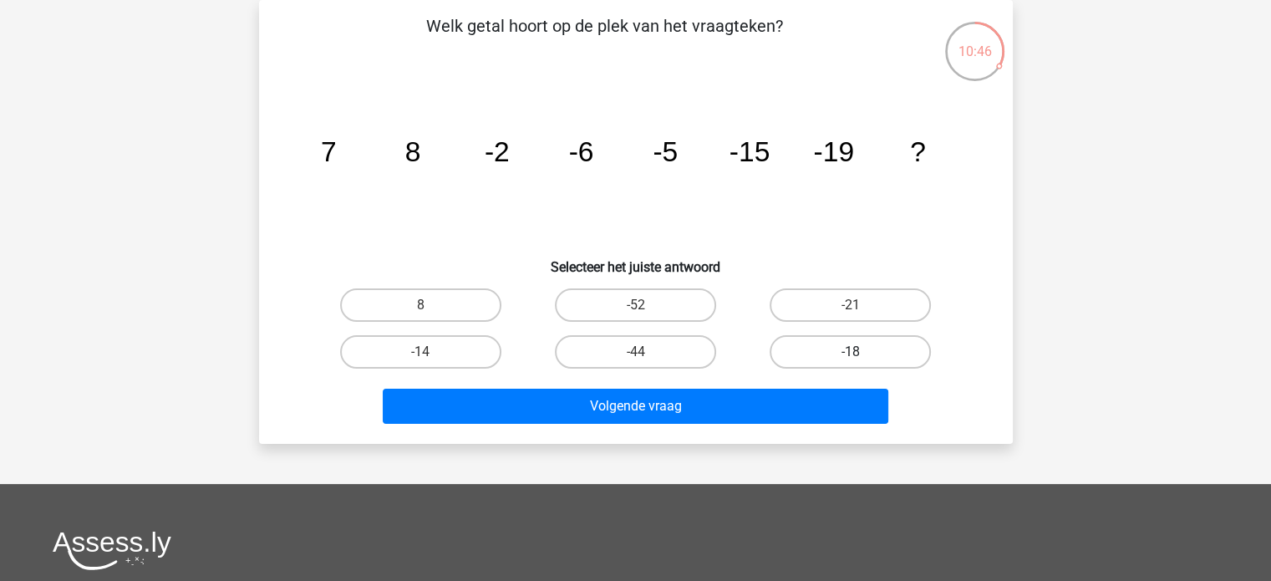
click at [811, 343] on label "-18" at bounding box center [850, 351] width 161 height 33
click at [851, 352] on input "-18" at bounding box center [856, 357] width 11 height 11
radio input "true"
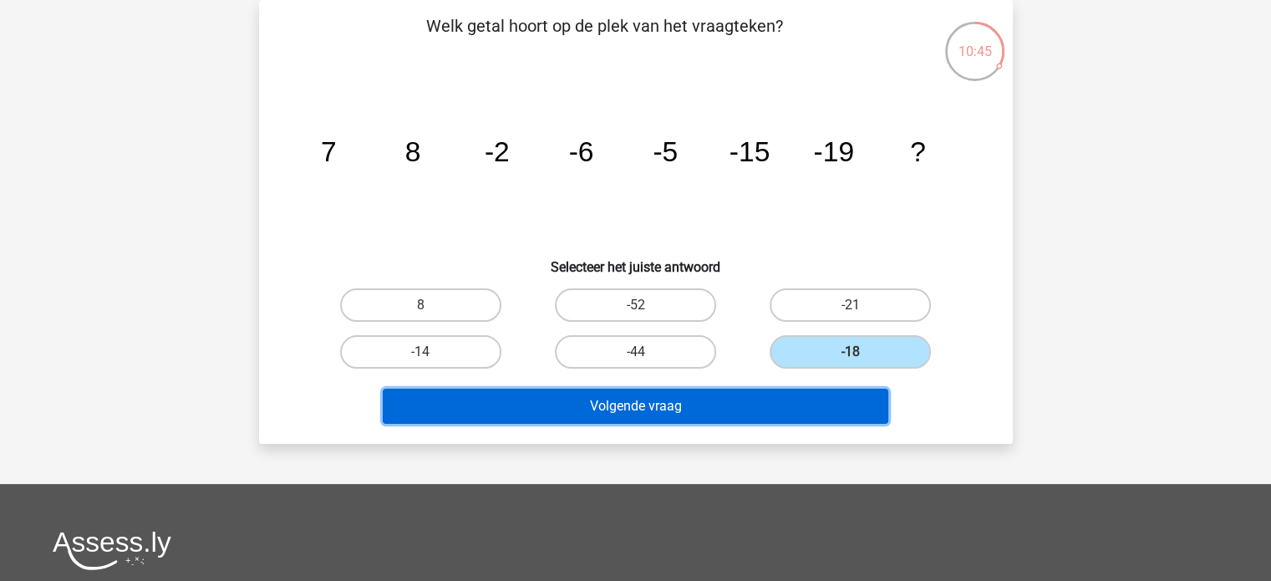
click at [770, 404] on button "Volgende vraag" at bounding box center [636, 406] width 506 height 35
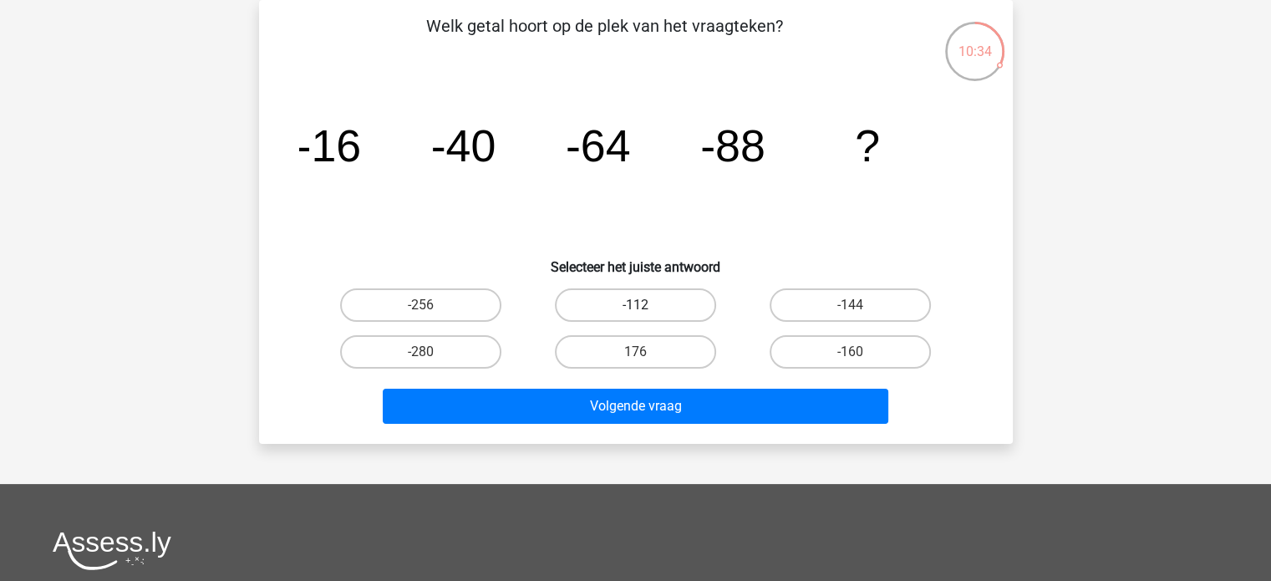
click at [633, 311] on label "-112" at bounding box center [635, 304] width 161 height 33
click at [635, 311] on input "-112" at bounding box center [640, 310] width 11 height 11
radio input "true"
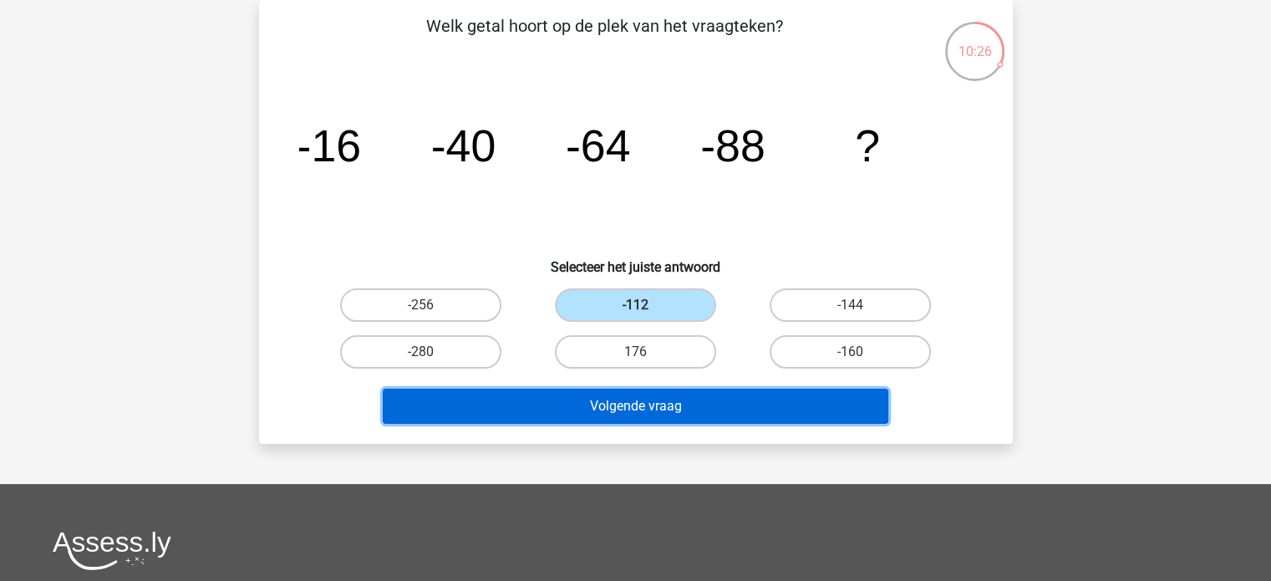
click at [553, 410] on button "Volgende vraag" at bounding box center [636, 406] width 506 height 35
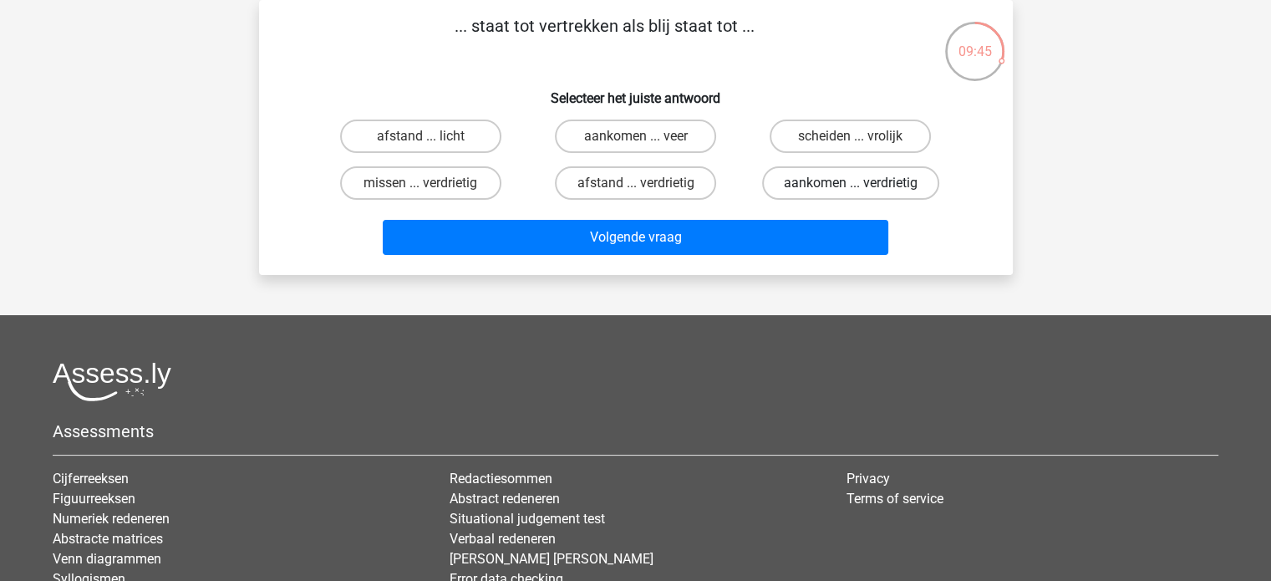
click at [796, 187] on label "aankomen ... verdrietig" at bounding box center [850, 182] width 177 height 33
click at [851, 187] on input "aankomen ... verdrietig" at bounding box center [856, 188] width 11 height 11
radio input "true"
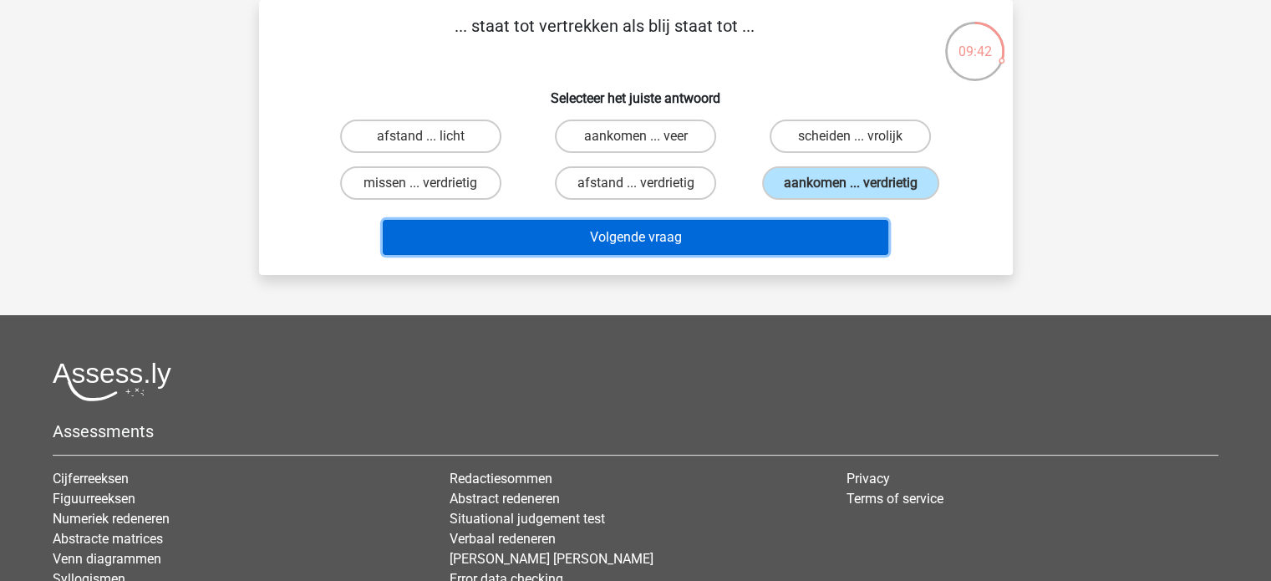
click at [617, 242] on button "Volgende vraag" at bounding box center [636, 237] width 506 height 35
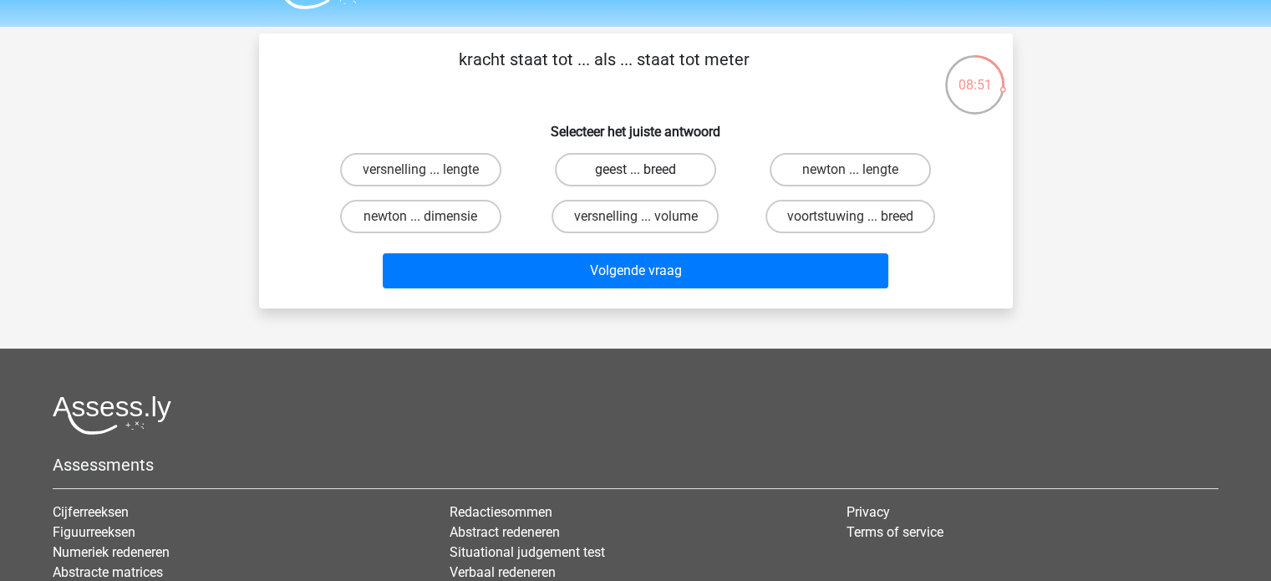
scroll to position [43, 0]
click at [799, 222] on label "voortstuwing ... breed" at bounding box center [850, 216] width 170 height 33
click at [851, 222] on input "voortstuwing ... breed" at bounding box center [856, 221] width 11 height 11
radio input "true"
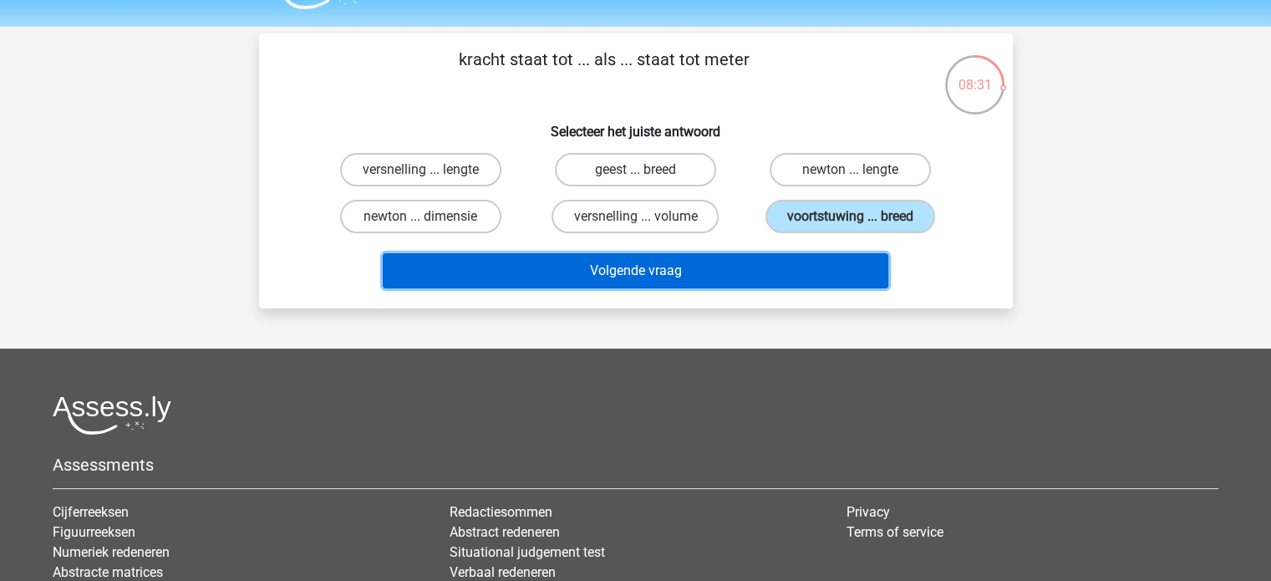
click at [675, 271] on button "Volgende vraag" at bounding box center [636, 270] width 506 height 35
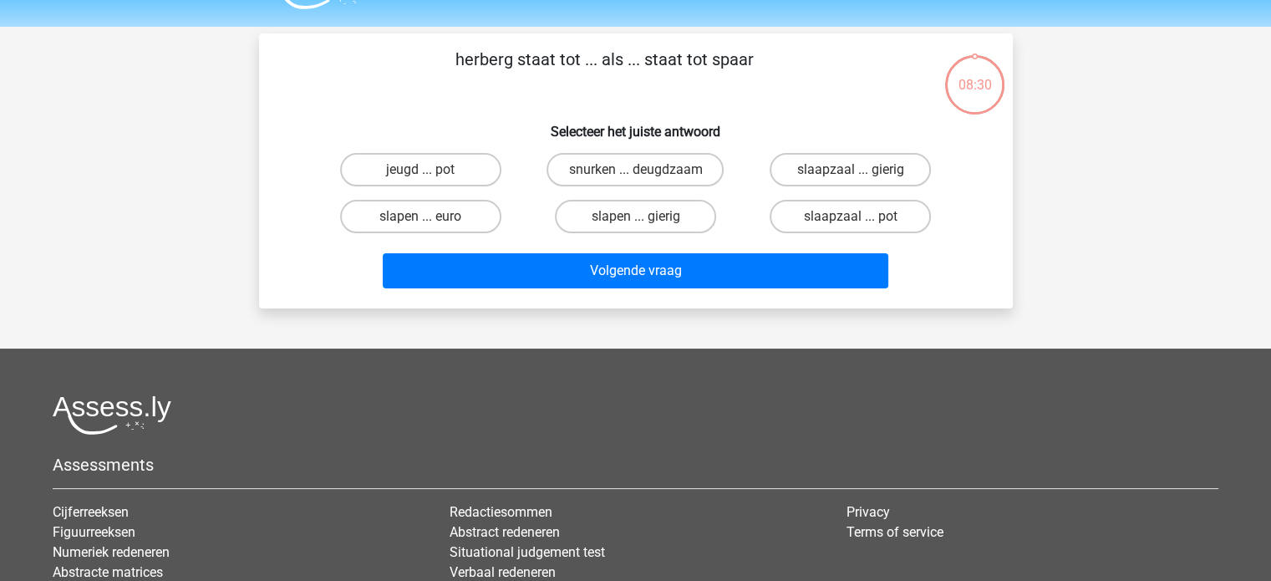
scroll to position [77, 0]
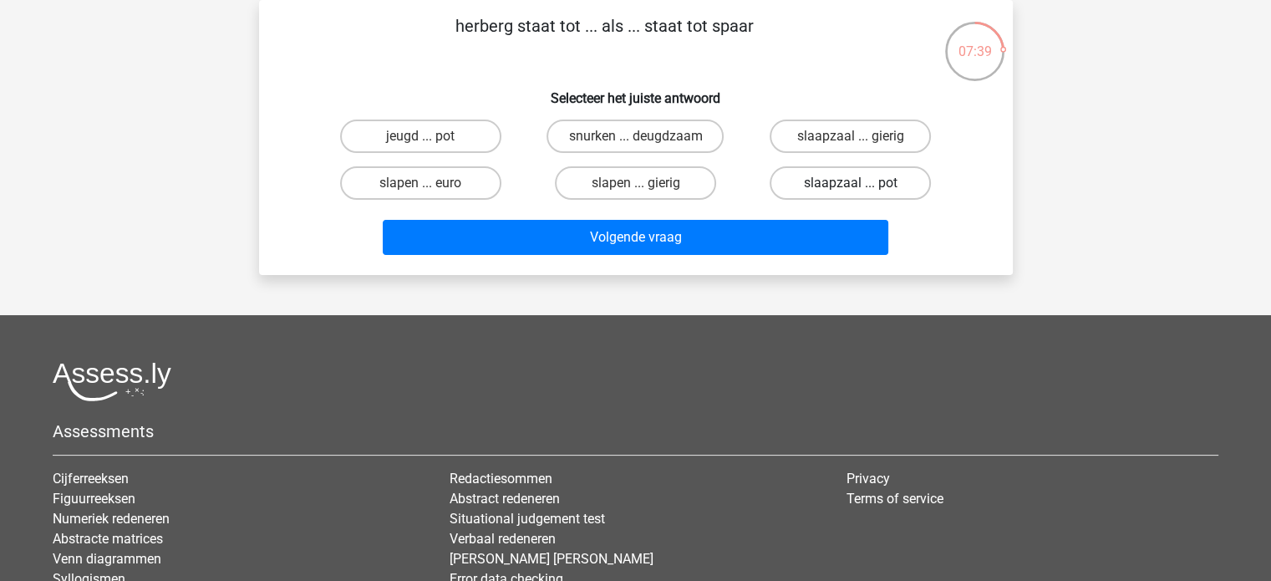
click at [788, 179] on label "slaapzaal ... pot" at bounding box center [850, 182] width 161 height 33
click at [851, 183] on input "slaapzaal ... pot" at bounding box center [856, 188] width 11 height 11
radio input "true"
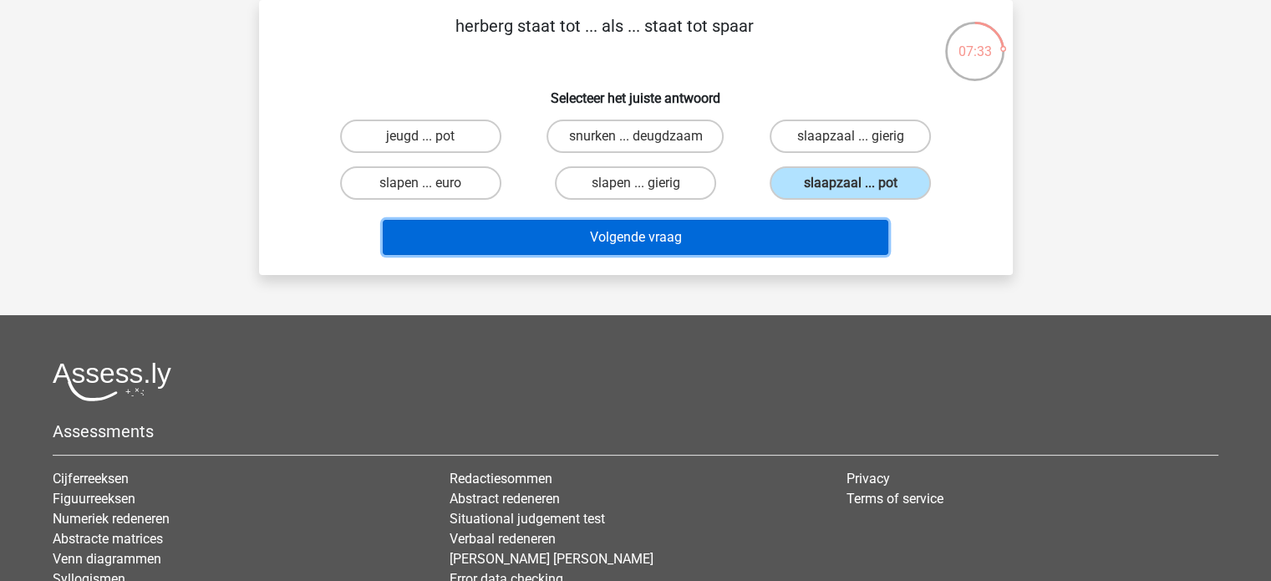
click at [739, 231] on button "Volgende vraag" at bounding box center [636, 237] width 506 height 35
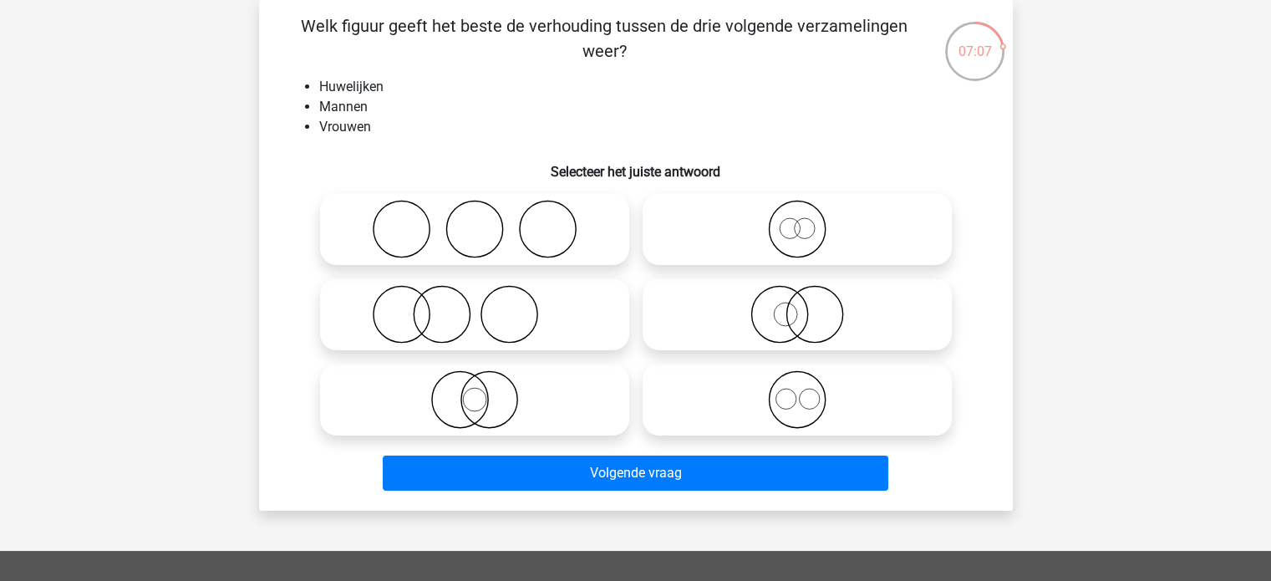
click at [473, 404] on icon at bounding box center [475, 399] width 296 height 58
click at [475, 391] on input "radio" at bounding box center [480, 385] width 11 height 11
radio input "true"
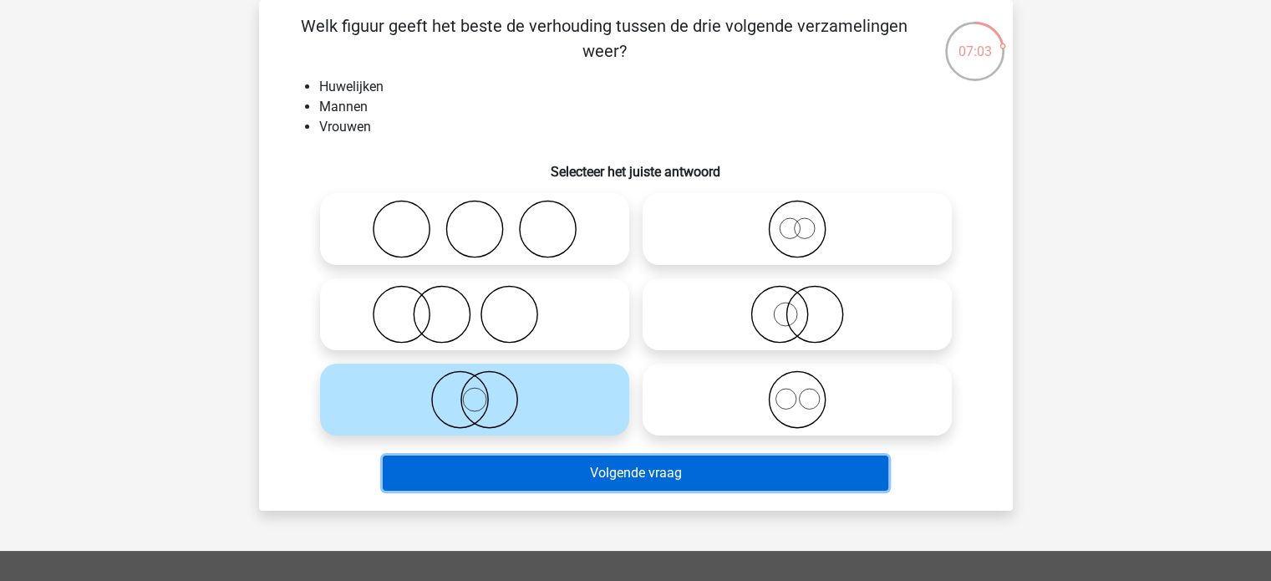
click at [565, 470] on button "Volgende vraag" at bounding box center [636, 472] width 506 height 35
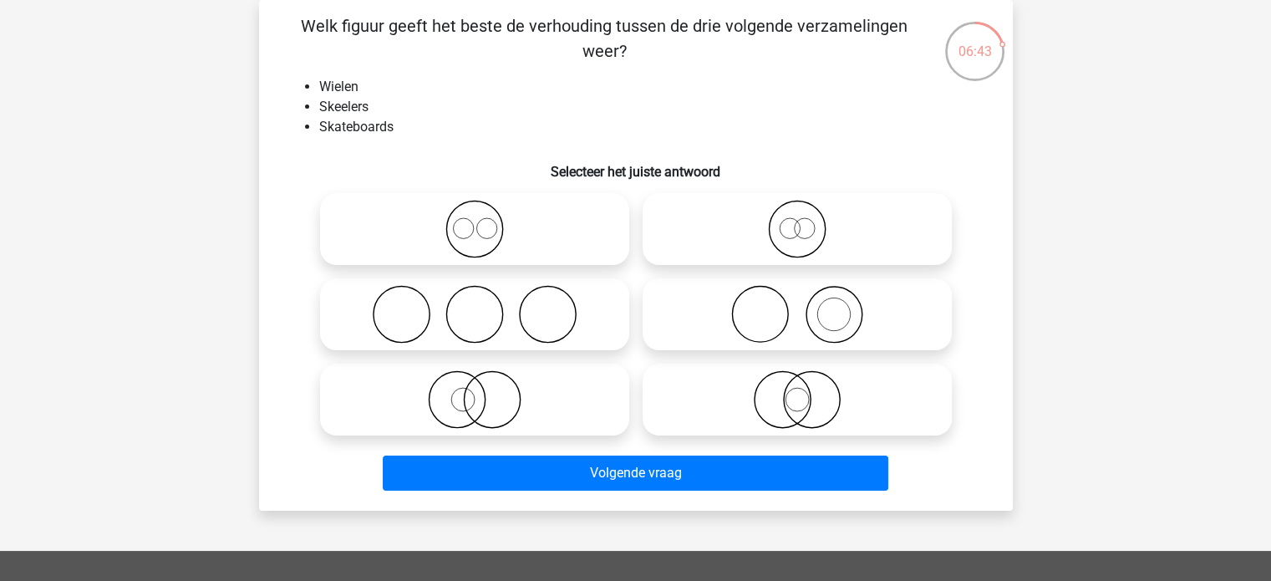
click at [475, 238] on icon at bounding box center [475, 229] width 296 height 58
click at [475, 221] on input "radio" at bounding box center [480, 215] width 11 height 11
radio input "true"
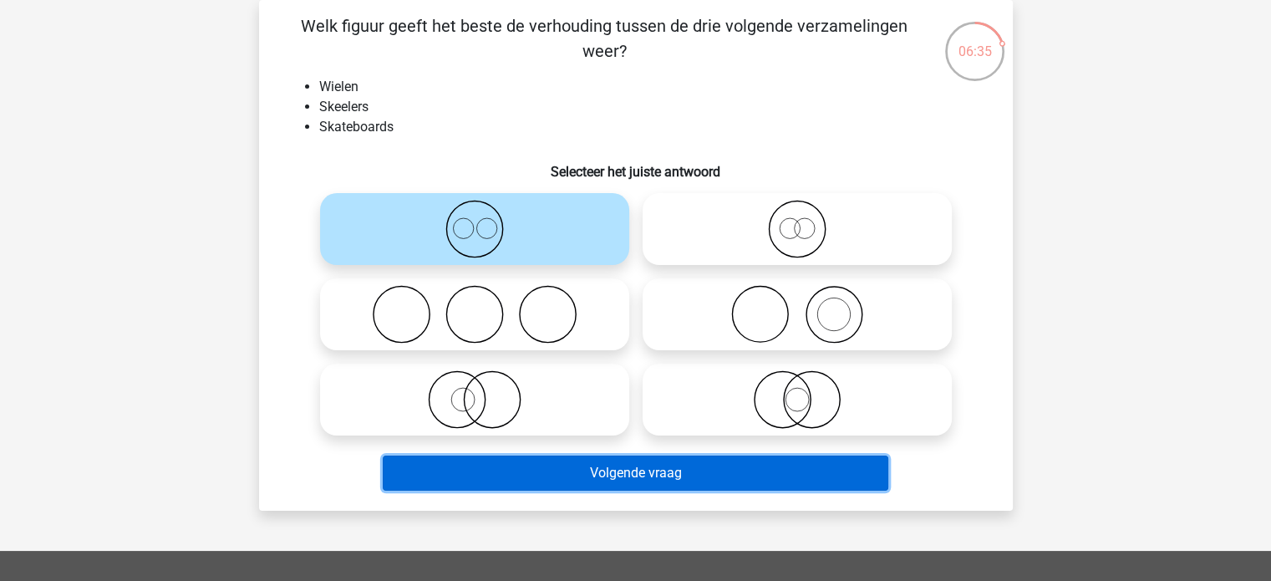
click at [577, 477] on button "Volgende vraag" at bounding box center [636, 472] width 506 height 35
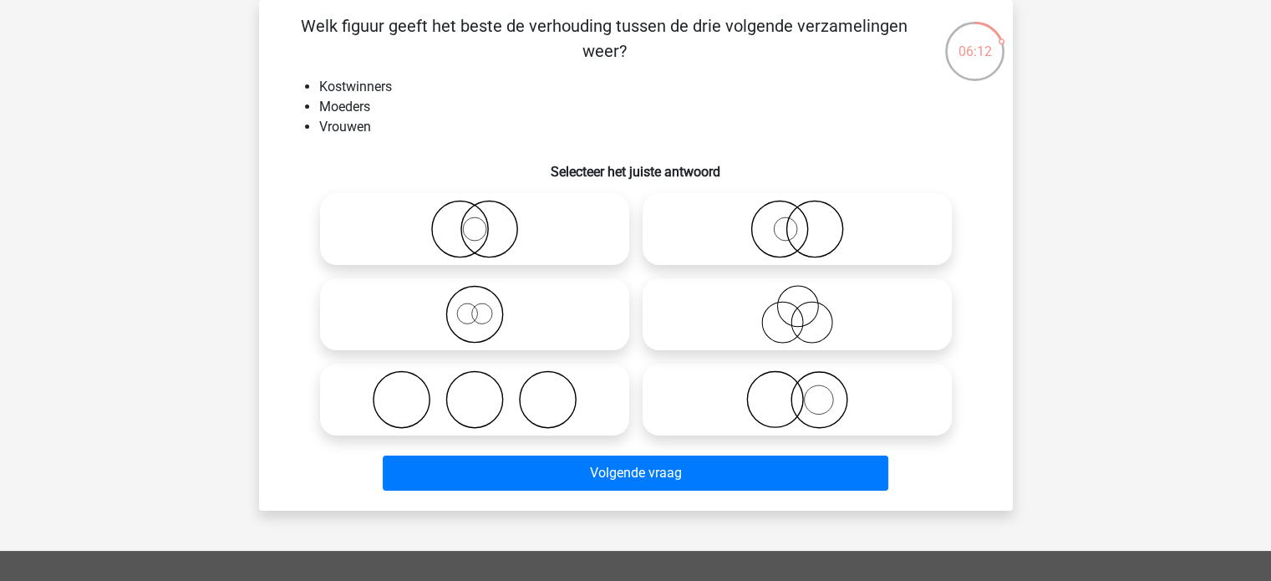
click at [475, 244] on icon at bounding box center [475, 229] width 296 height 58
click at [475, 221] on input "radio" at bounding box center [480, 215] width 11 height 11
radio input "true"
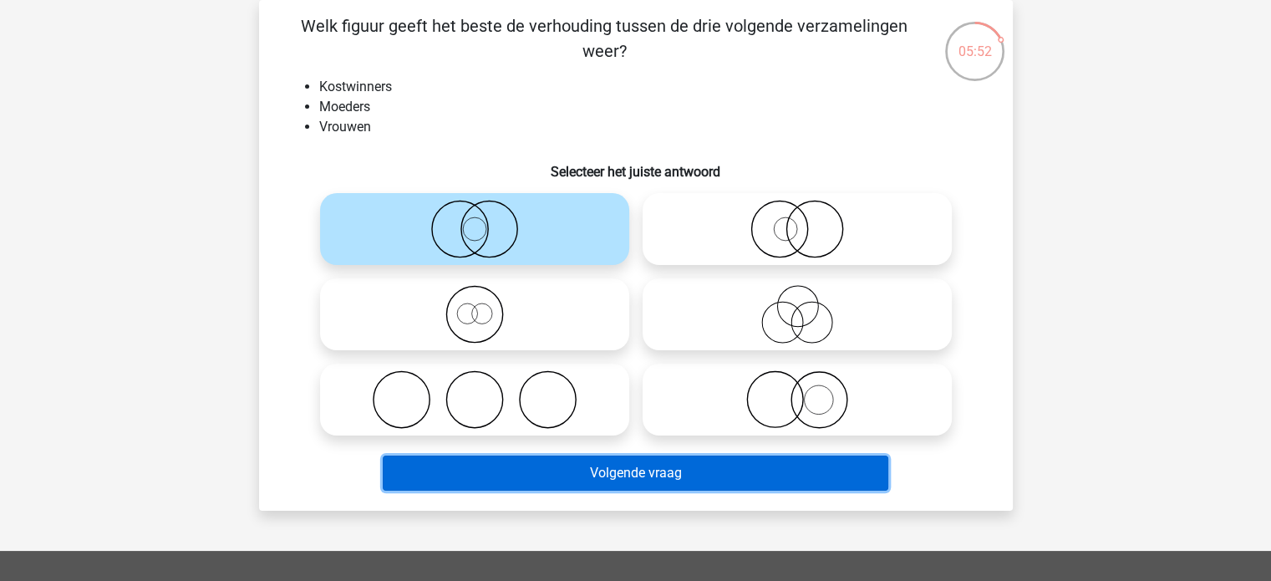
click at [532, 469] on button "Volgende vraag" at bounding box center [636, 472] width 506 height 35
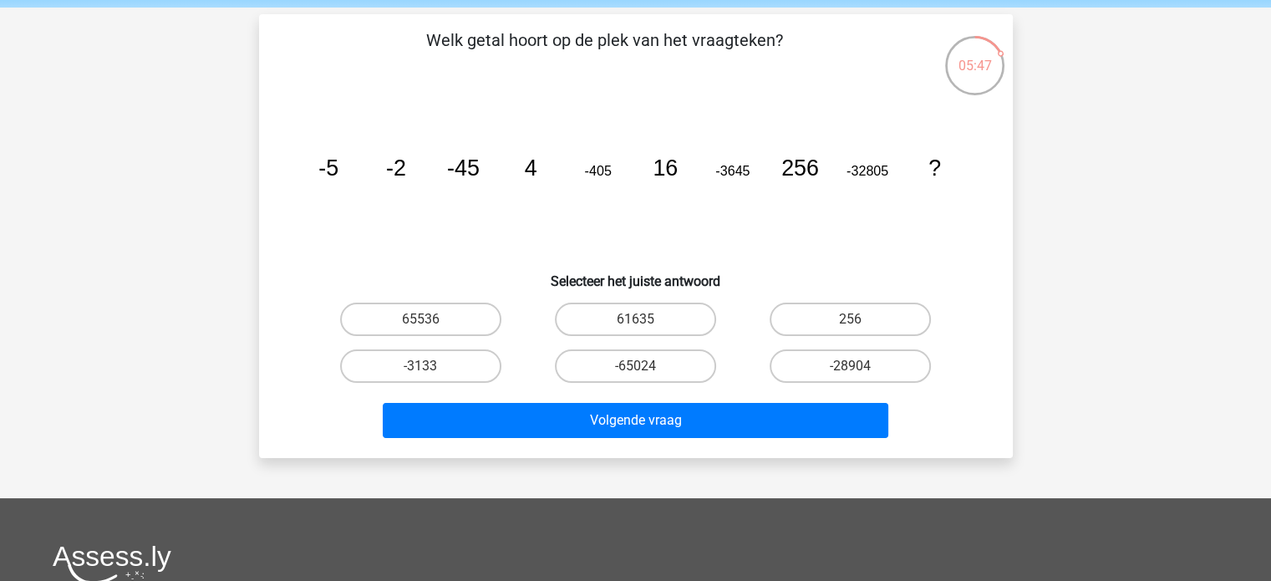
scroll to position [62, 0]
click at [461, 310] on label "65536" at bounding box center [420, 319] width 161 height 33
click at [431, 320] on input "65536" at bounding box center [425, 325] width 11 height 11
radio input "true"
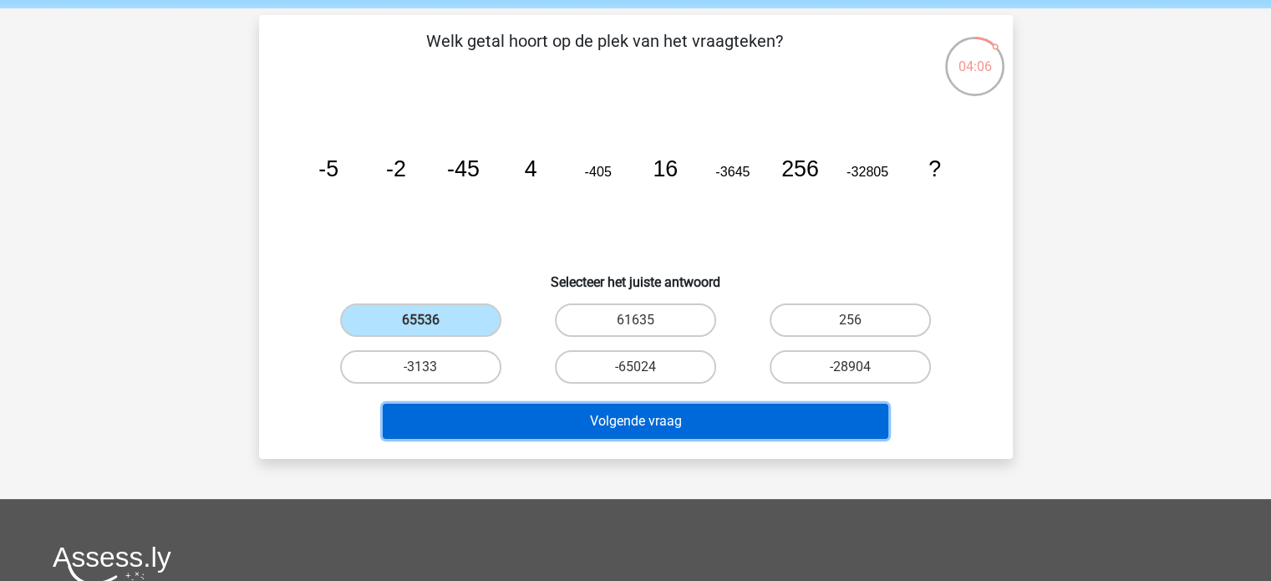
click at [511, 414] on button "Volgende vraag" at bounding box center [636, 421] width 506 height 35
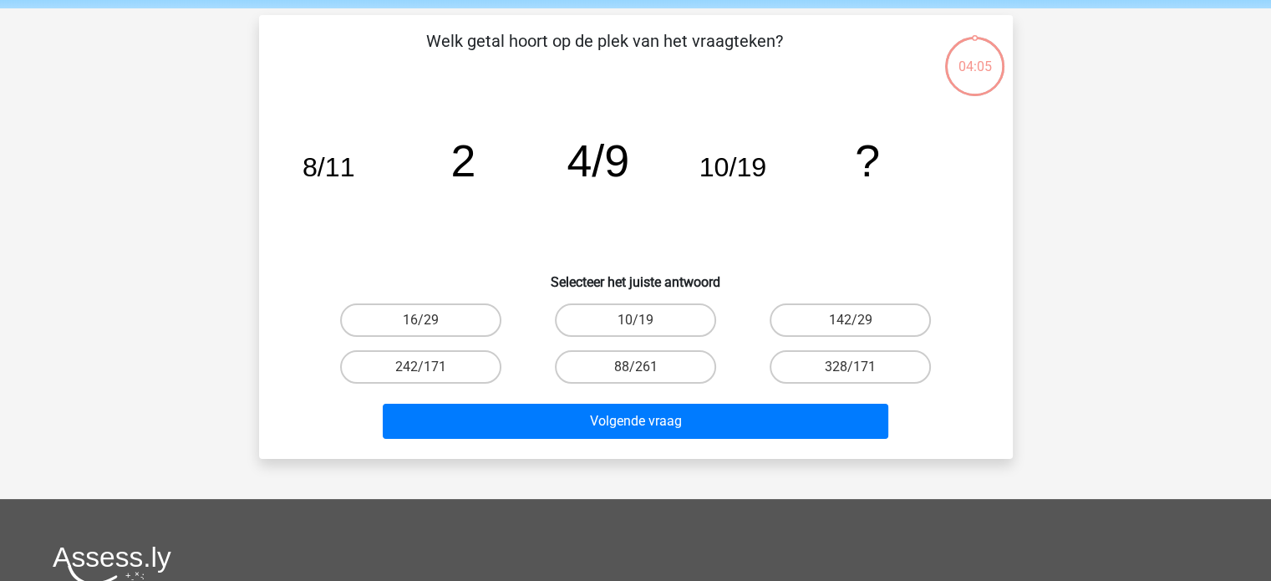
scroll to position [77, 0]
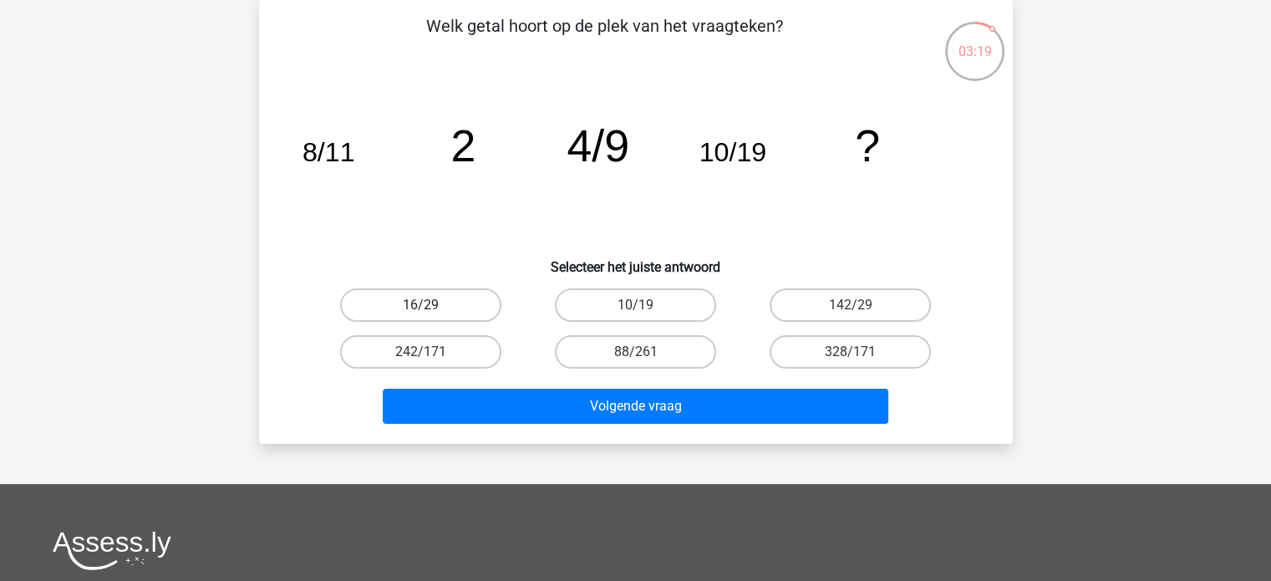
click at [426, 297] on label "16/29" at bounding box center [420, 304] width 161 height 33
click at [426, 305] on input "16/29" at bounding box center [425, 310] width 11 height 11
radio input "true"
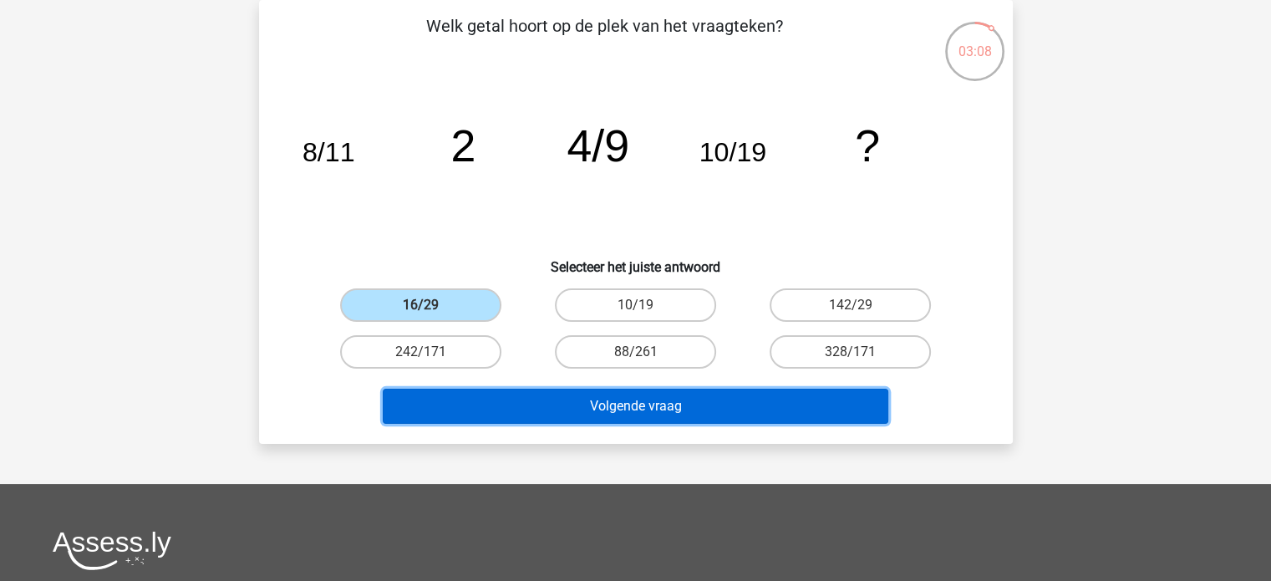
click at [558, 400] on button "Volgende vraag" at bounding box center [636, 406] width 506 height 35
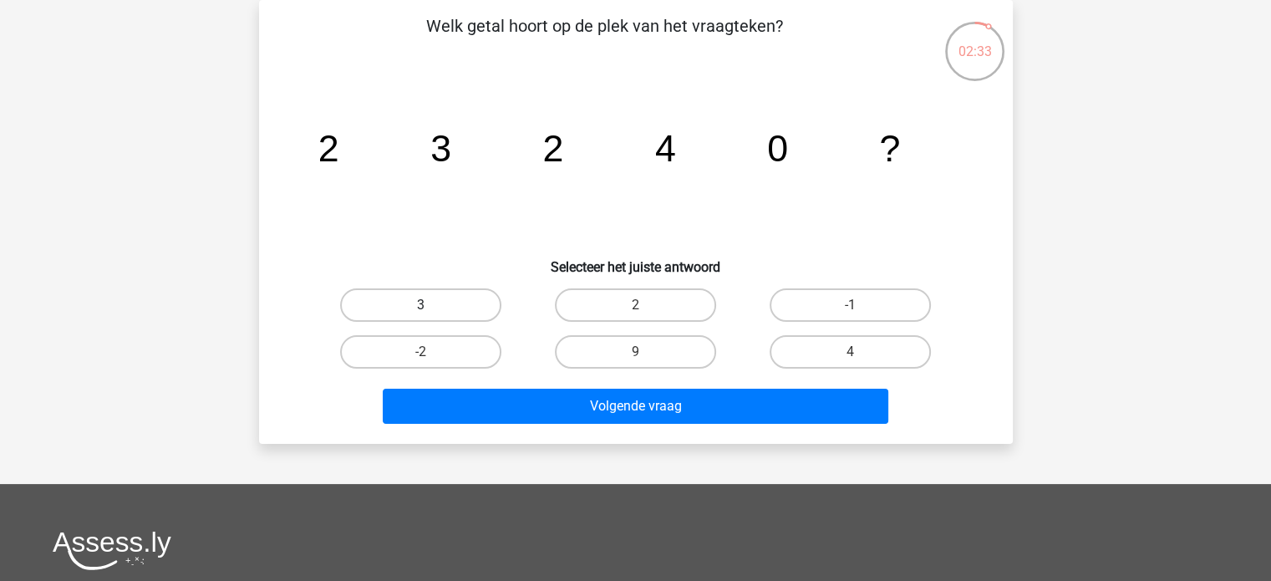
click at [412, 302] on label "3" at bounding box center [420, 304] width 161 height 33
click at [420, 305] on input "3" at bounding box center [425, 310] width 11 height 11
radio input "true"
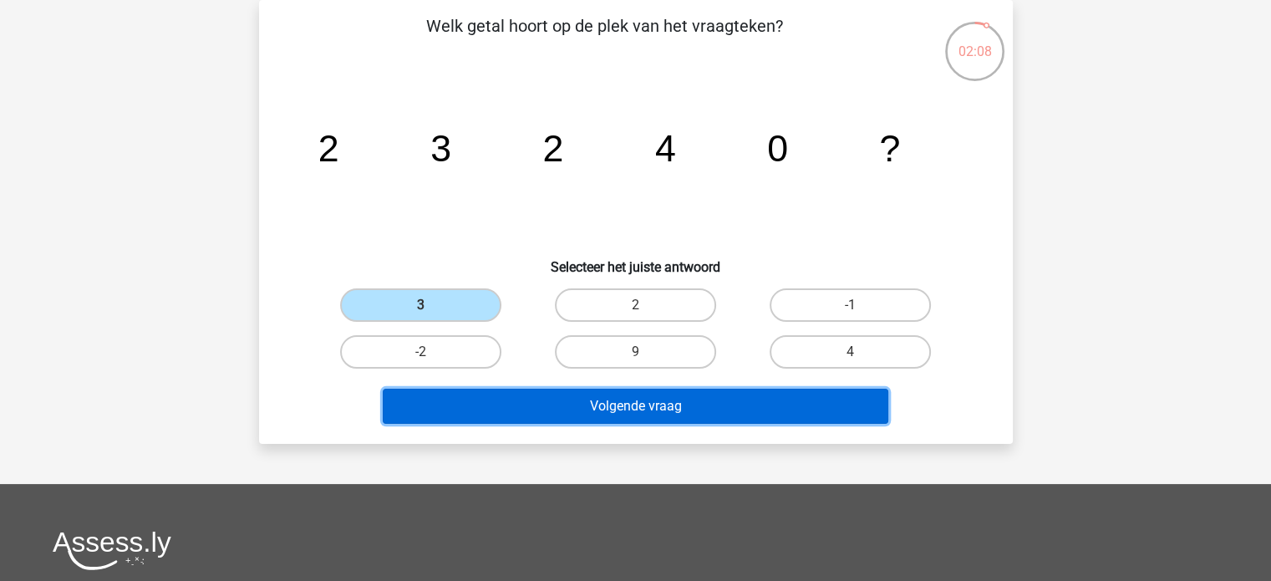
click at [593, 410] on button "Volgende vraag" at bounding box center [636, 406] width 506 height 35
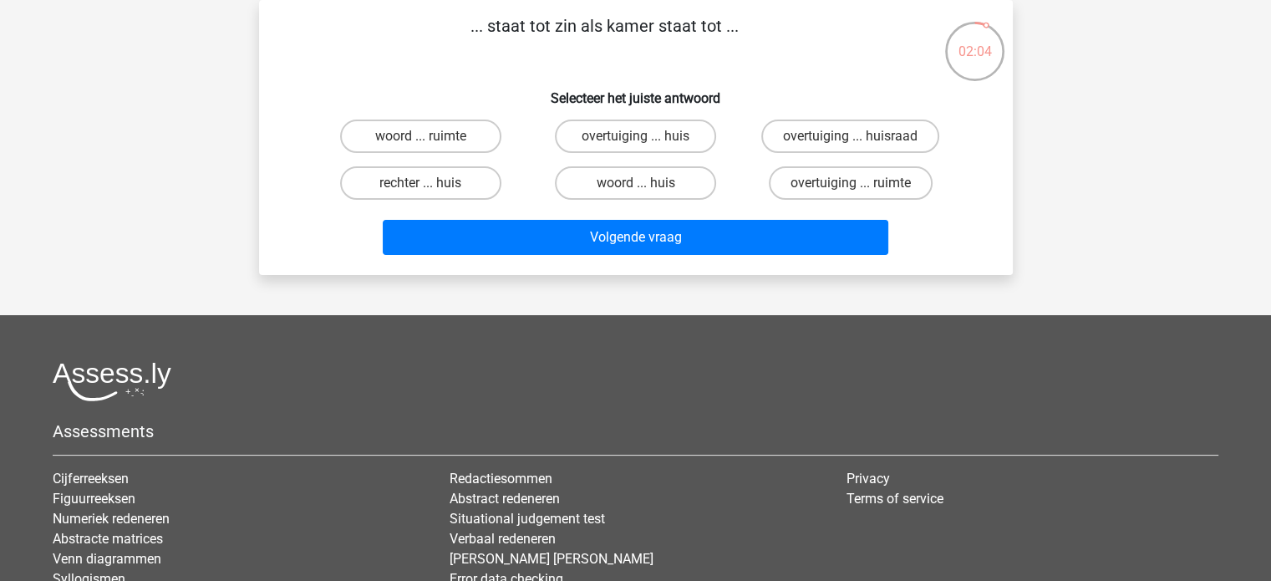
scroll to position [49, 0]
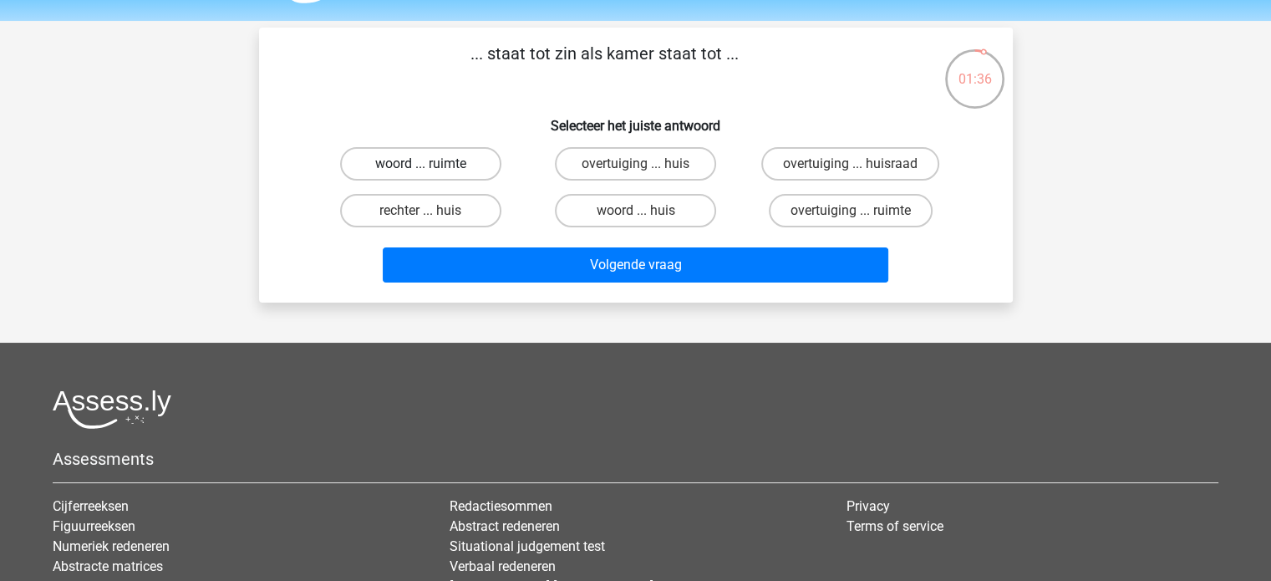
click at [451, 164] on label "woord ... ruimte" at bounding box center [420, 163] width 161 height 33
click at [431, 164] on input "woord ... ruimte" at bounding box center [425, 169] width 11 height 11
radio input "true"
click at [653, 211] on label "woord ... huis" at bounding box center [635, 210] width 161 height 33
click at [646, 211] on input "woord ... huis" at bounding box center [640, 216] width 11 height 11
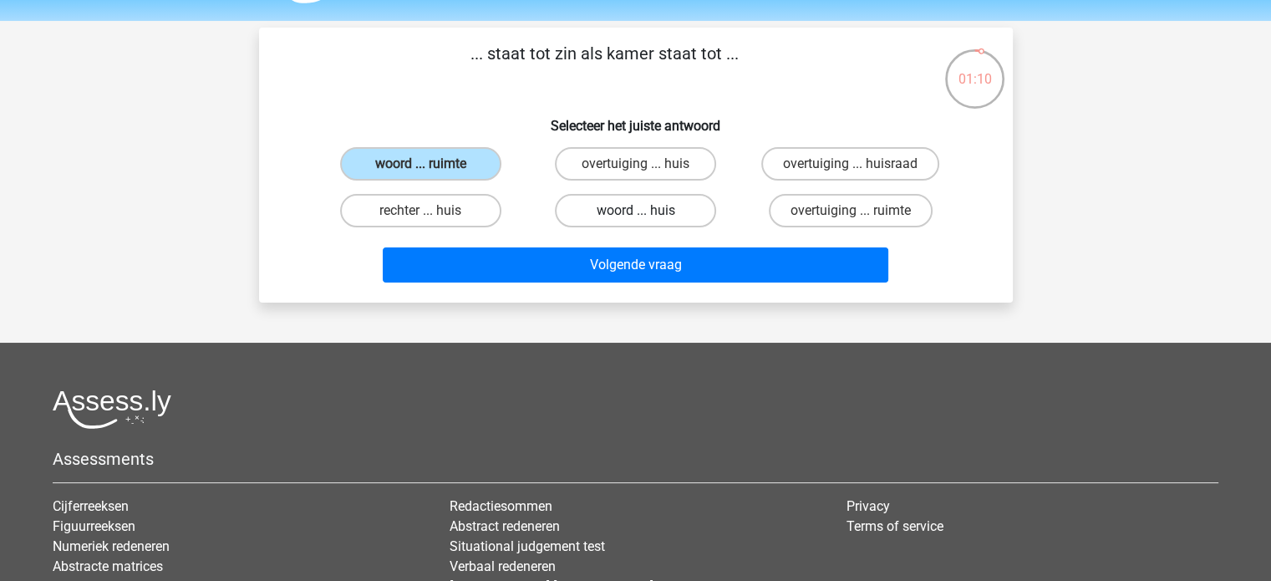
radio input "true"
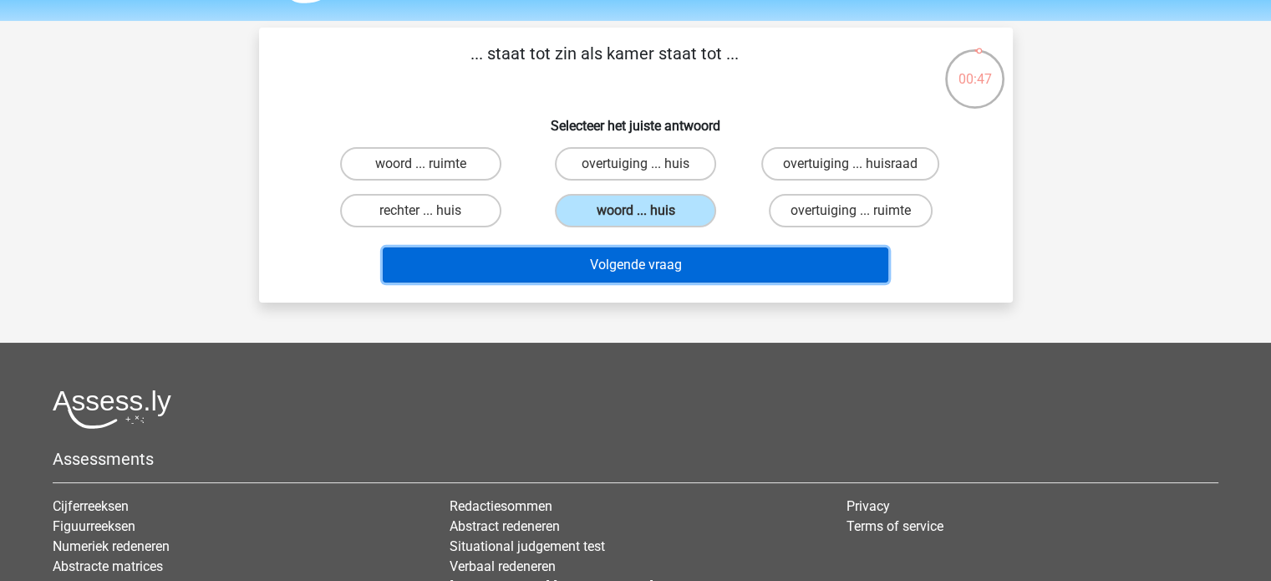
click at [612, 263] on button "Volgende vraag" at bounding box center [636, 264] width 506 height 35
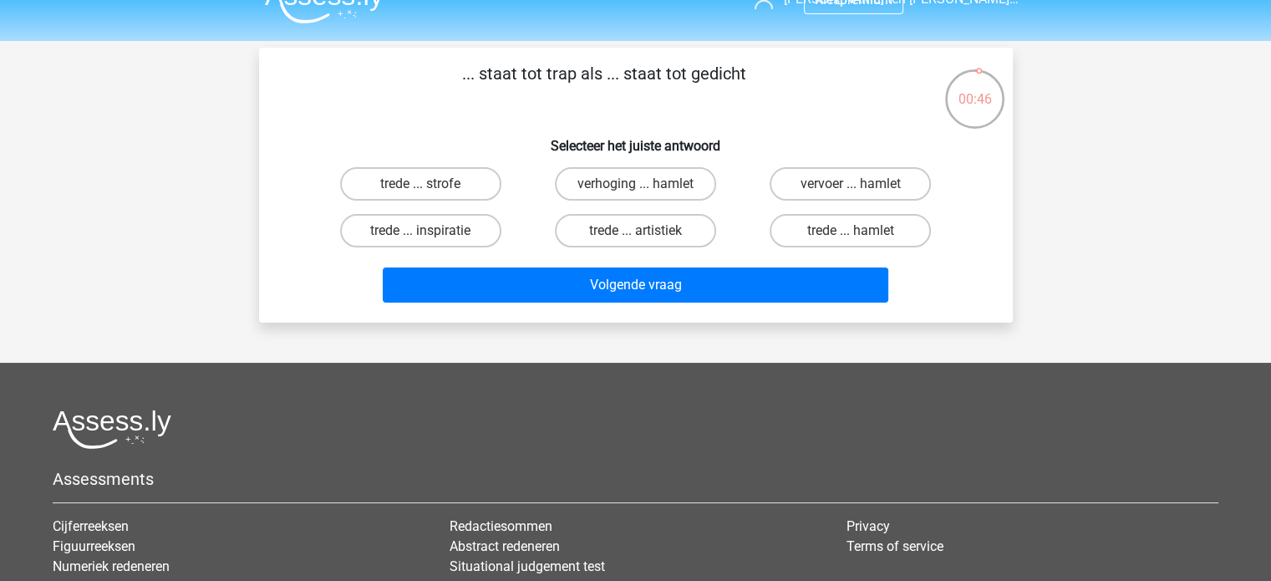
scroll to position [19, 0]
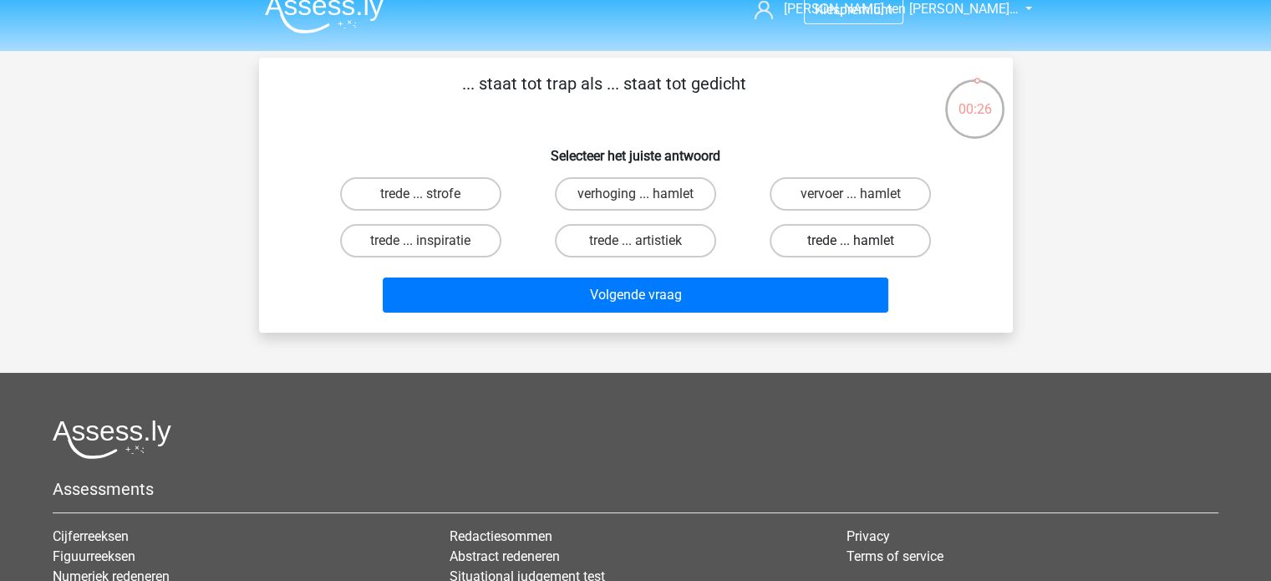
click at [869, 245] on label "trede ... hamlet" at bounding box center [850, 240] width 161 height 33
click at [862, 245] on input "trede ... hamlet" at bounding box center [856, 246] width 11 height 11
radio input "true"
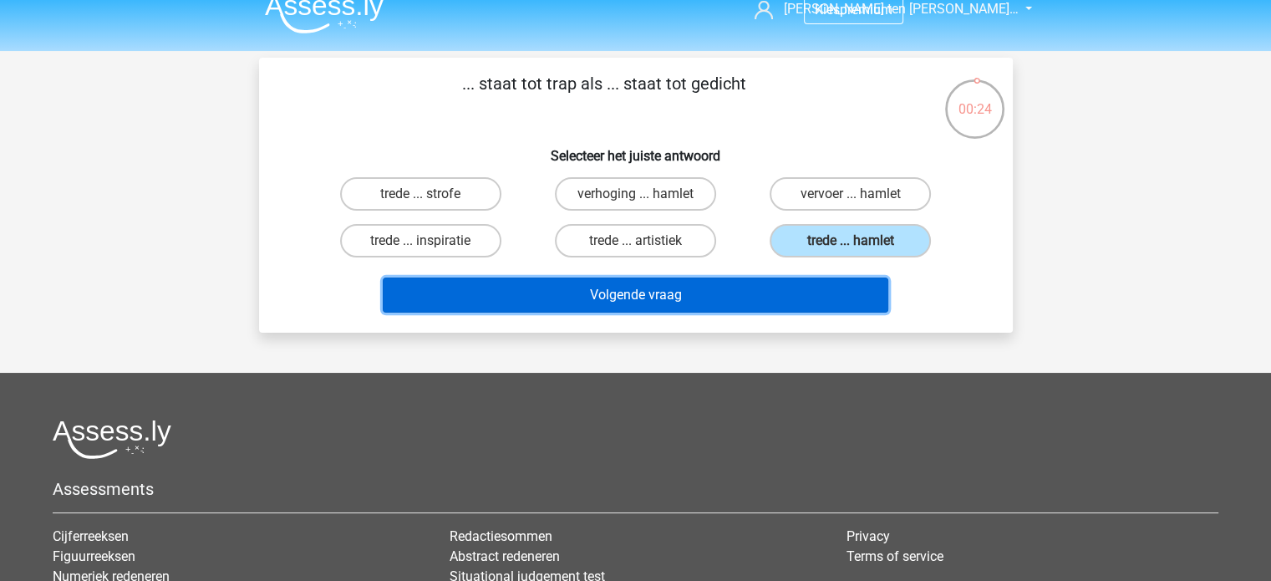
click at [731, 297] on button "Volgende vraag" at bounding box center [636, 294] width 506 height 35
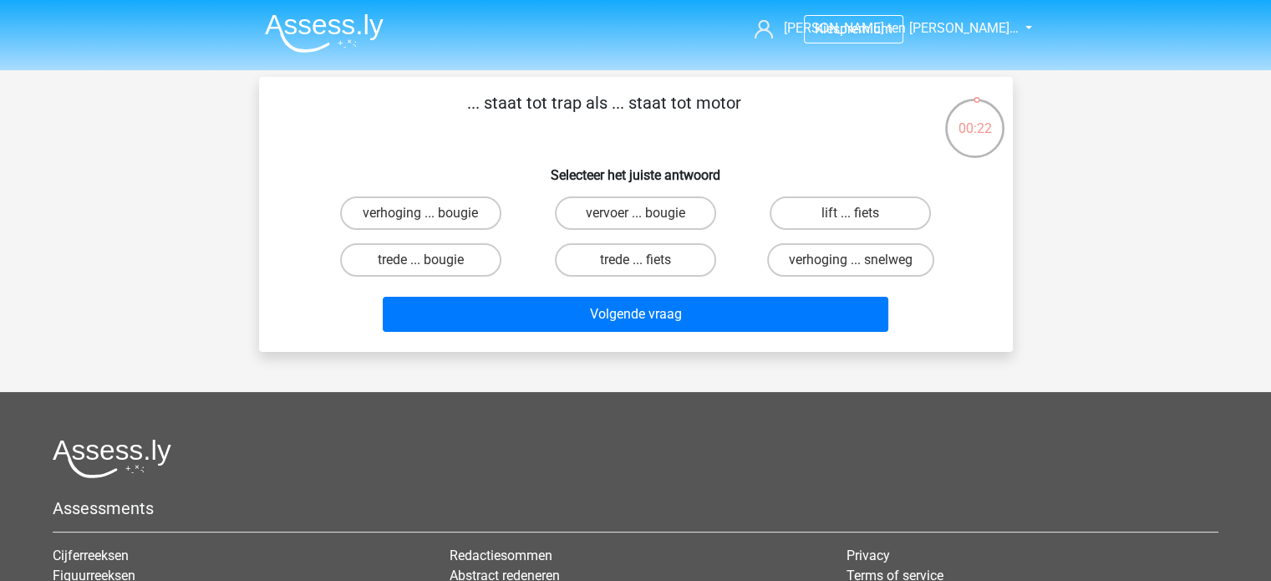
scroll to position [2, 0]
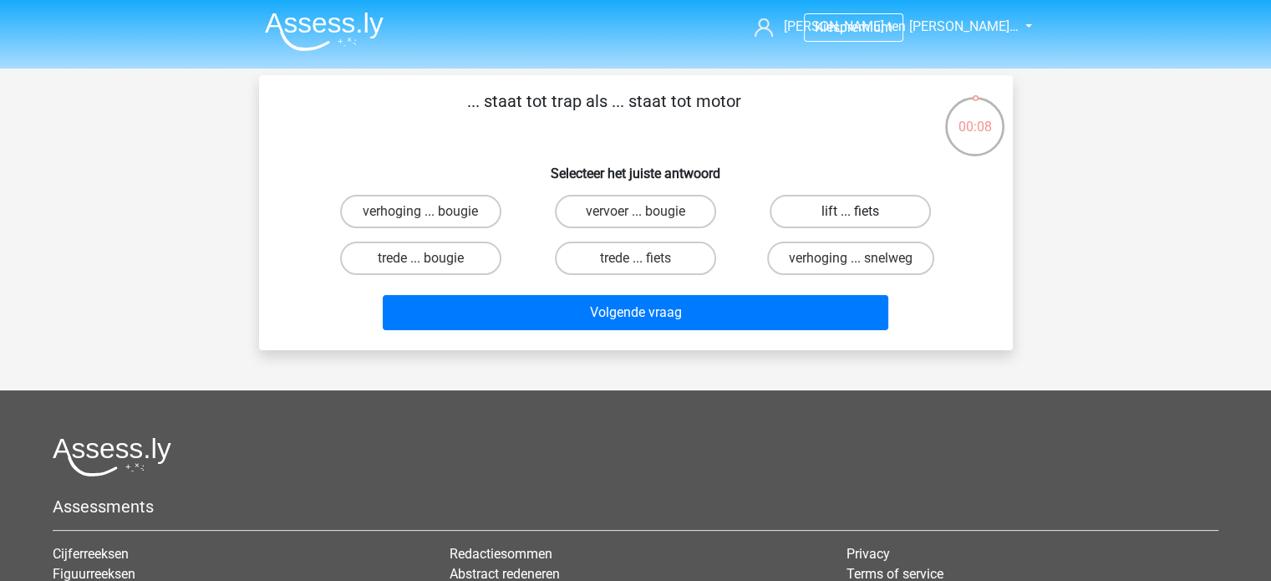
click at [809, 210] on label "lift ... fiets" at bounding box center [850, 211] width 161 height 33
click at [851, 211] on input "lift ... fiets" at bounding box center [856, 216] width 11 height 11
radio input "true"
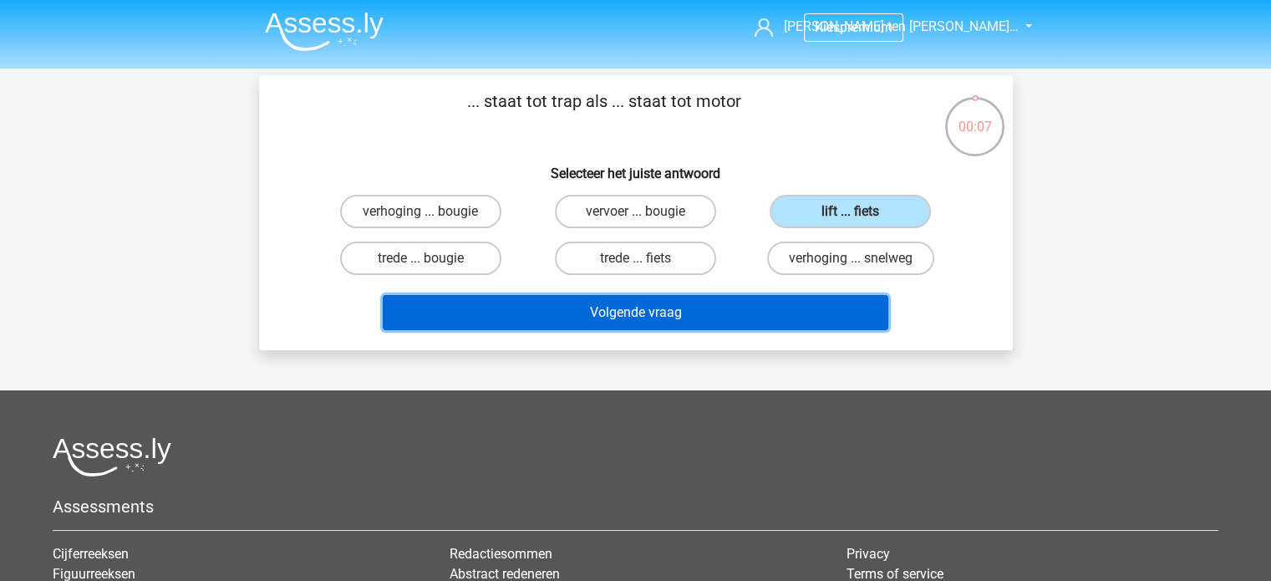
click at [704, 303] on button "Volgende vraag" at bounding box center [636, 312] width 506 height 35
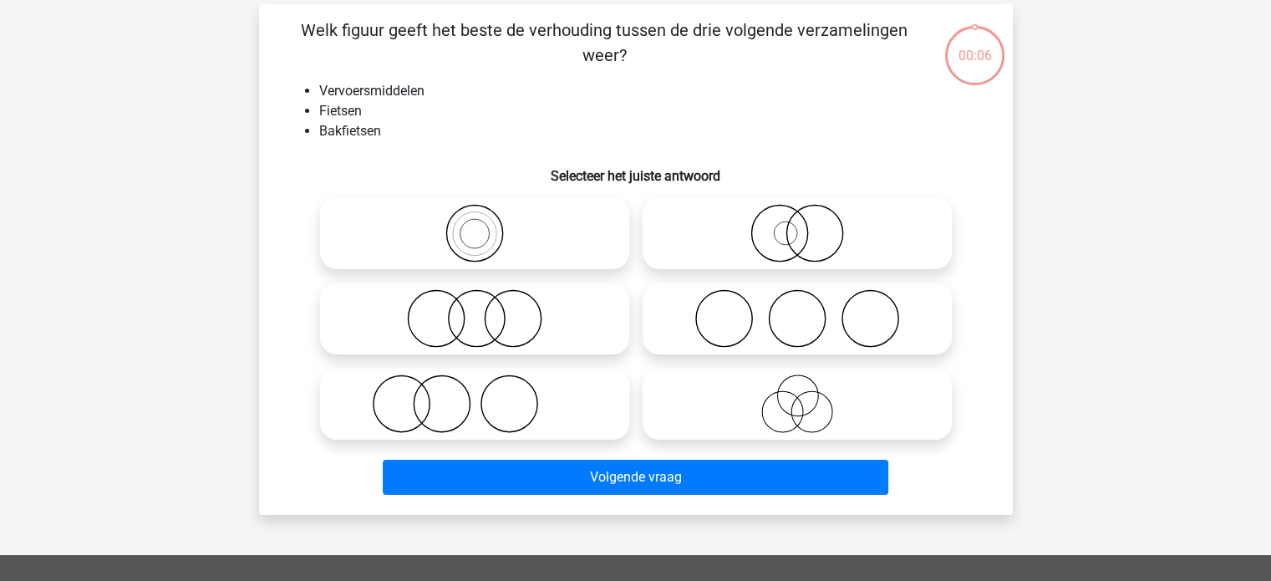
scroll to position [77, 0]
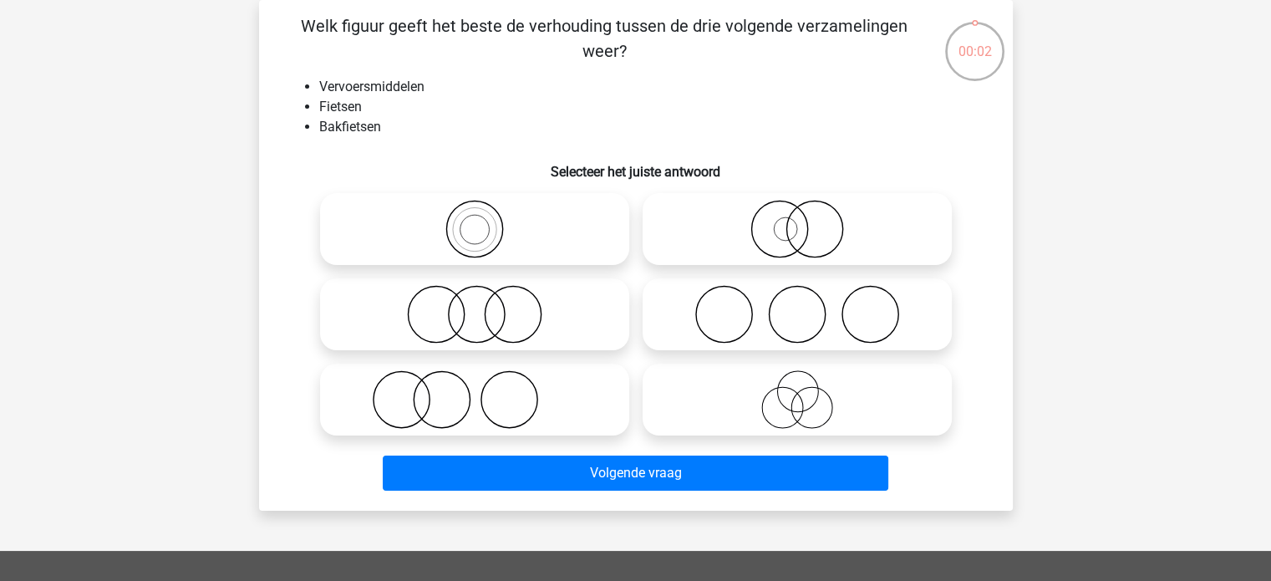
click at [520, 236] on icon at bounding box center [475, 229] width 296 height 58
click at [486, 221] on input "radio" at bounding box center [480, 215] width 11 height 11
radio input "true"
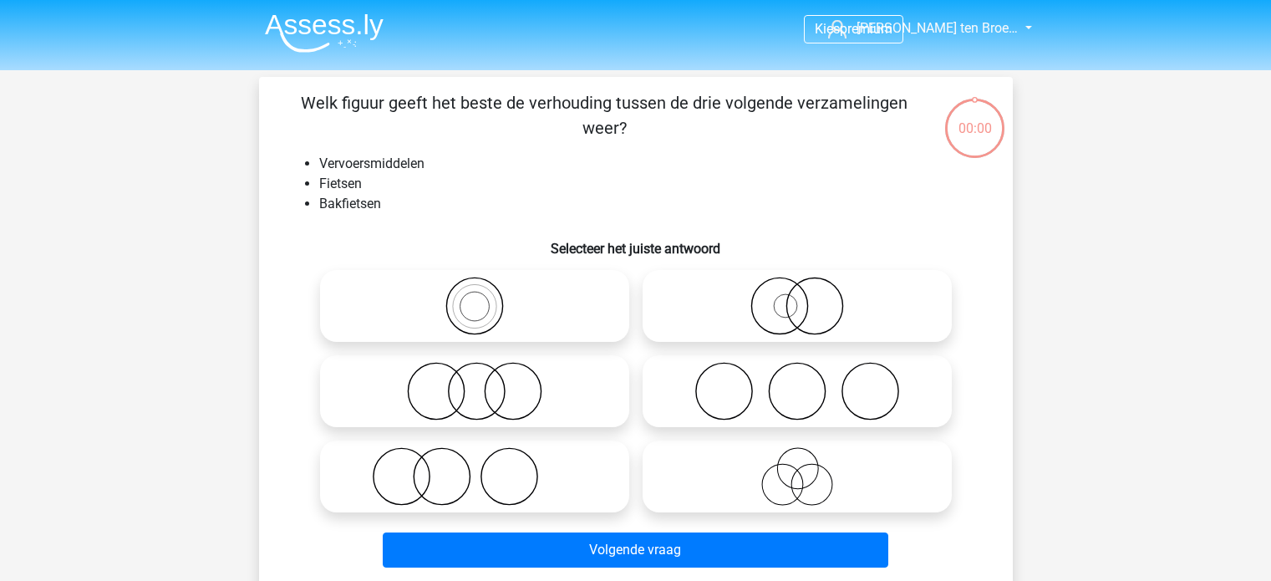
scroll to position [77, 0]
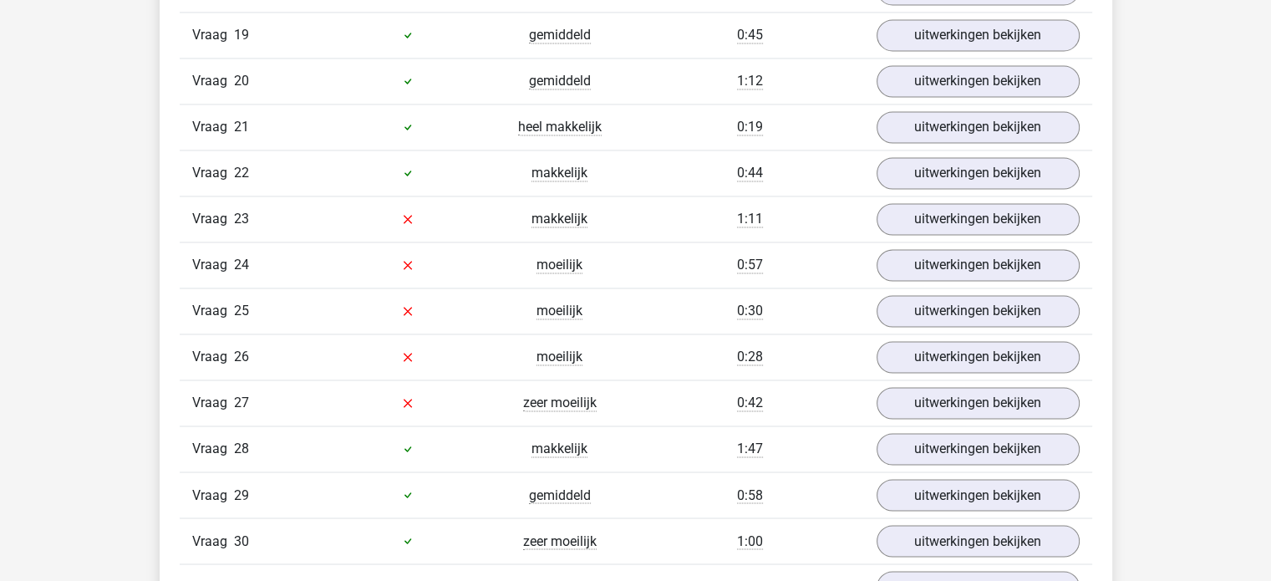
scroll to position [2714, 0]
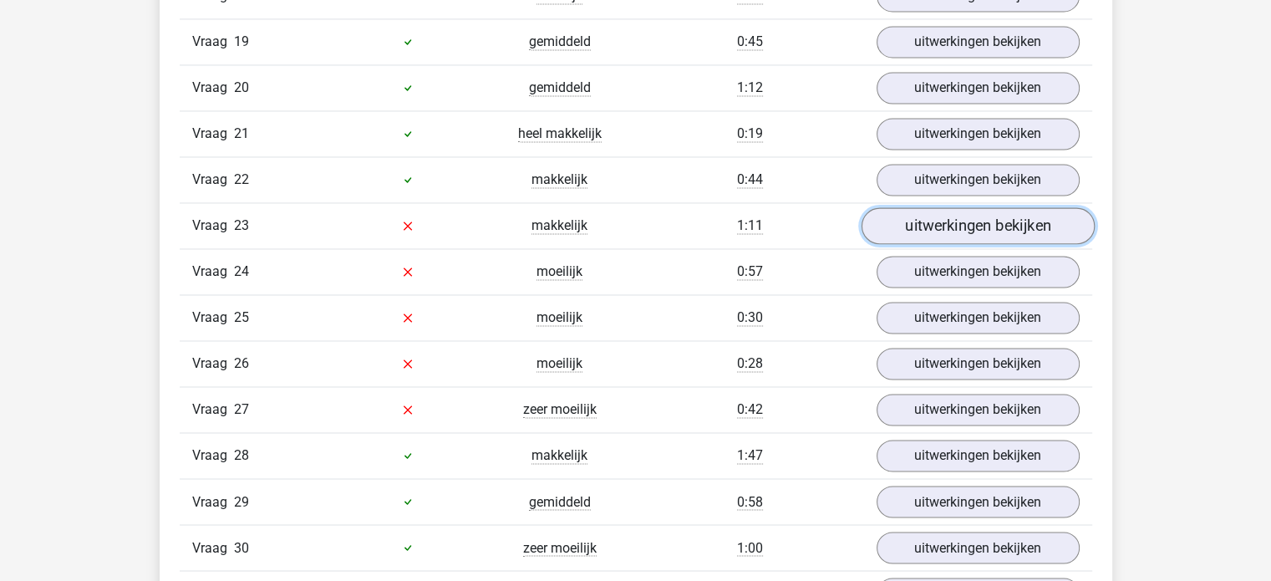
click at [923, 211] on link "uitwerkingen bekijken" at bounding box center [977, 225] width 233 height 37
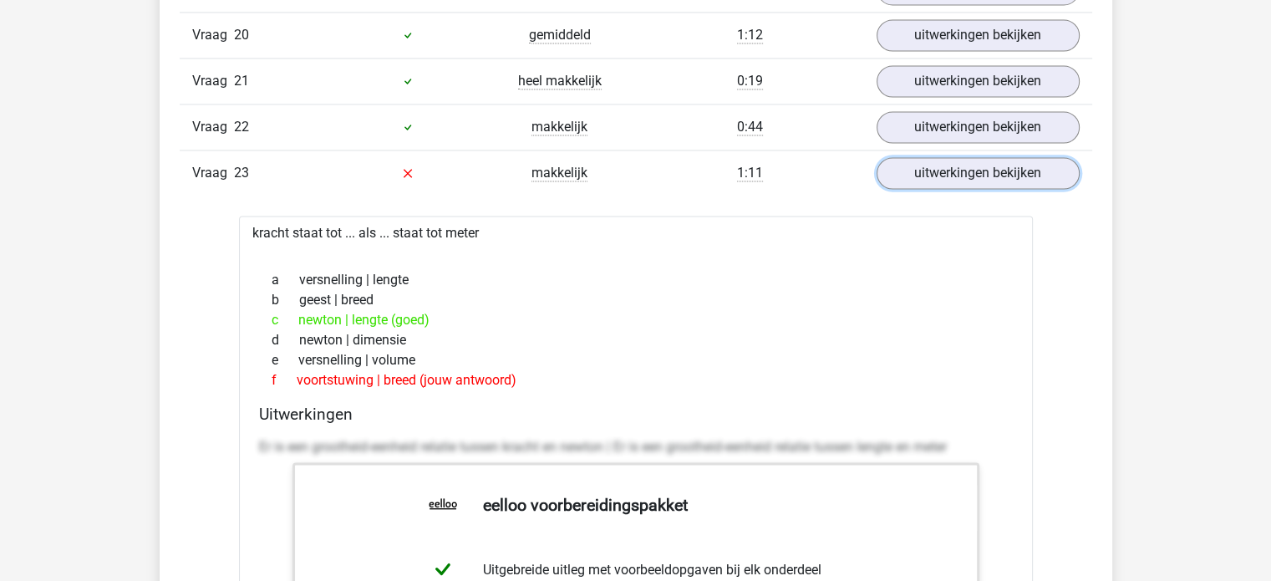
scroll to position [2754, 0]
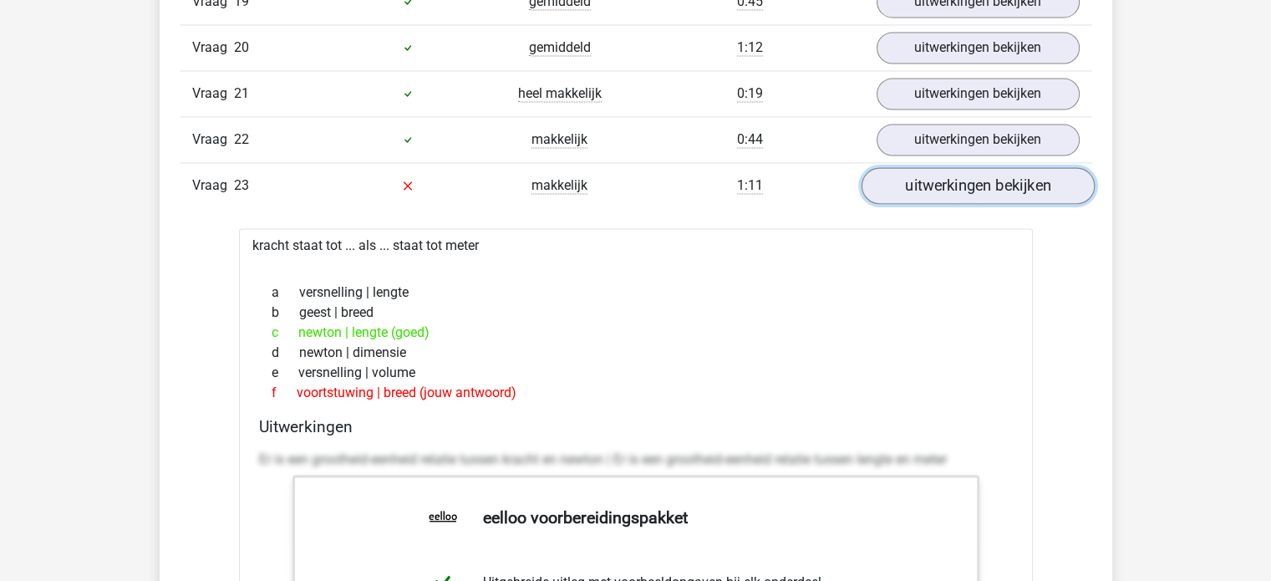
click at [936, 173] on link "uitwerkingen bekijken" at bounding box center [977, 185] width 233 height 37
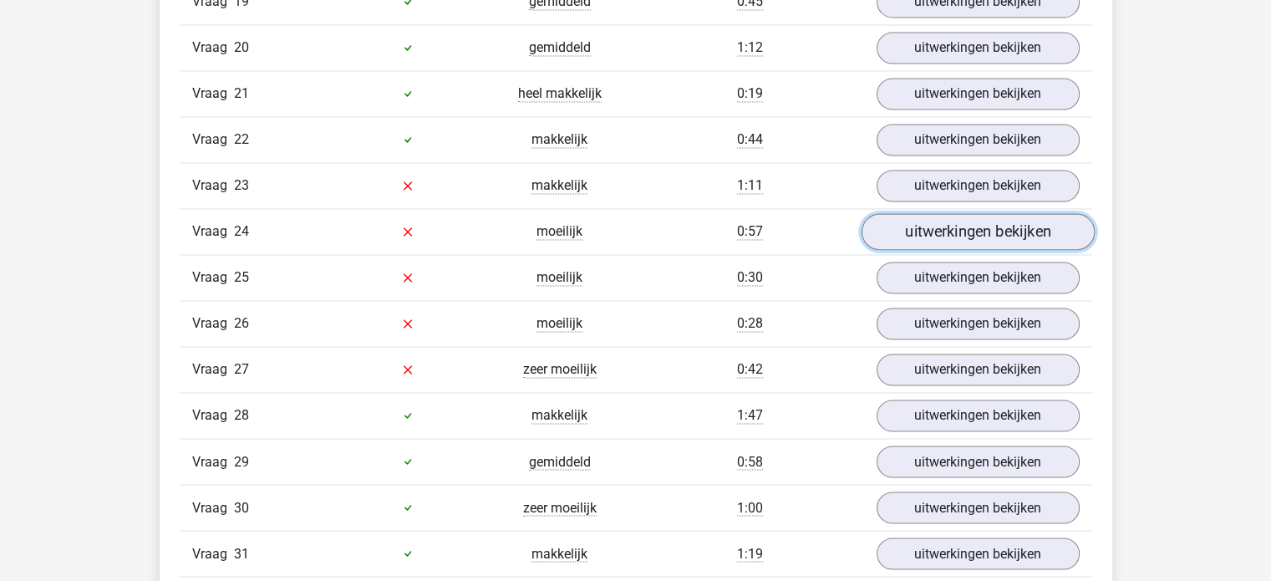
click at [933, 221] on link "uitwerkingen bekijken" at bounding box center [977, 231] width 233 height 37
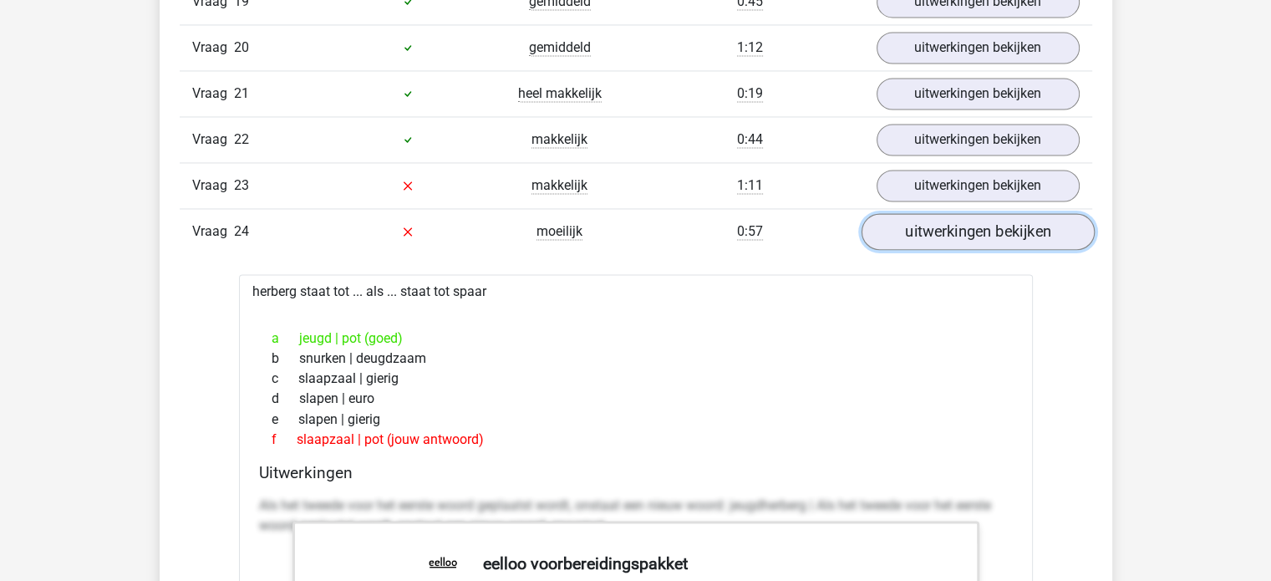
click at [933, 221] on link "uitwerkingen bekijken" at bounding box center [977, 231] width 233 height 37
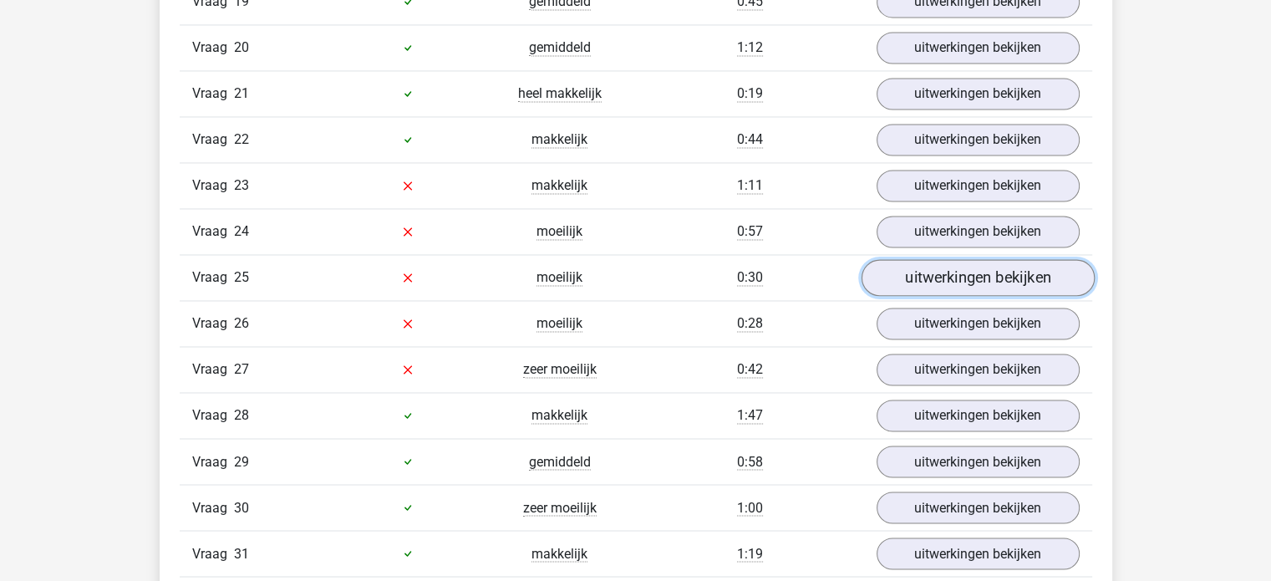
click at [903, 272] on link "uitwerkingen bekijken" at bounding box center [977, 277] width 233 height 37
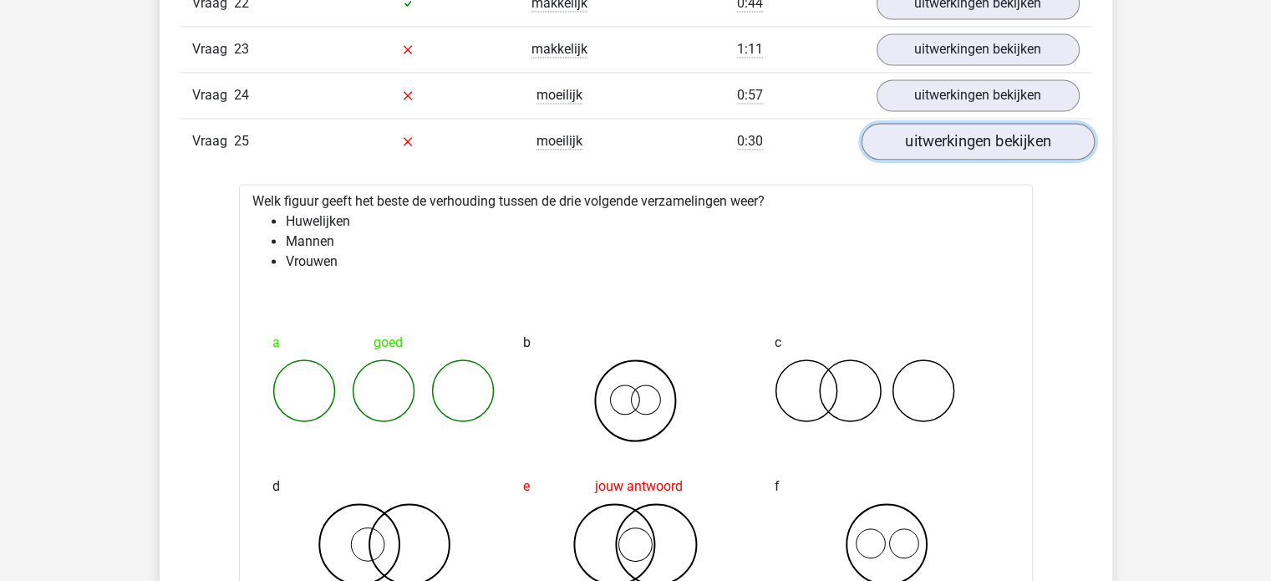
scroll to position [2858, 0]
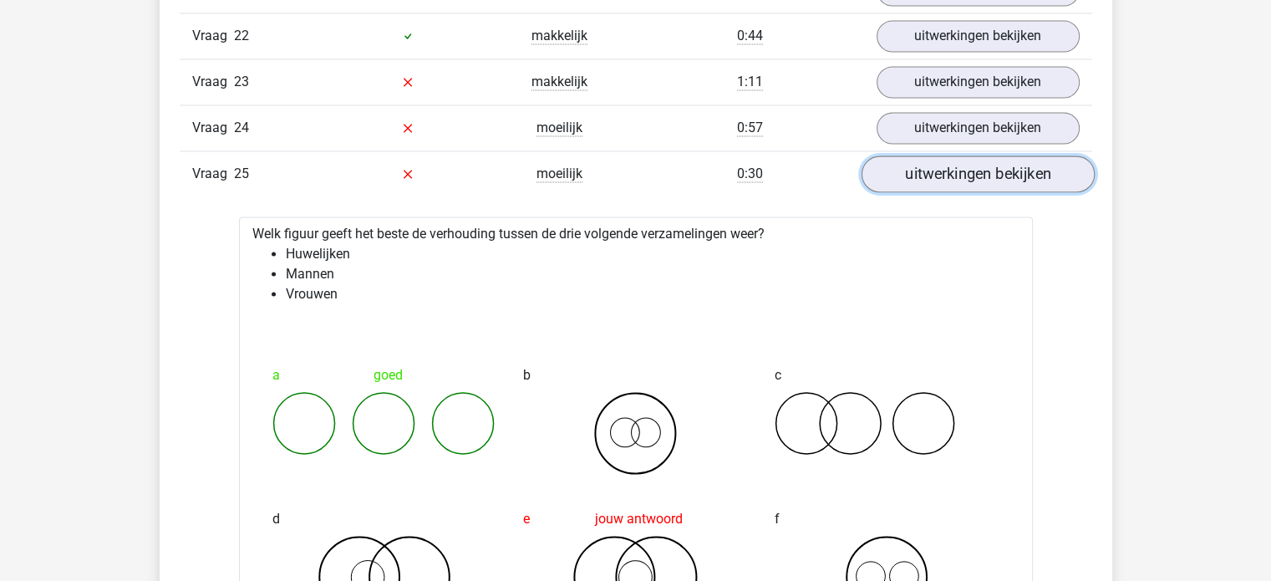
click at [967, 166] on link "uitwerkingen bekijken" at bounding box center [977, 173] width 233 height 37
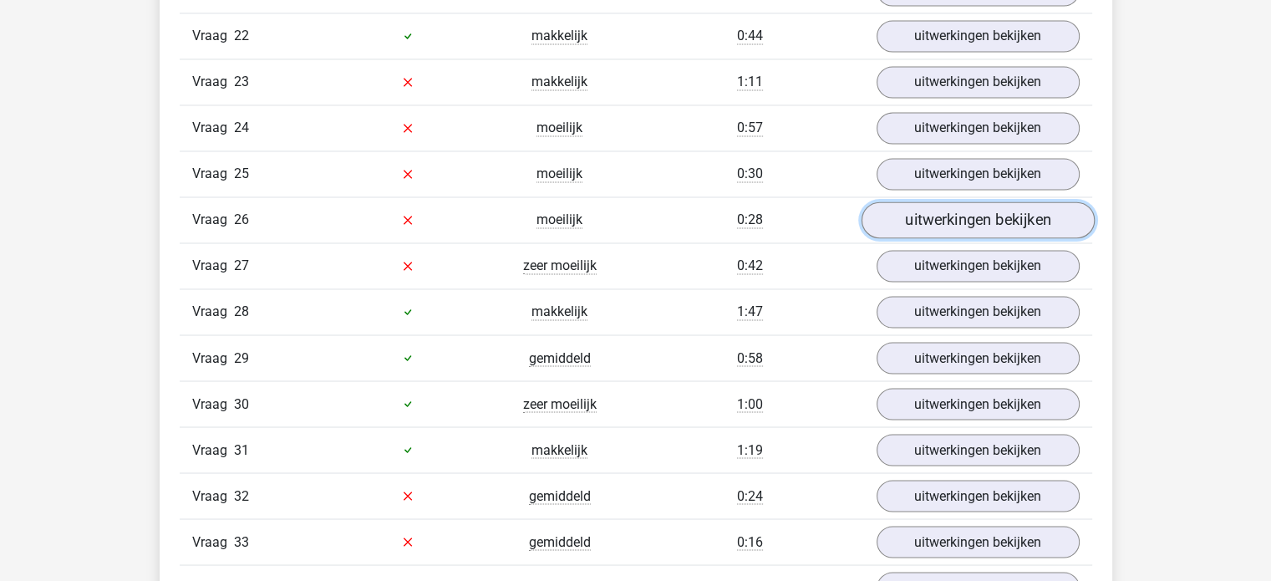
click at [919, 209] on link "uitwerkingen bekijken" at bounding box center [977, 219] width 233 height 37
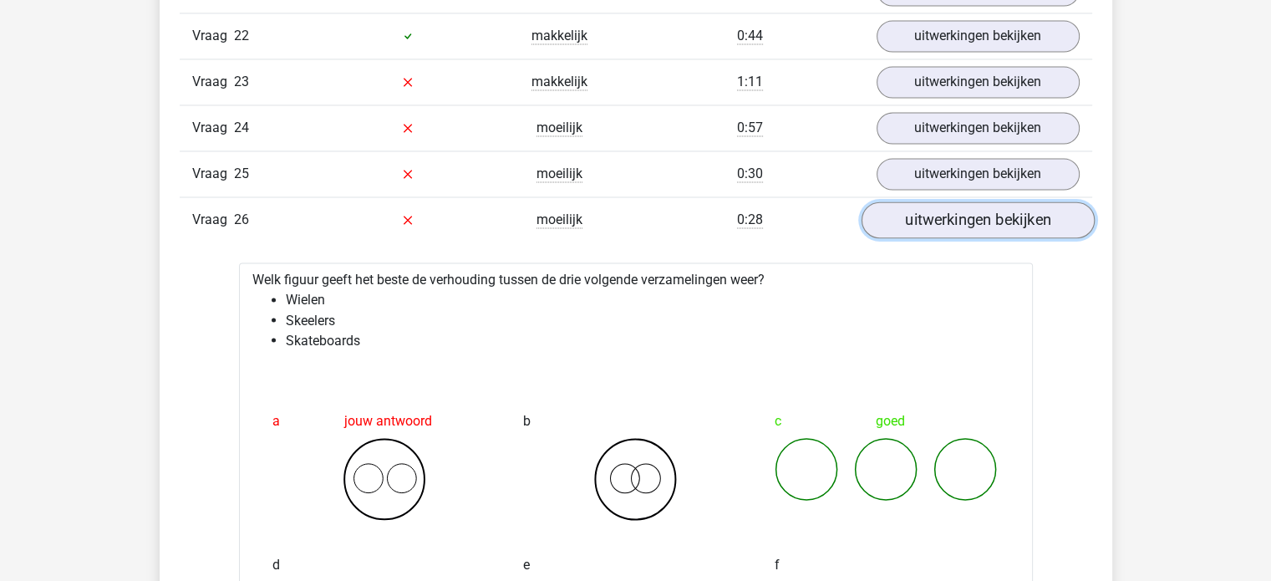
click at [919, 209] on link "uitwerkingen bekijken" at bounding box center [977, 219] width 233 height 37
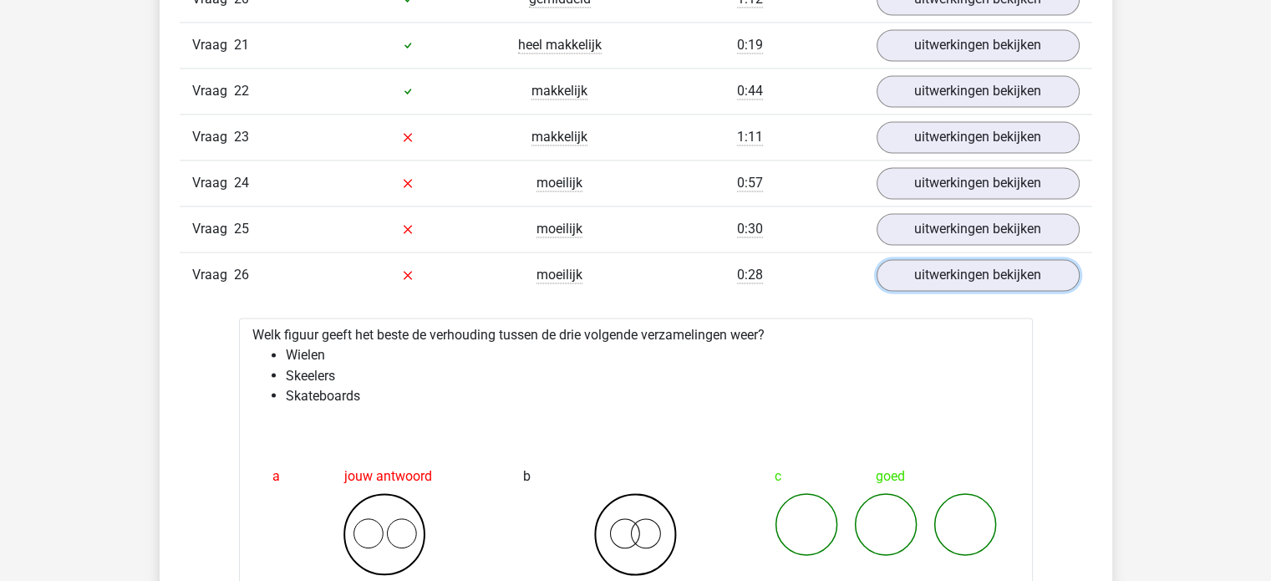
scroll to position [2804, 0]
click at [906, 263] on link "uitwerkingen bekijken" at bounding box center [977, 274] width 233 height 37
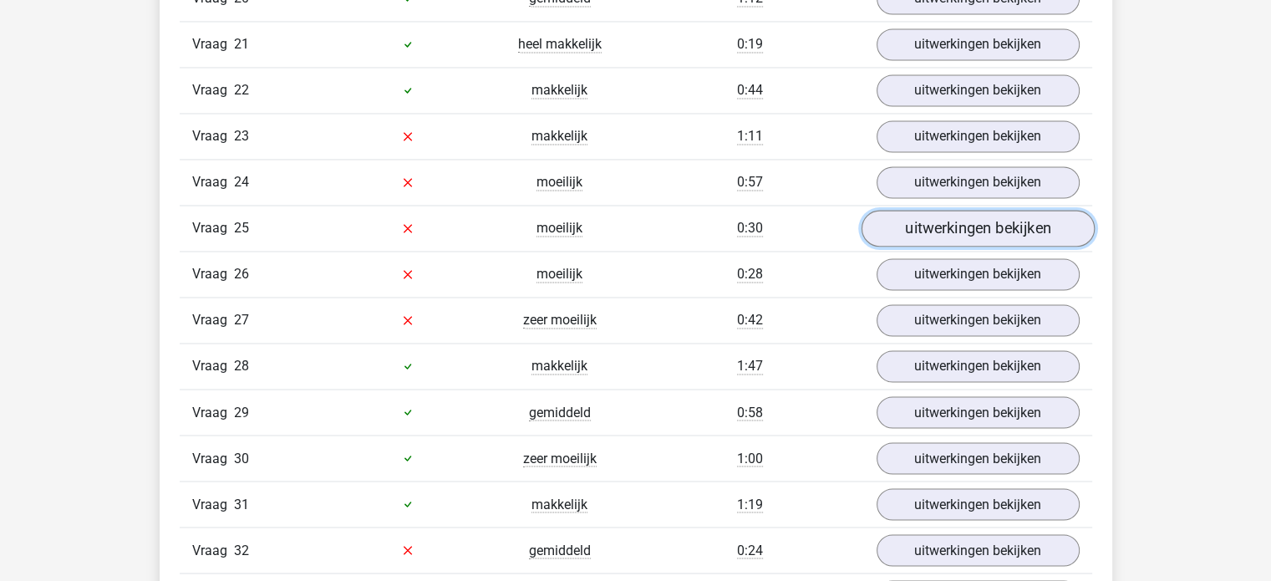
click at [924, 210] on link "uitwerkingen bekijken" at bounding box center [977, 228] width 233 height 37
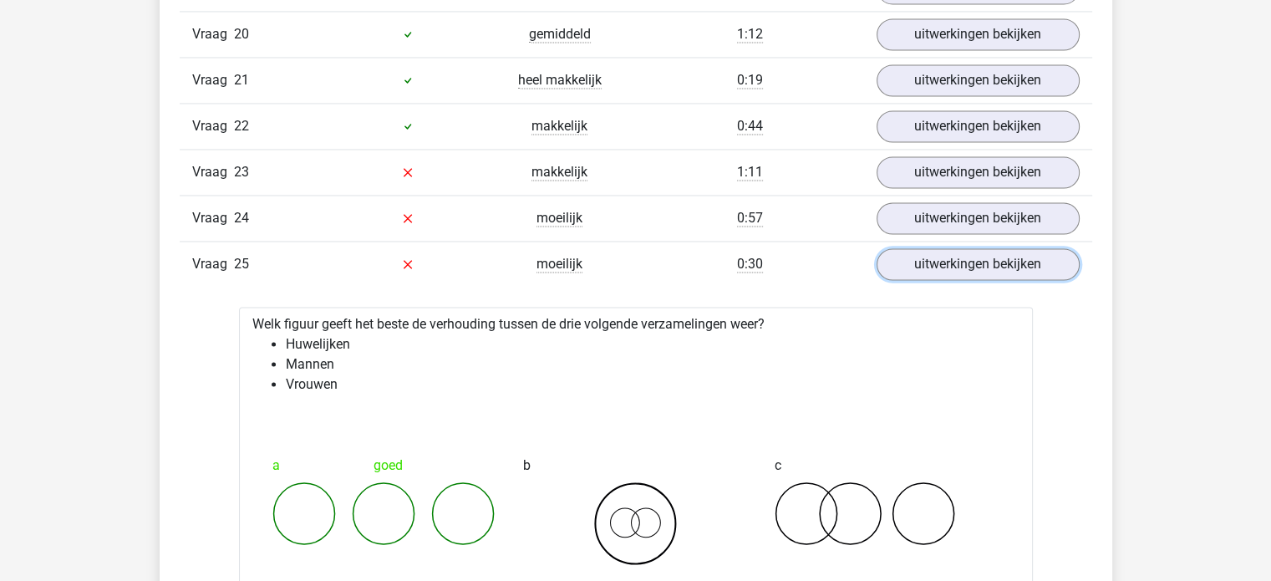
scroll to position [2767, 0]
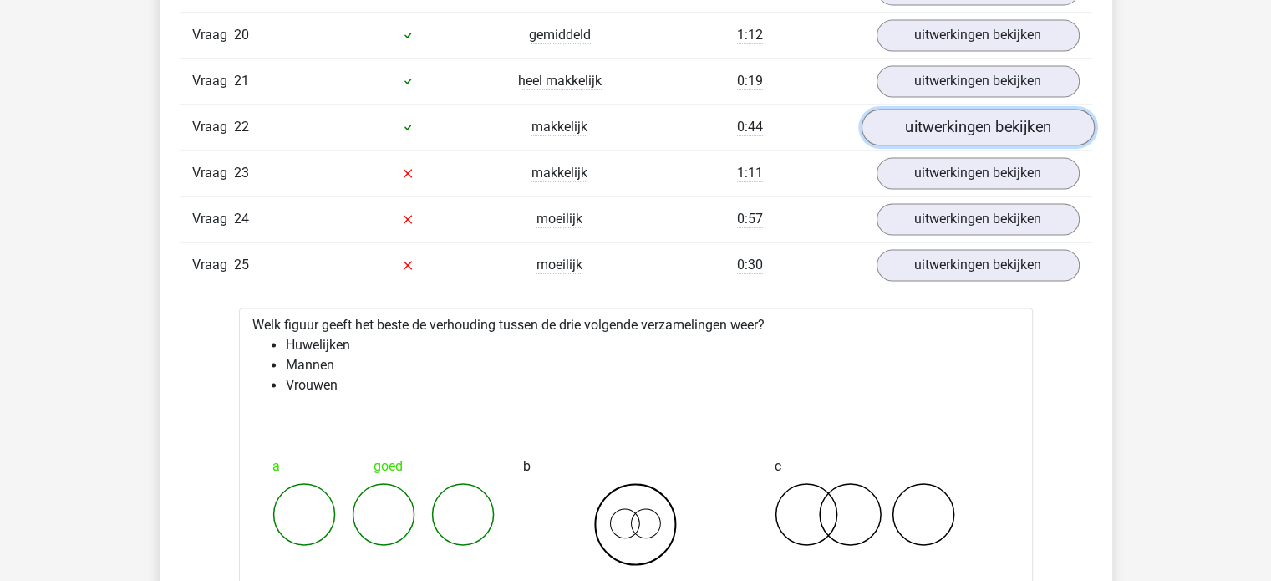
click at [927, 116] on link "uitwerkingen bekijken" at bounding box center [977, 127] width 233 height 37
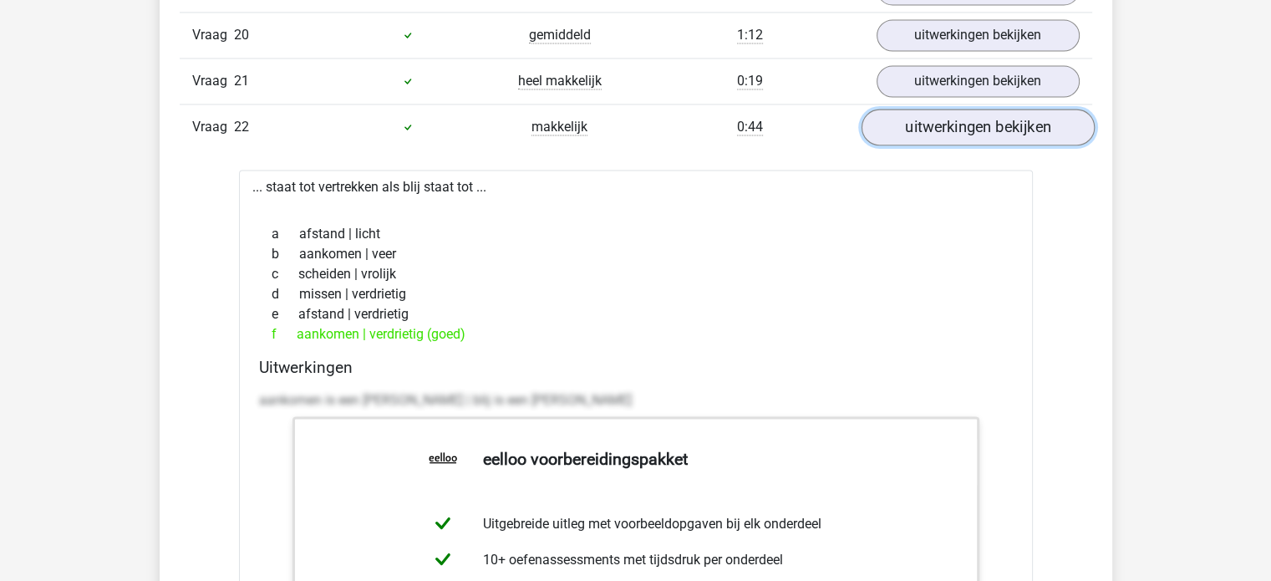
click at [927, 116] on link "uitwerkingen bekijken" at bounding box center [977, 127] width 233 height 37
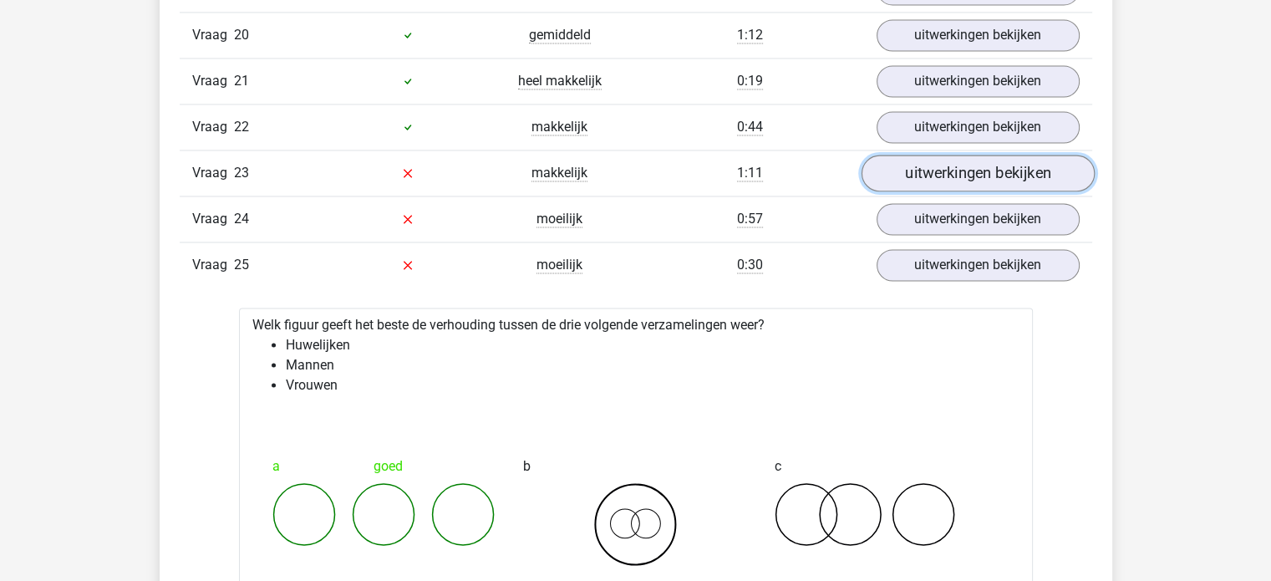
click at [933, 163] on link "uitwerkingen bekijken" at bounding box center [977, 173] width 233 height 37
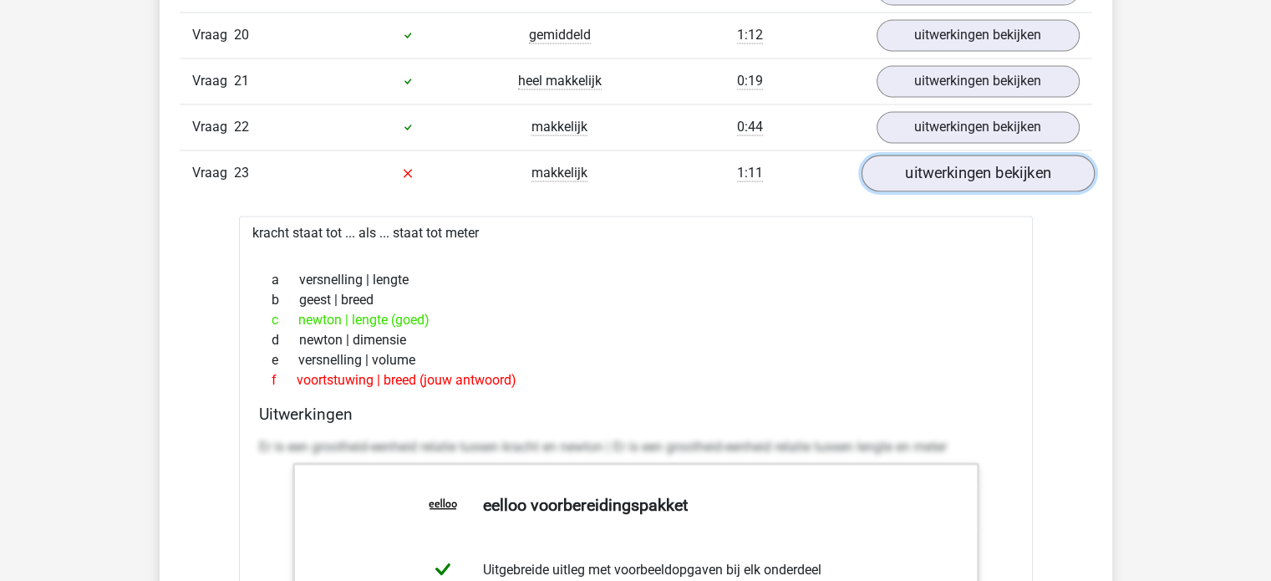
click at [933, 163] on link "uitwerkingen bekijken" at bounding box center [977, 173] width 233 height 37
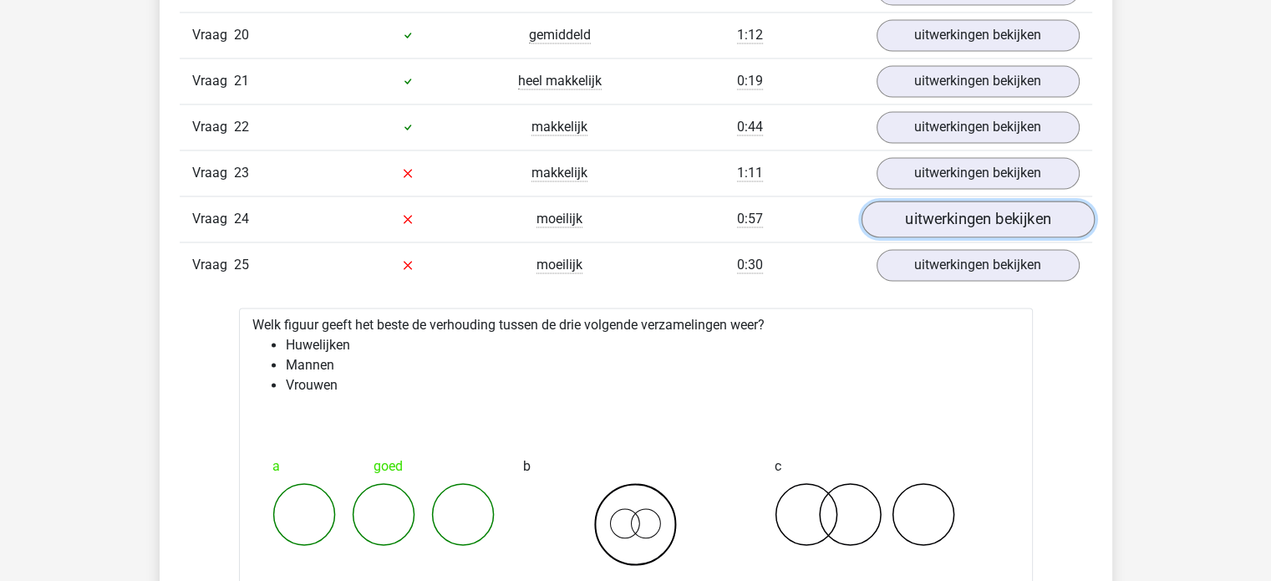
click at [933, 207] on link "uitwerkingen bekijken" at bounding box center [977, 219] width 233 height 37
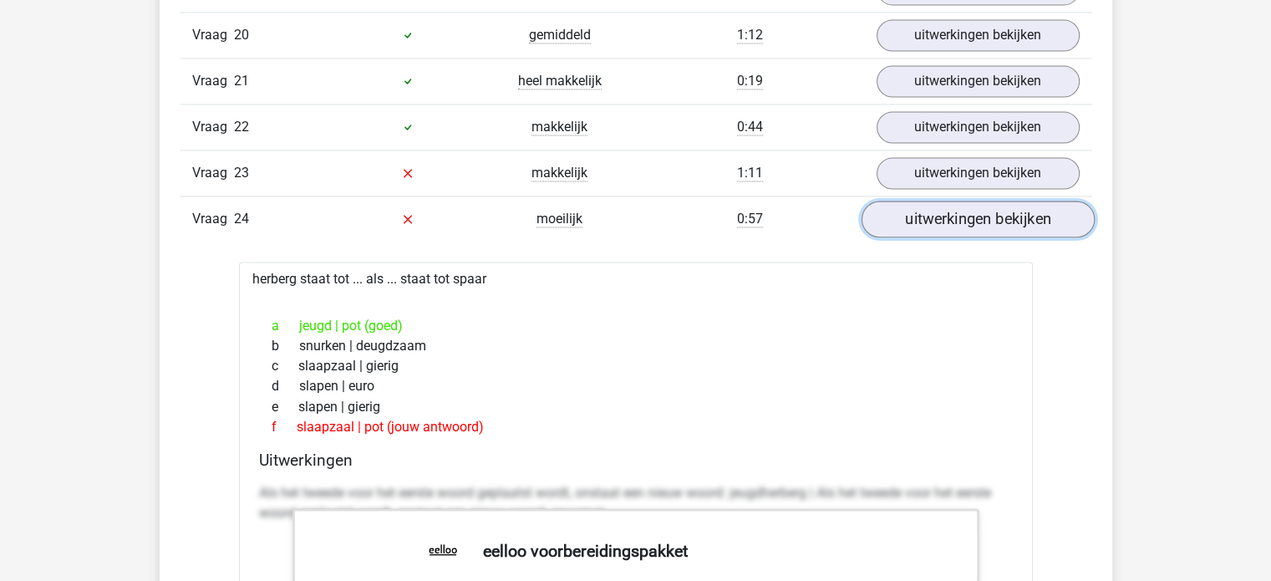
click at [933, 207] on link "uitwerkingen bekijken" at bounding box center [977, 219] width 233 height 37
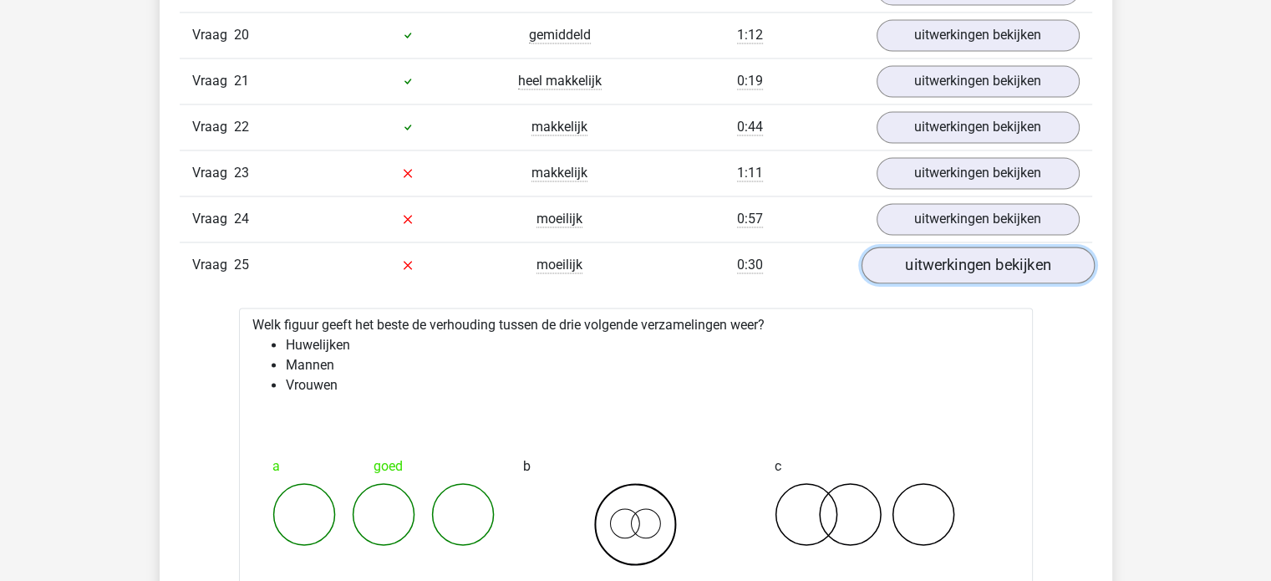
click at [933, 255] on link "uitwerkingen bekijken" at bounding box center [977, 265] width 233 height 37
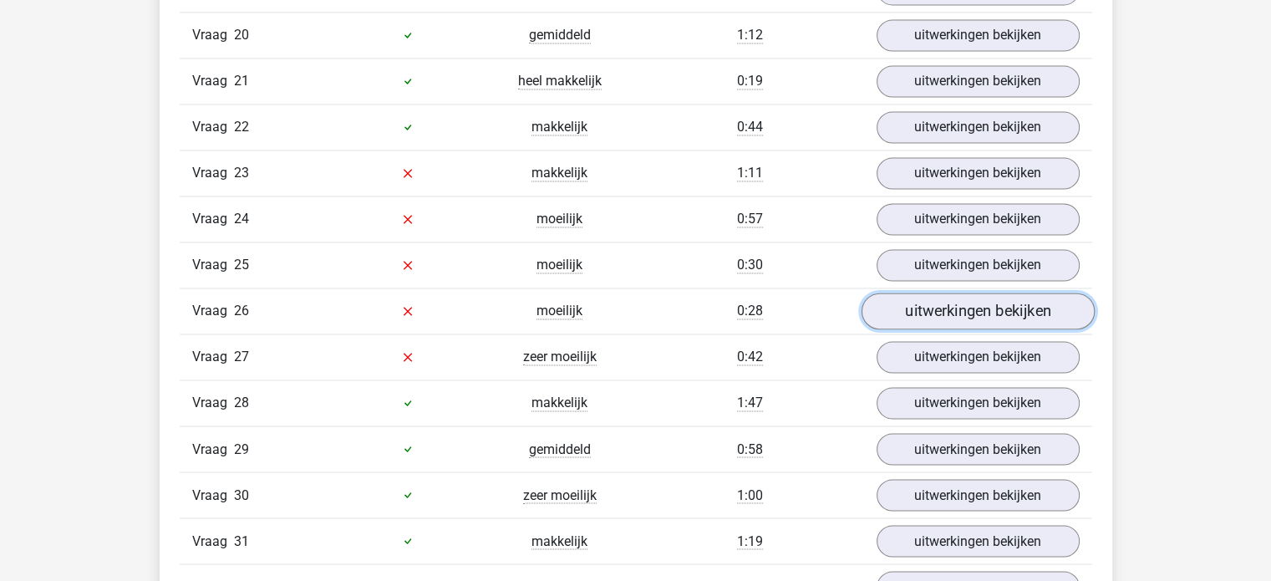
click at [931, 292] on link "uitwerkingen bekijken" at bounding box center [977, 310] width 233 height 37
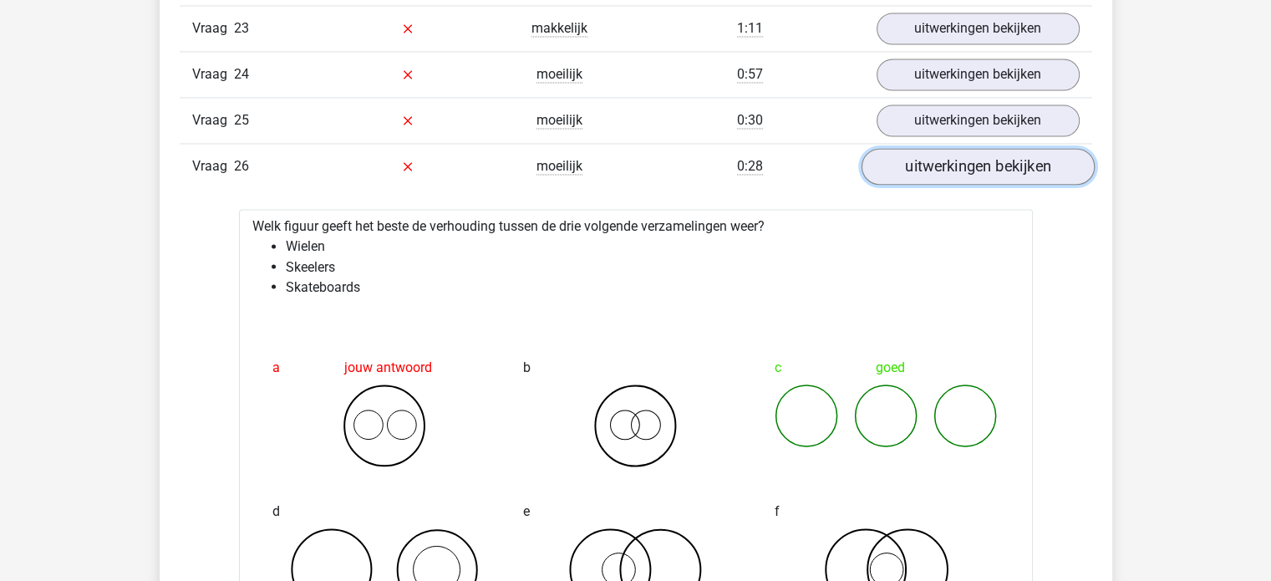
scroll to position [2915, 0]
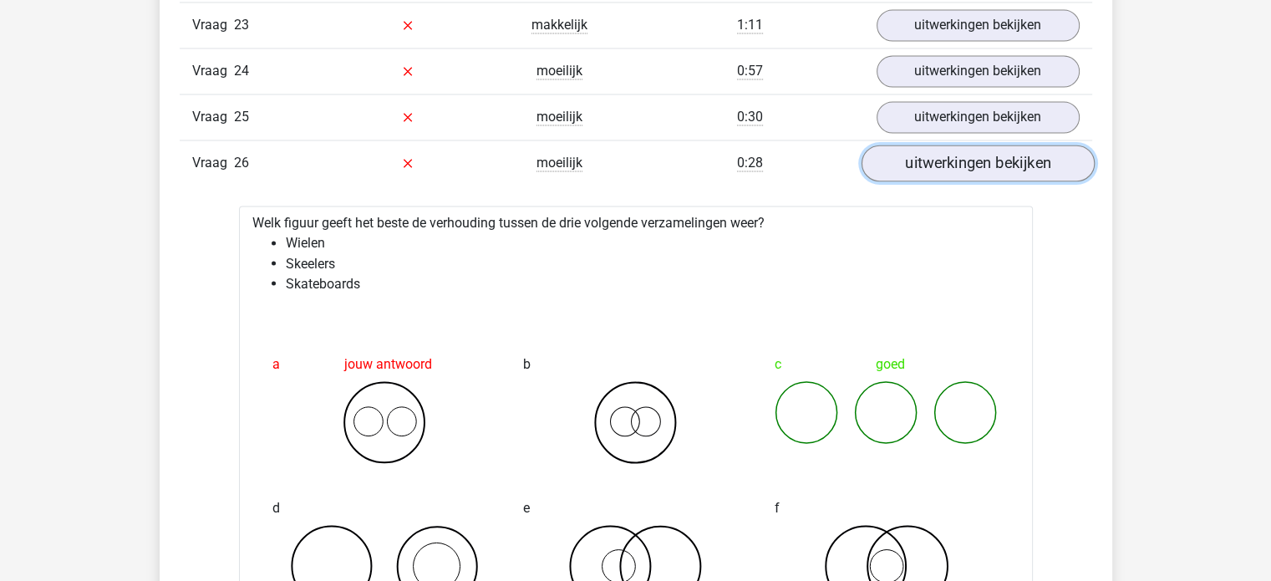
click at [933, 145] on link "uitwerkingen bekijken" at bounding box center [977, 163] width 233 height 37
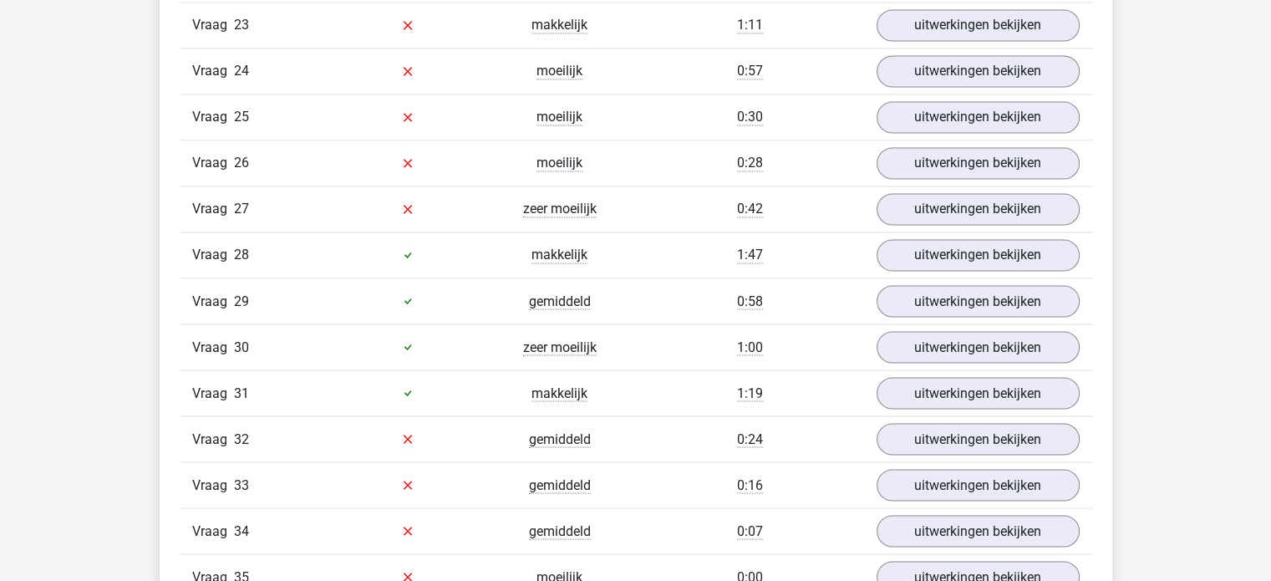
click at [936, 209] on div "Vraag 27 zeer moeilijk 0:42 uitwerkingen bekijken" at bounding box center [636, 209] width 913 height 46
click at [933, 191] on link "uitwerkingen bekijken" at bounding box center [977, 209] width 233 height 37
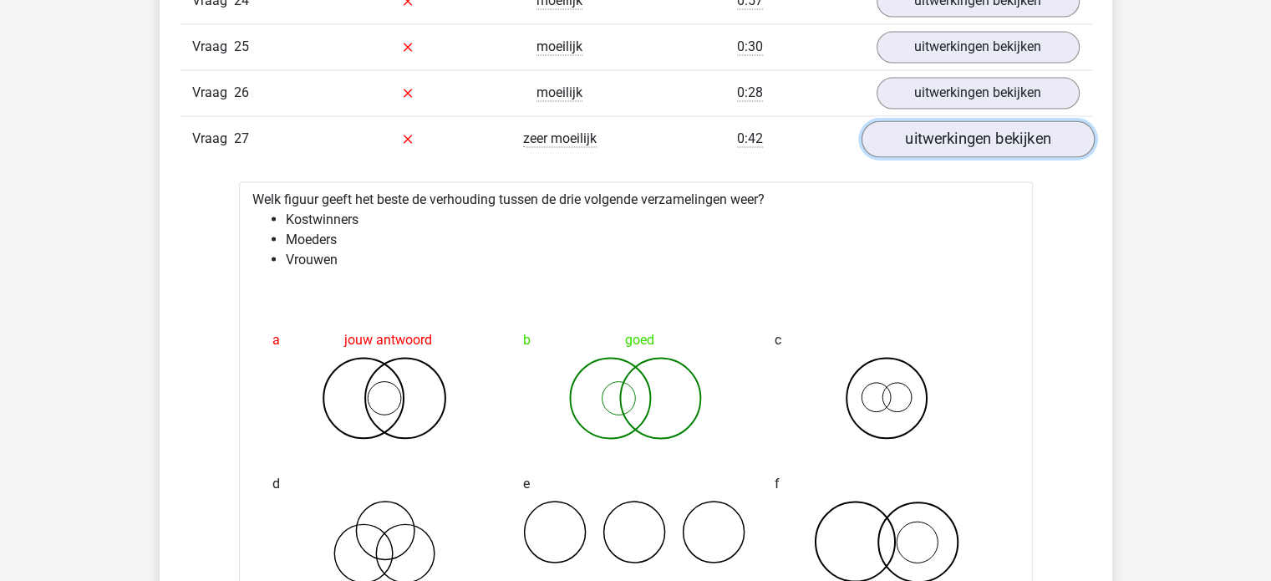
scroll to position [2985, 0]
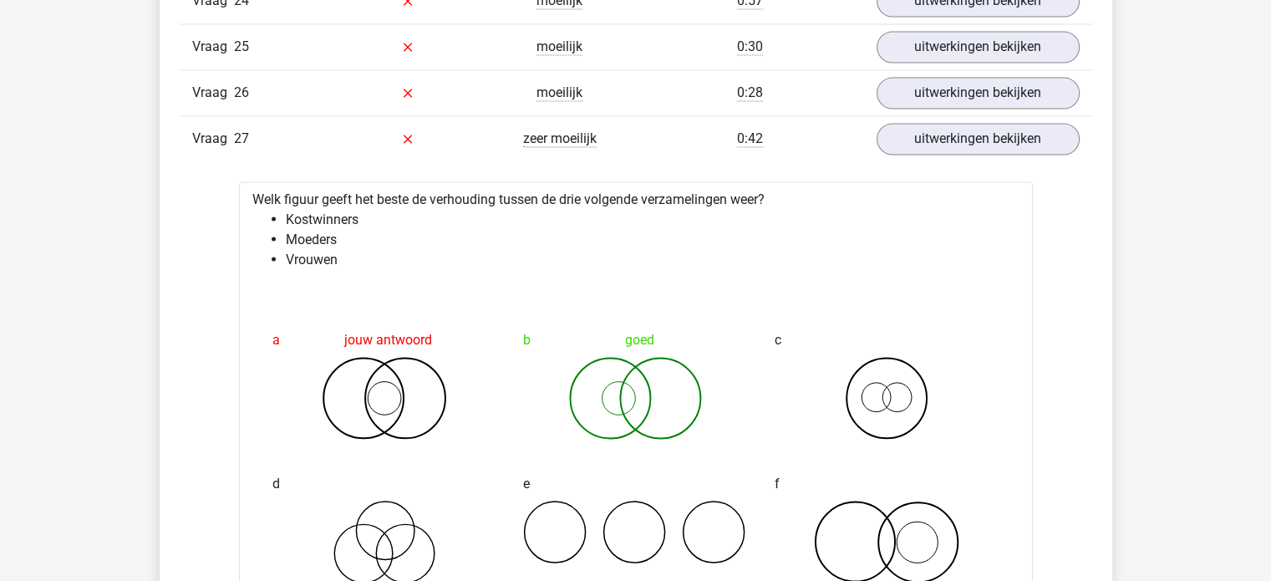
click at [591, 377] on icon at bounding box center [635, 398] width 225 height 84
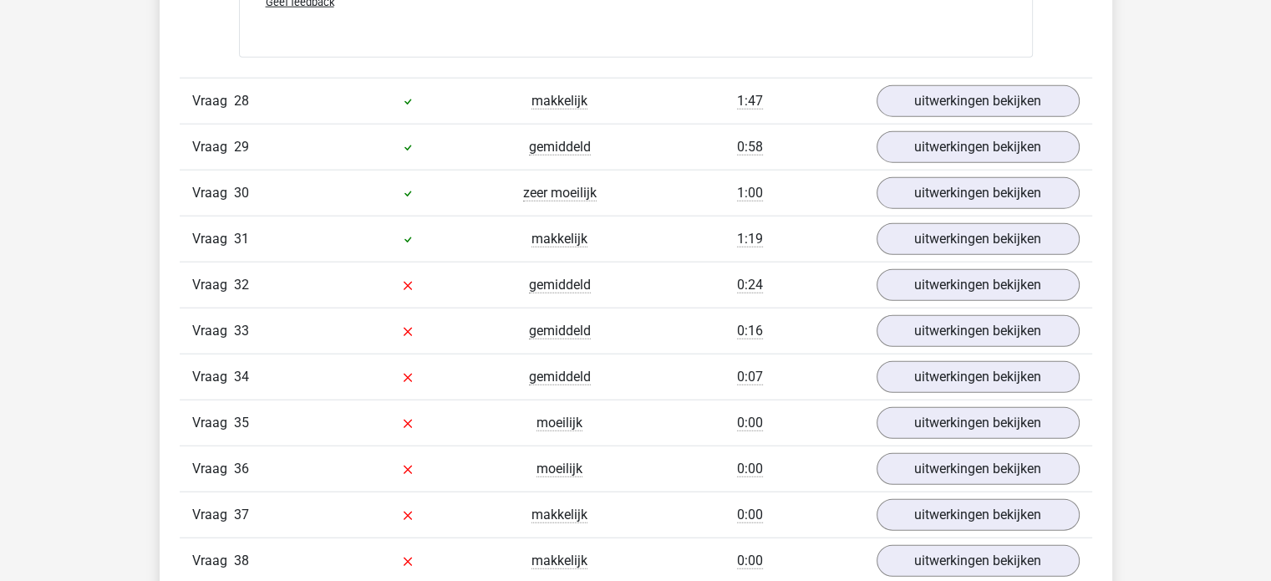
scroll to position [4107, 0]
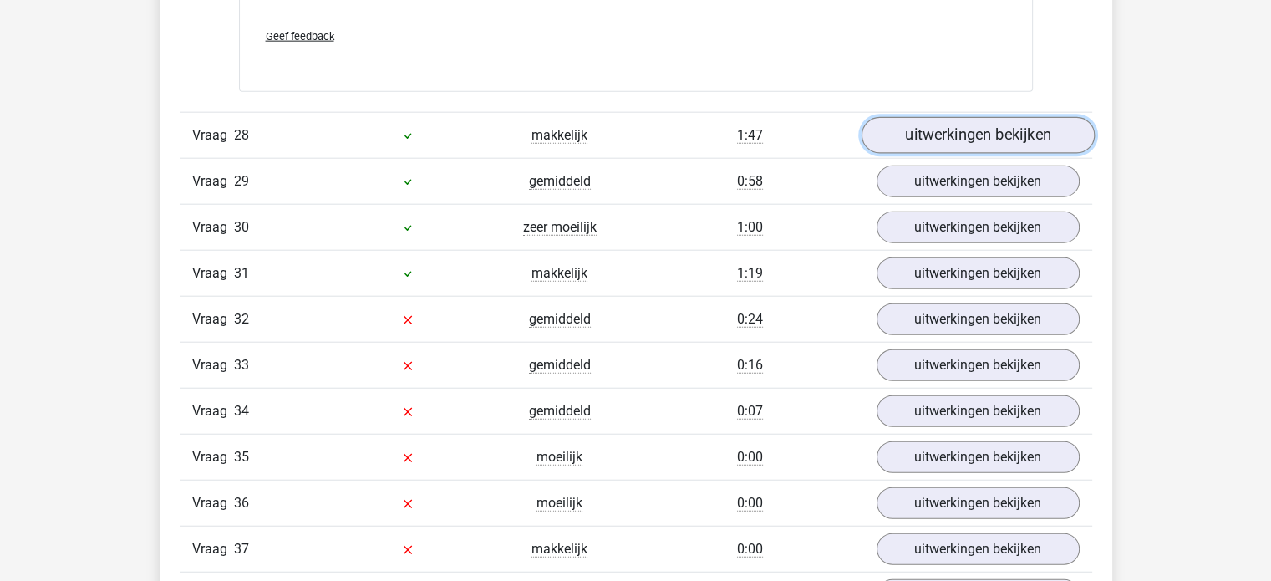
click at [918, 120] on link "uitwerkingen bekijken" at bounding box center [977, 135] width 233 height 37
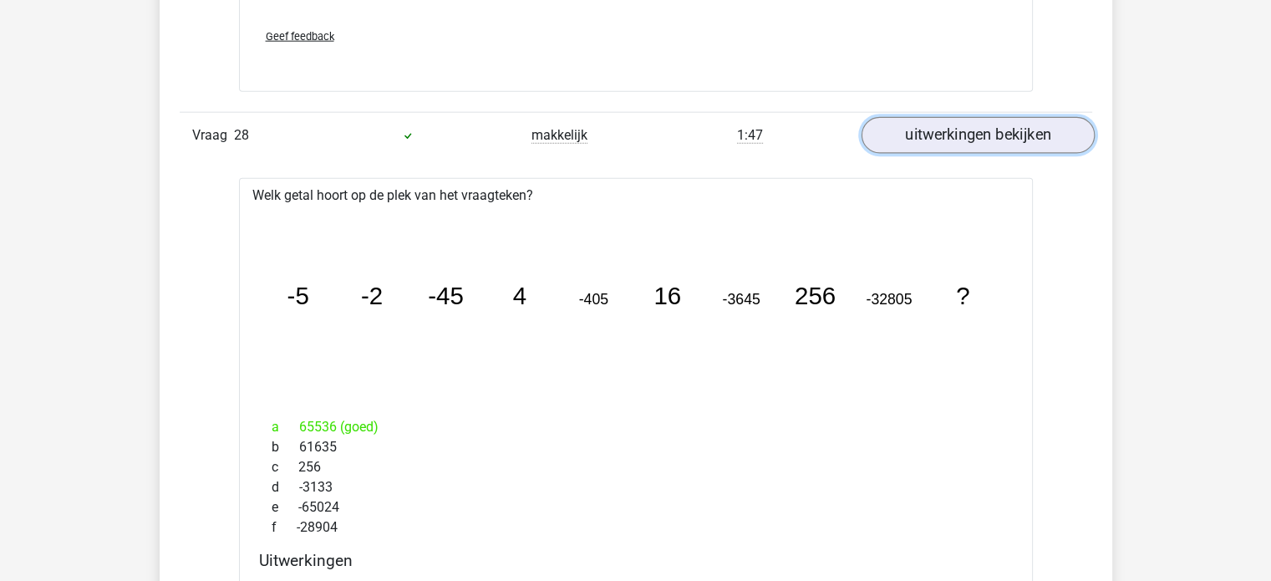
click at [918, 120] on link "uitwerkingen bekijken" at bounding box center [977, 135] width 233 height 37
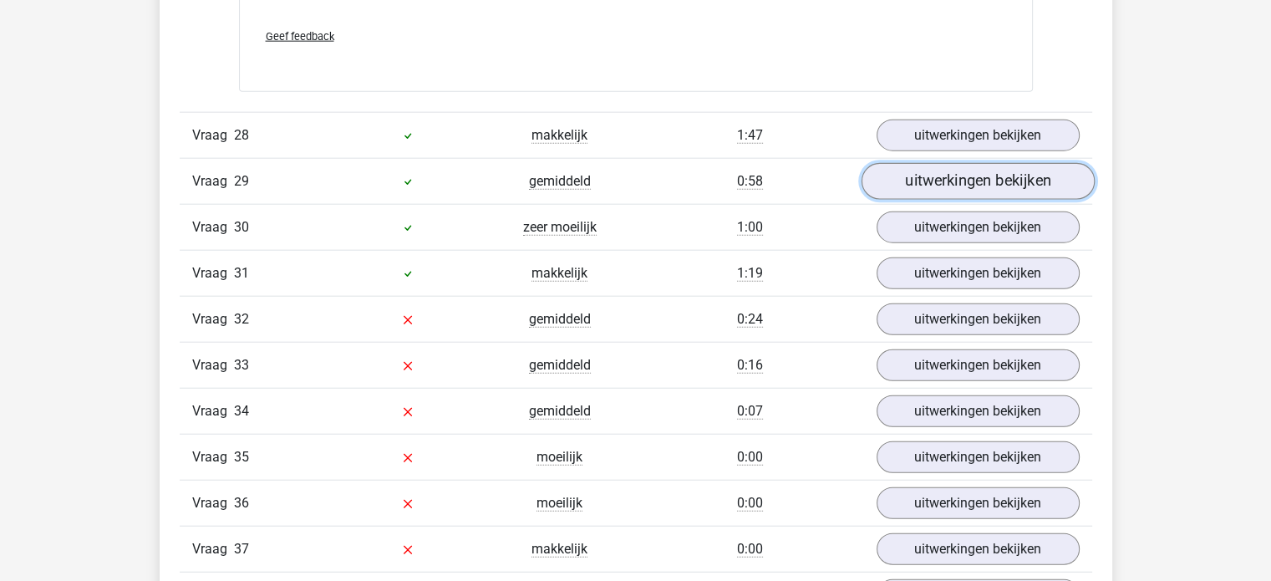
click at [916, 167] on link "uitwerkingen bekijken" at bounding box center [977, 181] width 233 height 37
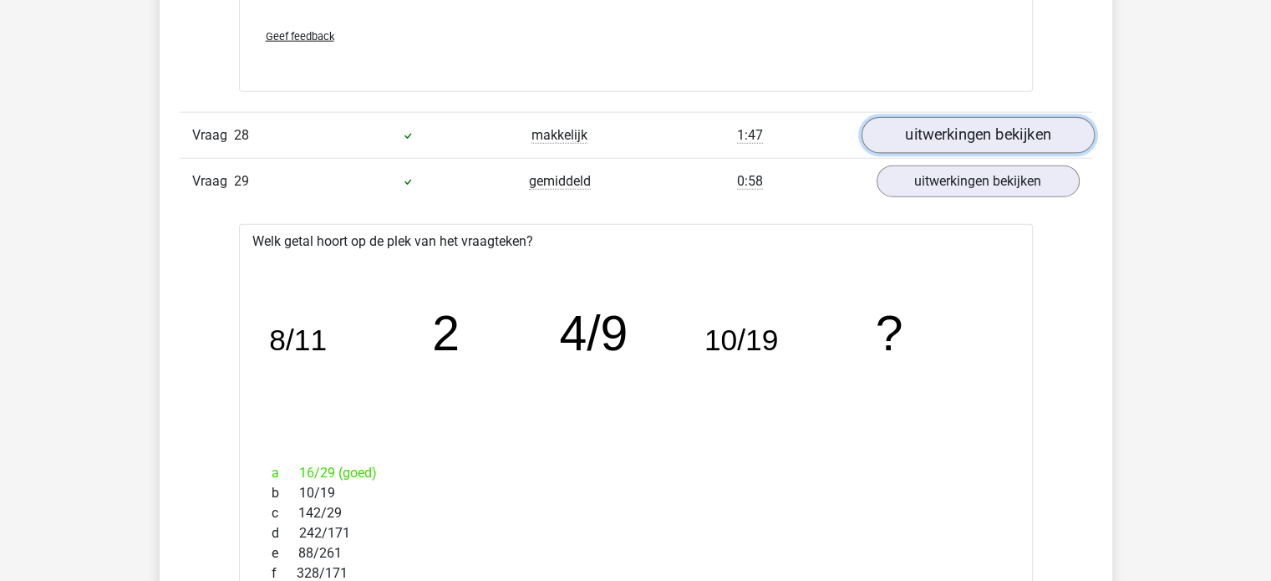
click at [910, 117] on link "uitwerkingen bekijken" at bounding box center [977, 135] width 233 height 37
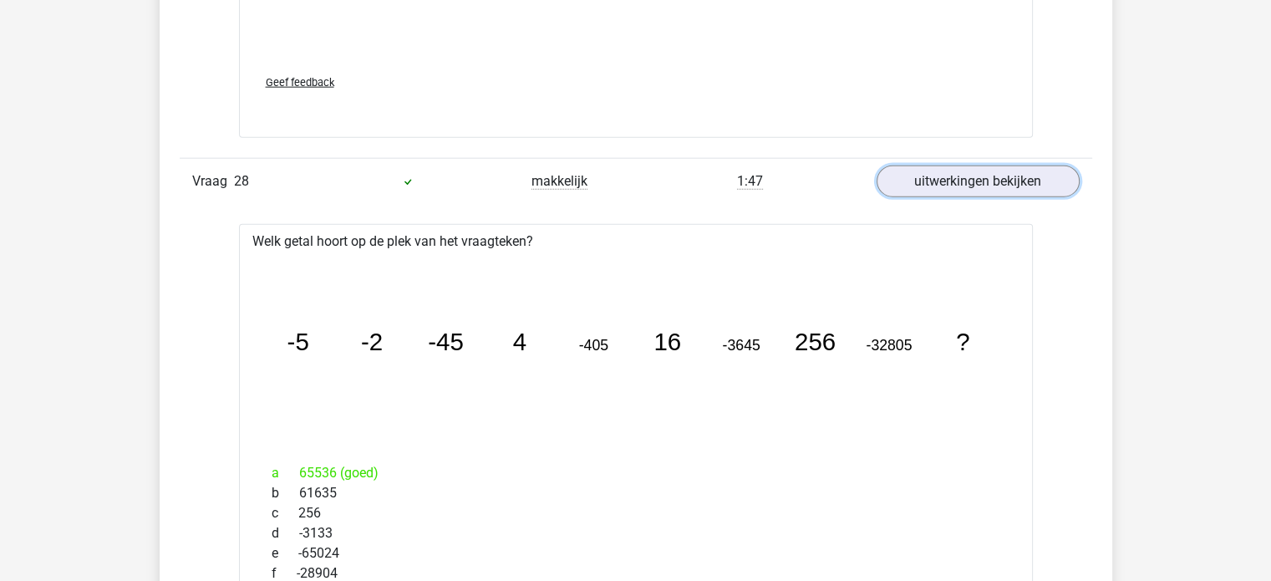
scroll to position [4061, 0]
click at [925, 173] on link "uitwerkingen bekijken" at bounding box center [977, 181] width 233 height 37
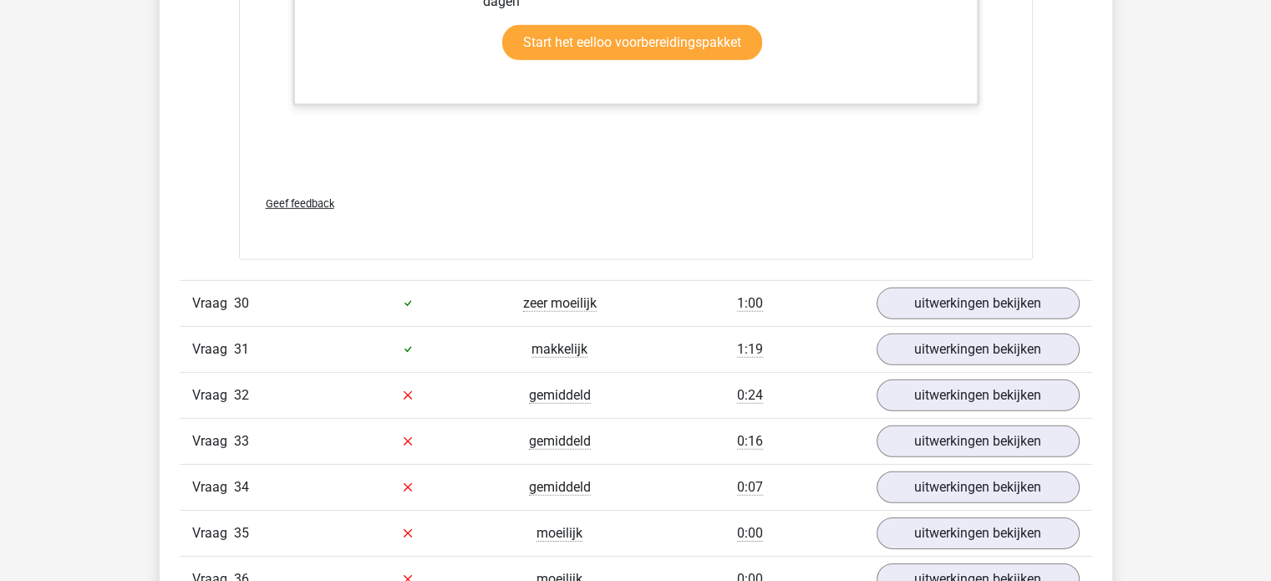
scroll to position [5047, 0]
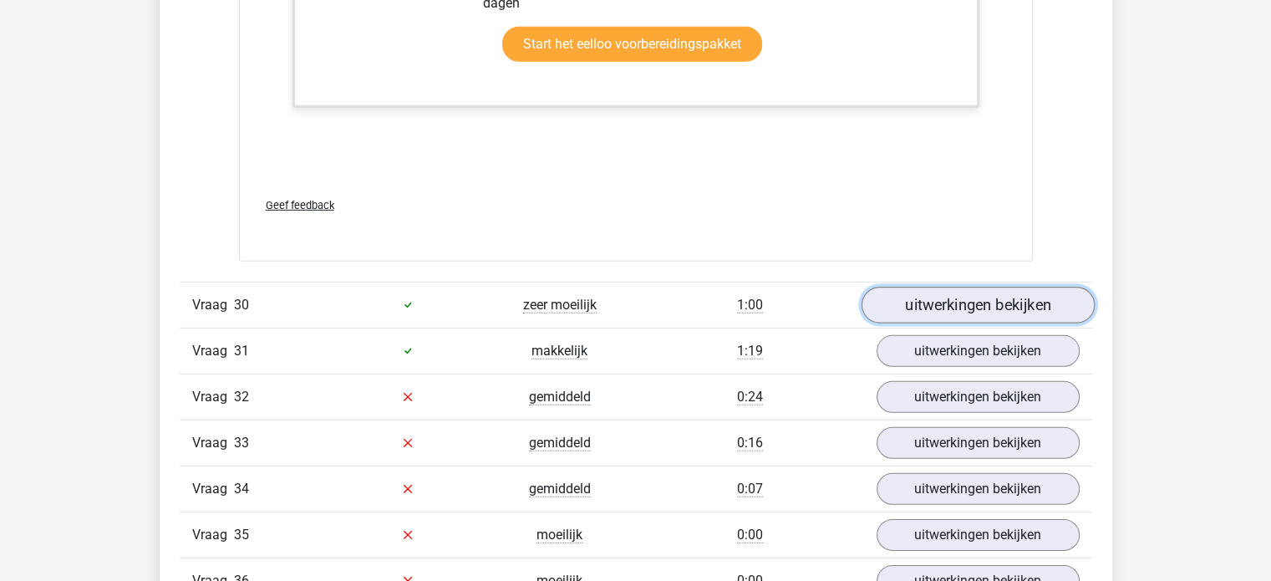
click at [1016, 287] on link "uitwerkingen bekijken" at bounding box center [977, 305] width 233 height 37
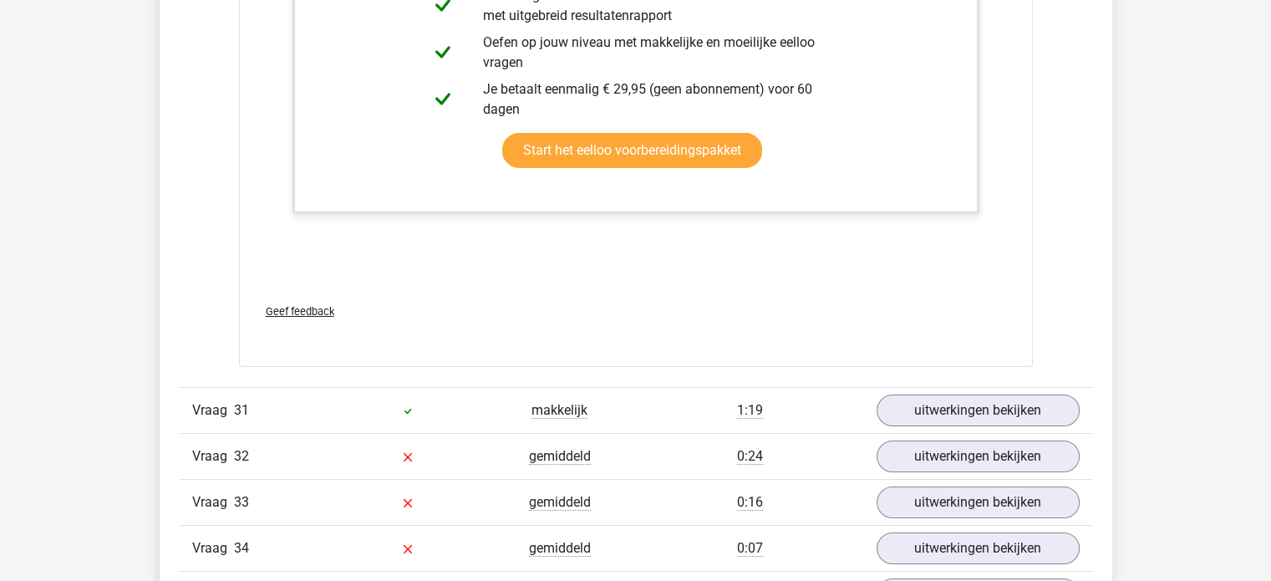
scroll to position [6070, 0]
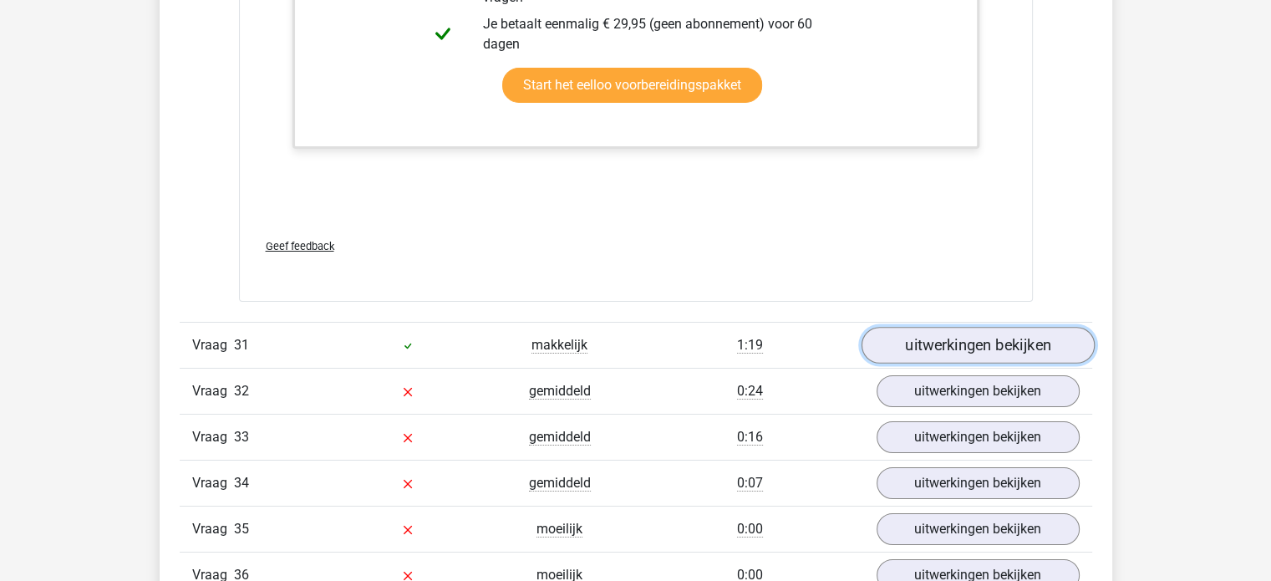
click at [959, 341] on link "uitwerkingen bekijken" at bounding box center [977, 345] width 233 height 37
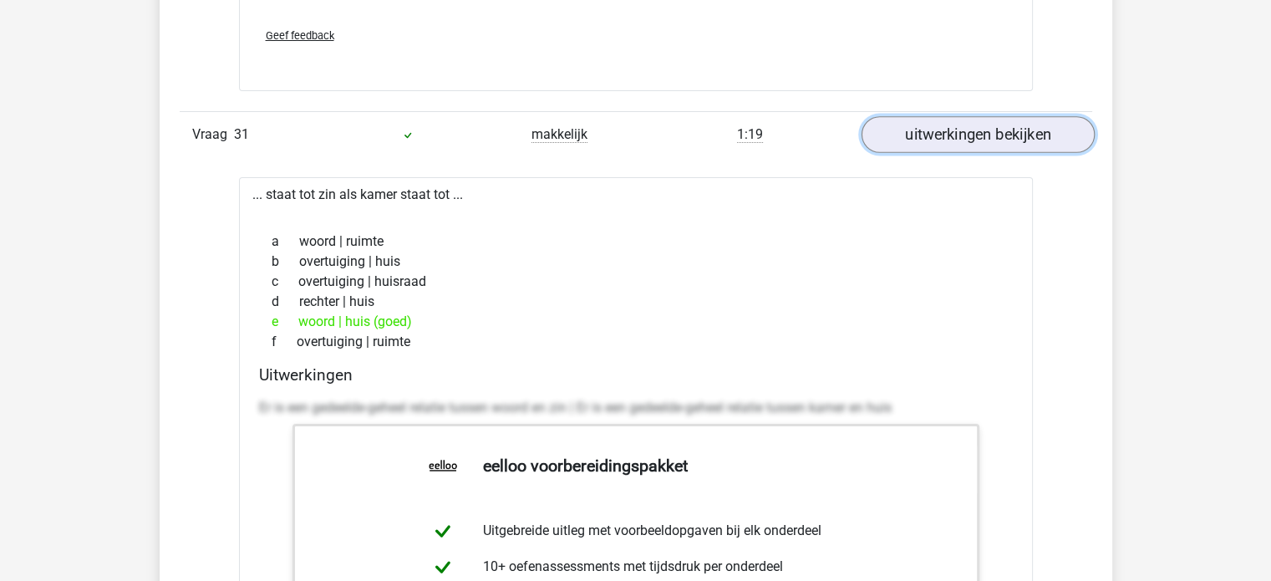
scroll to position [6281, 0]
click at [946, 117] on link "uitwerkingen bekijken" at bounding box center [977, 134] width 233 height 37
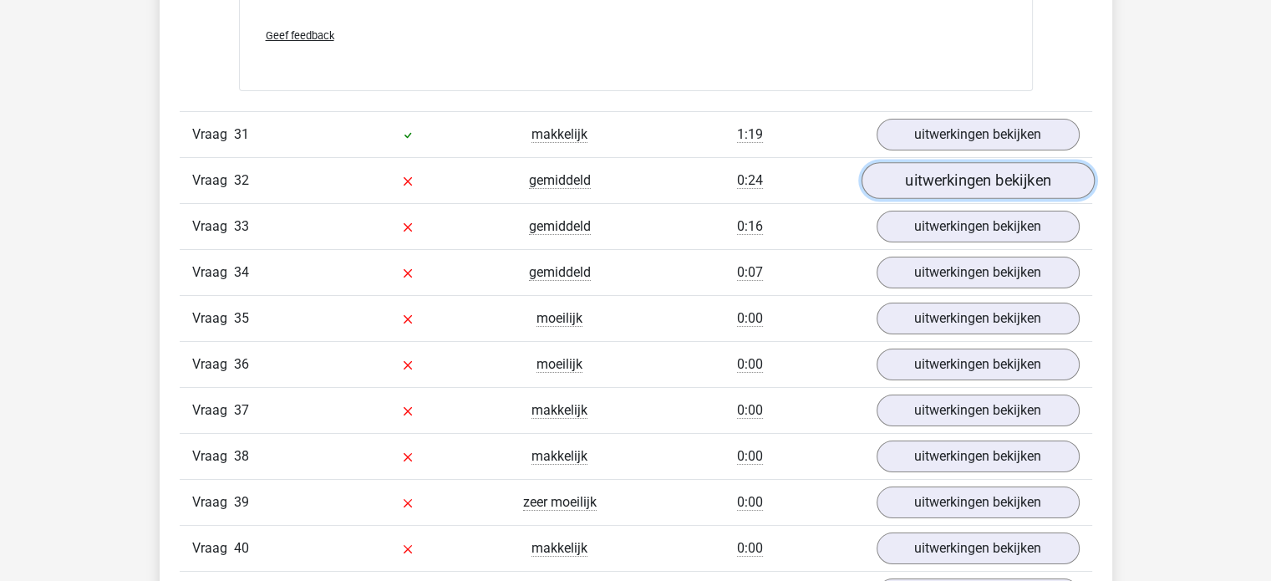
click at [964, 176] on link "uitwerkingen bekijken" at bounding box center [977, 180] width 233 height 37
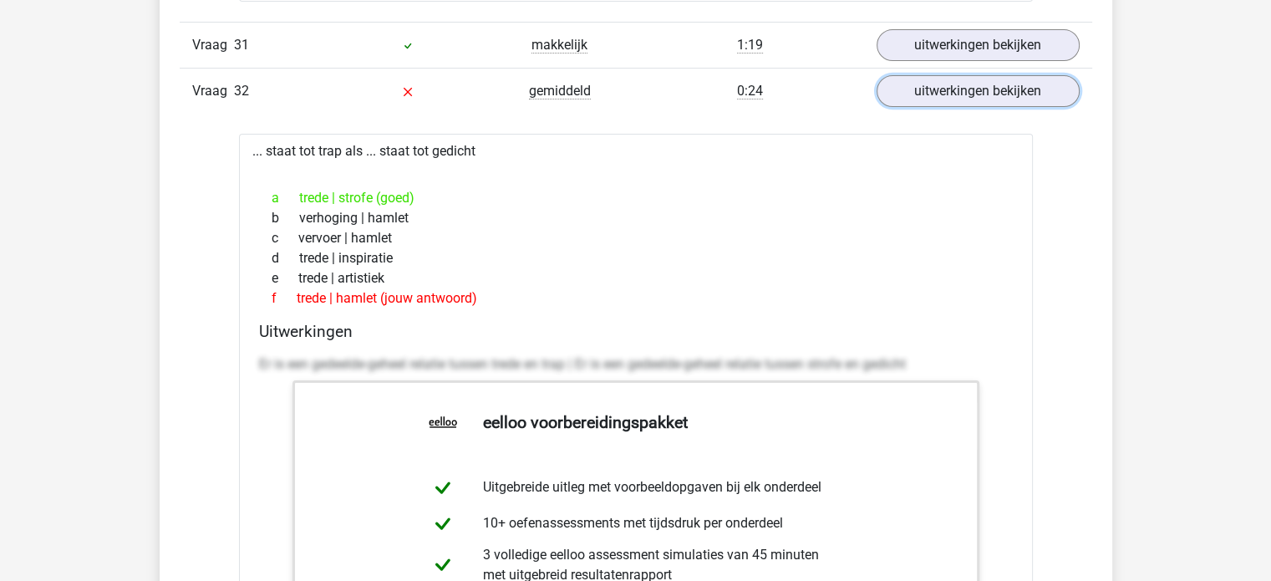
scroll to position [6371, 0]
click at [925, 73] on link "uitwerkingen bekijken" at bounding box center [977, 90] width 233 height 37
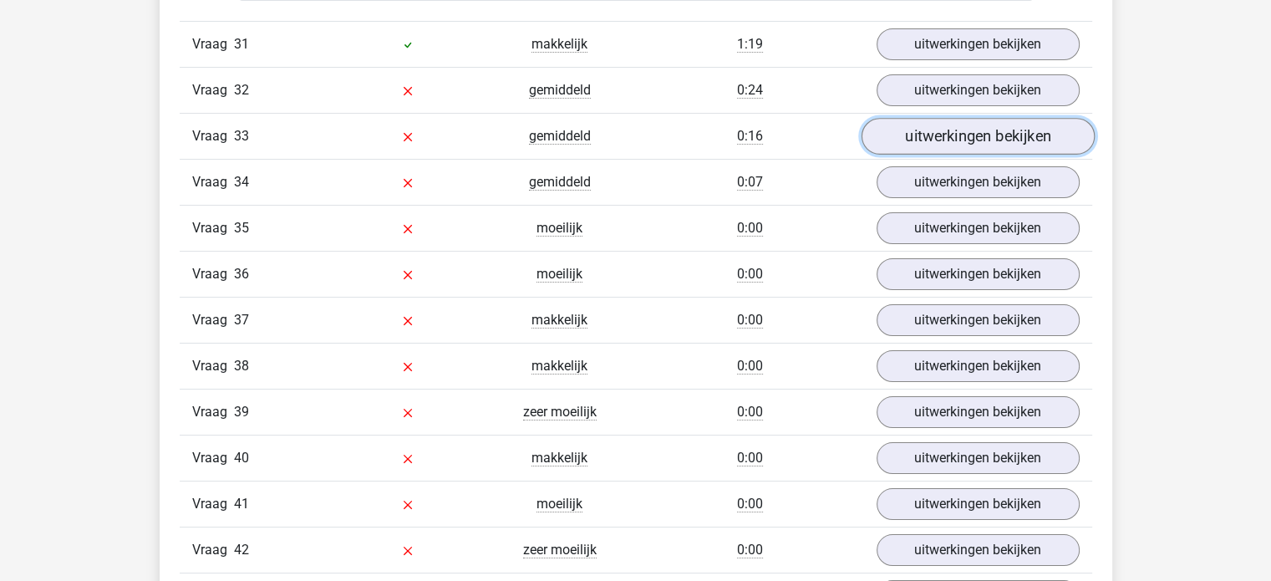
click at [946, 130] on link "uitwerkingen bekijken" at bounding box center [977, 136] width 233 height 37
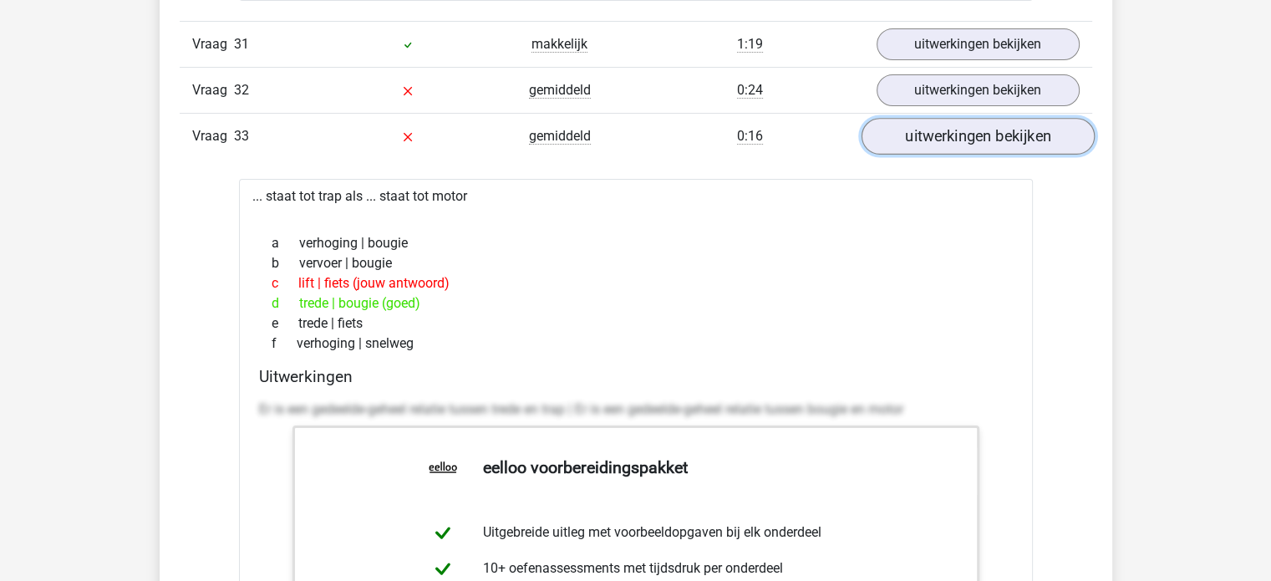
click at [946, 130] on link "uitwerkingen bekijken" at bounding box center [977, 136] width 233 height 37
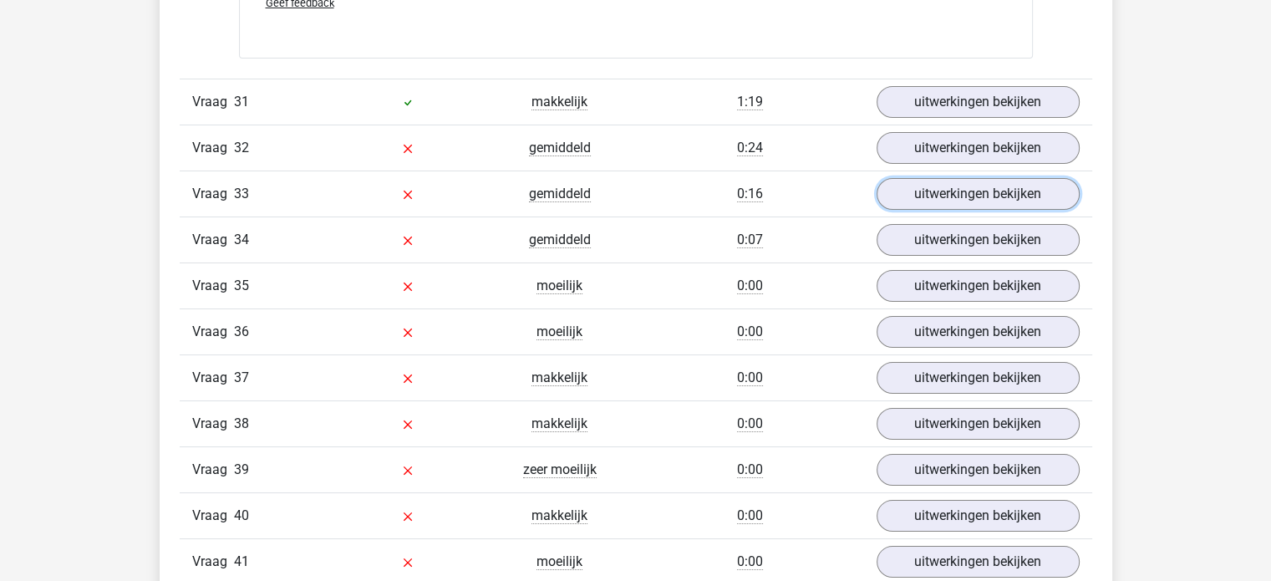
scroll to position [6314, 0]
